Goal: Task Accomplishment & Management: Manage account settings

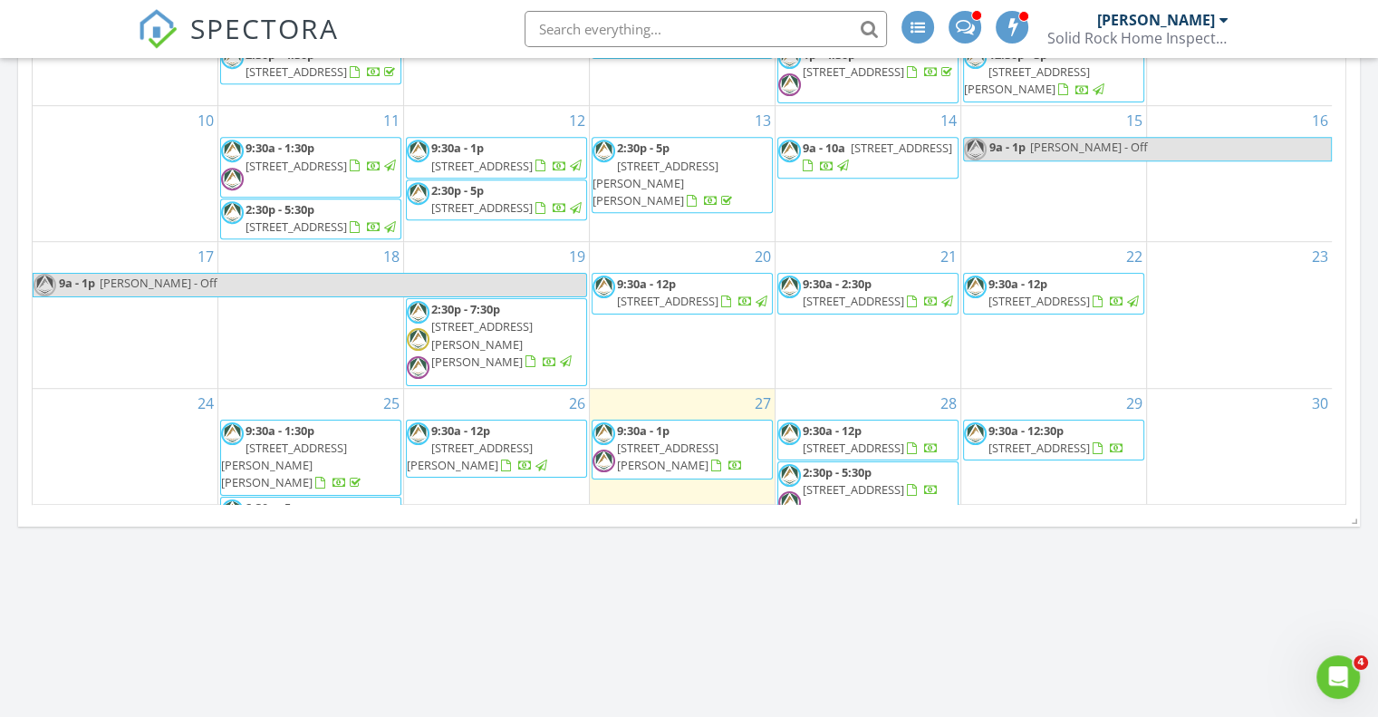
scroll to position [1677, 1406]
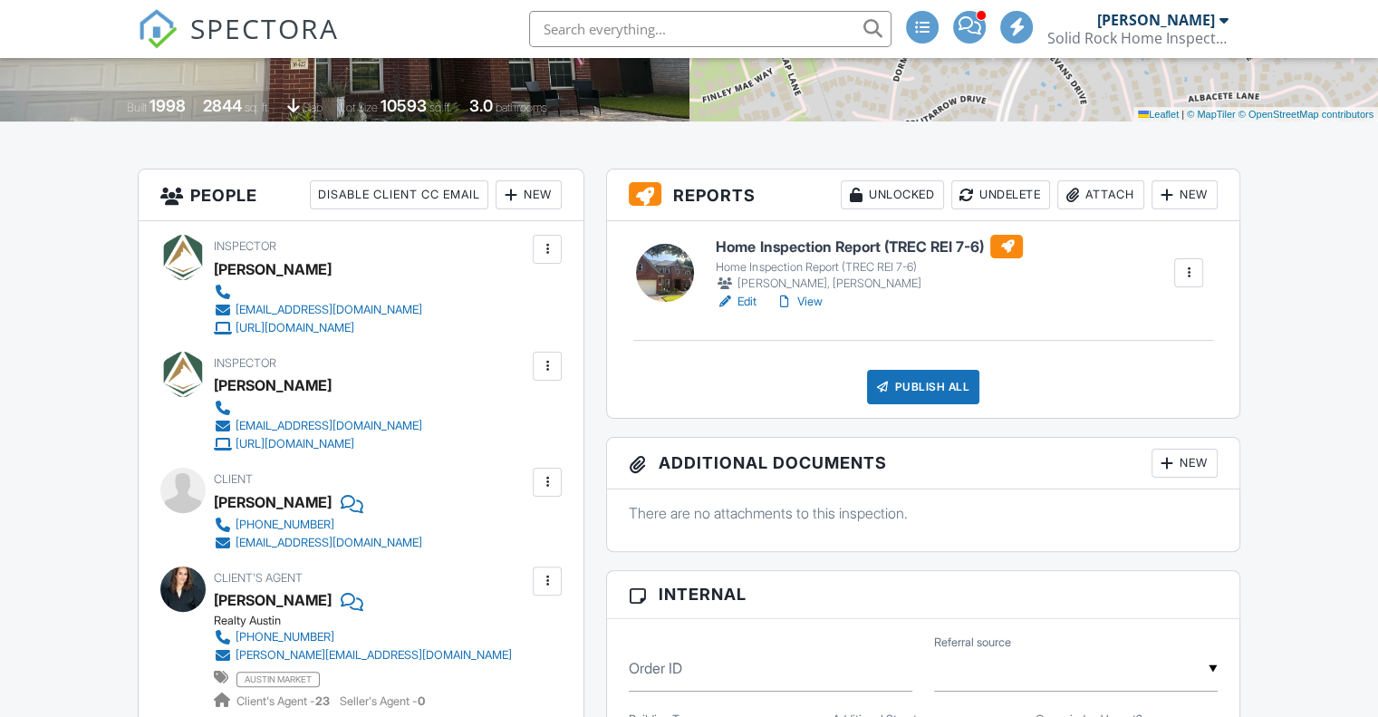
click at [864, 243] on h6 "Home Inspection Report (TREC REI 7-6)" at bounding box center [869, 247] width 307 height 24
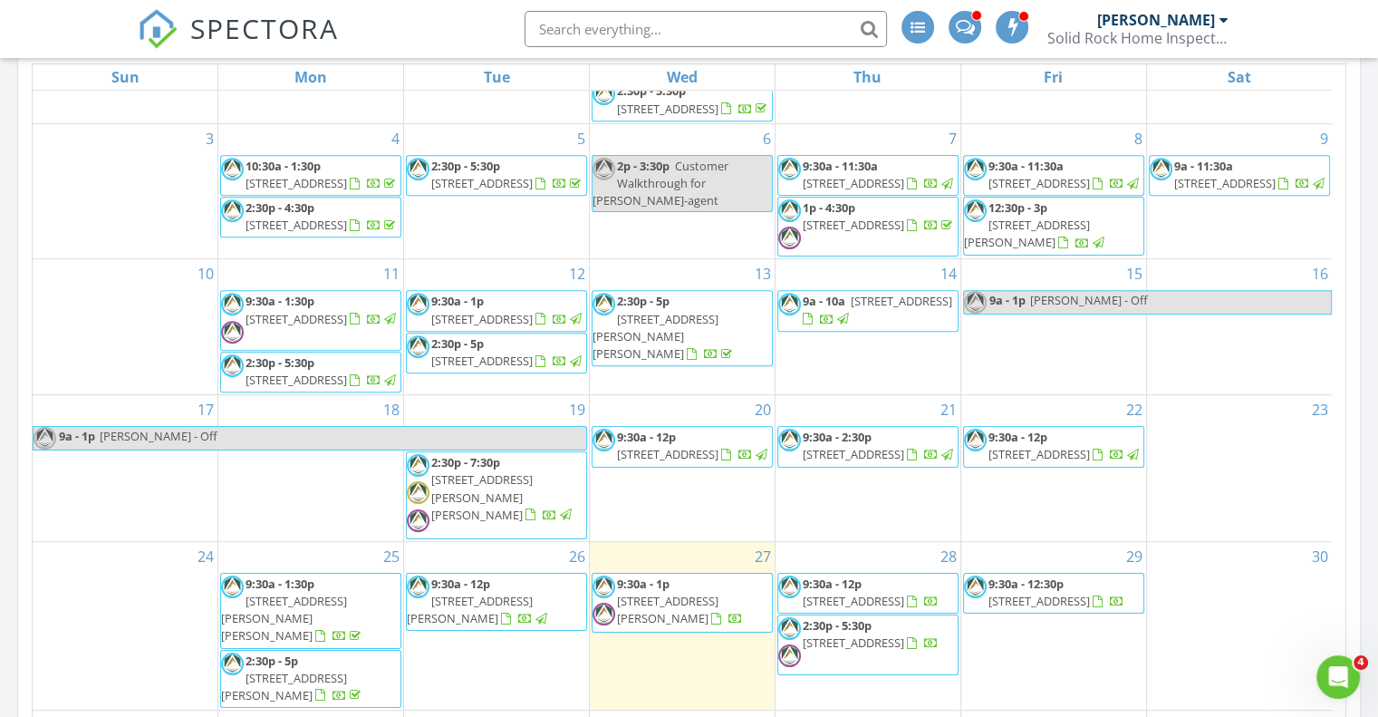
scroll to position [906, 0]
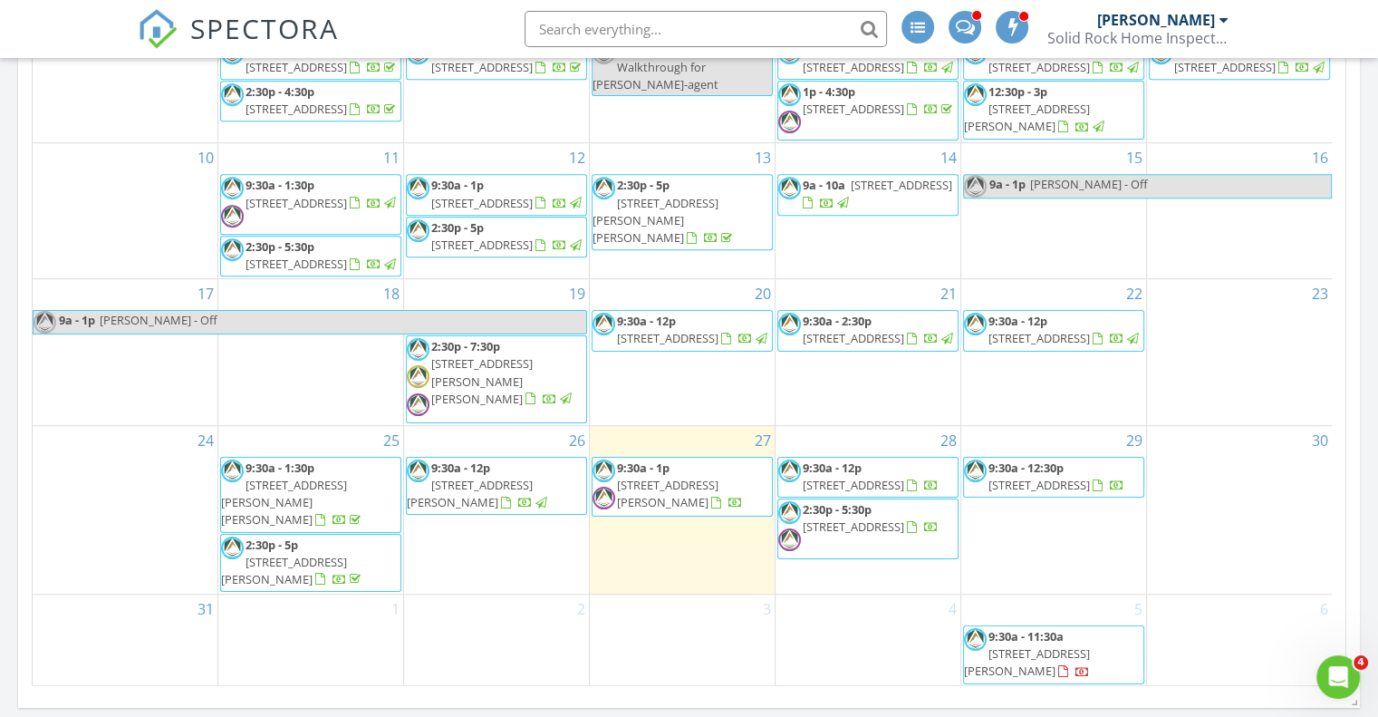
click at [671, 510] on span "9:30a - 1p 16427 Paralee Cove, Austin 78717" at bounding box center [682, 486] width 179 height 54
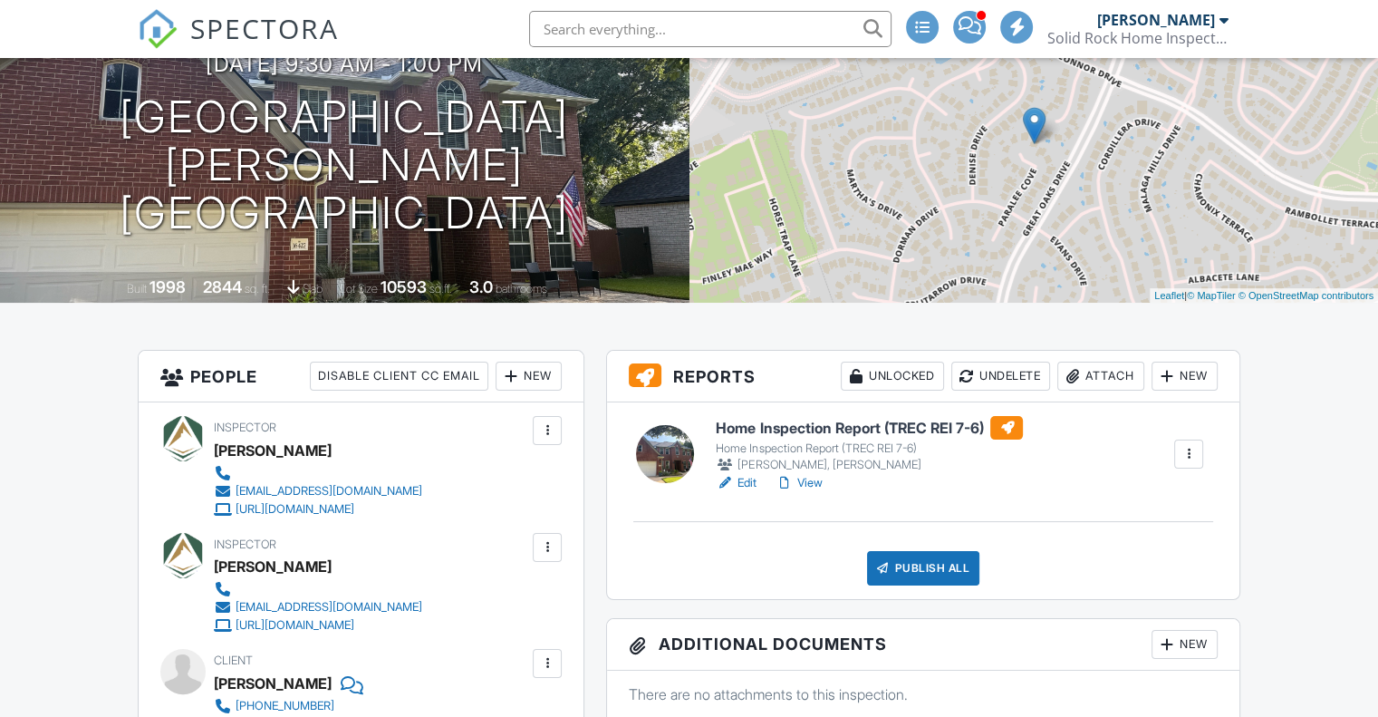
click at [807, 483] on link "View" at bounding box center [798, 483] width 47 height 18
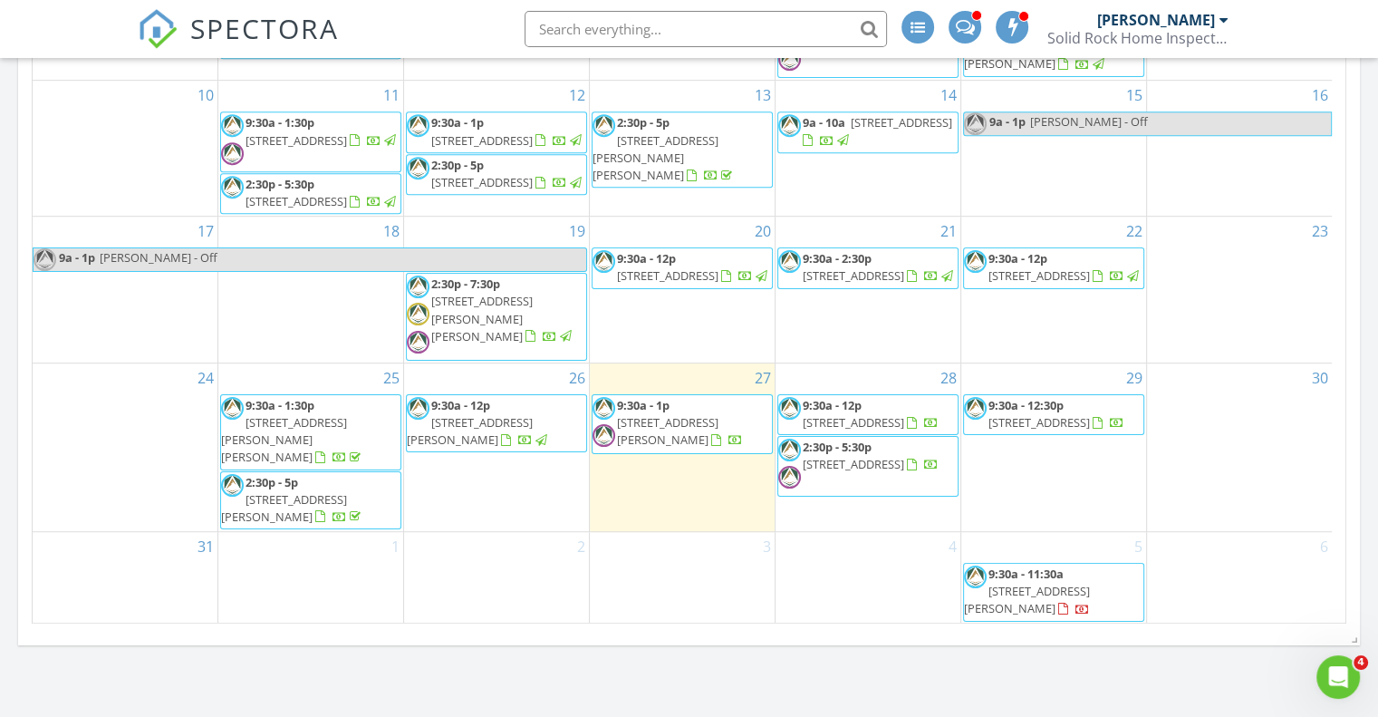
scroll to position [997, 0]
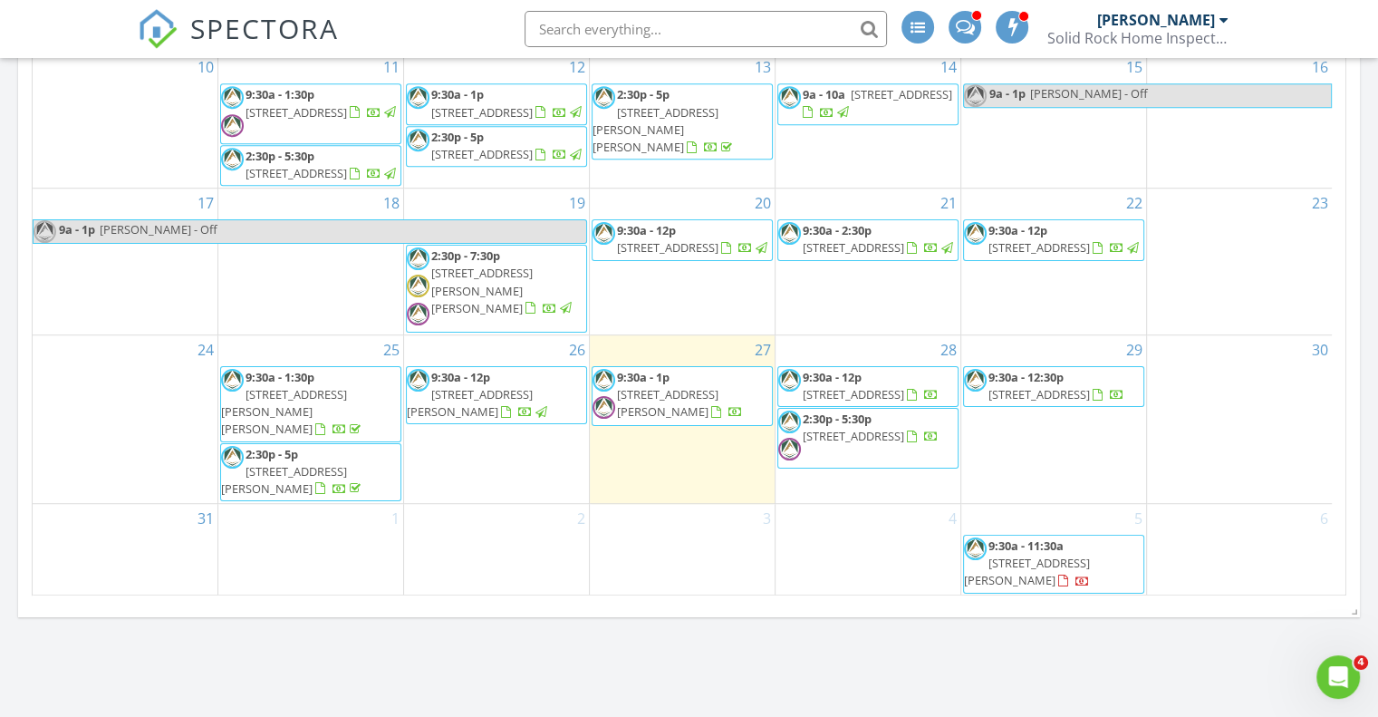
click at [681, 419] on span "16427 Paralee Cove, Austin 78717" at bounding box center [667, 403] width 101 height 34
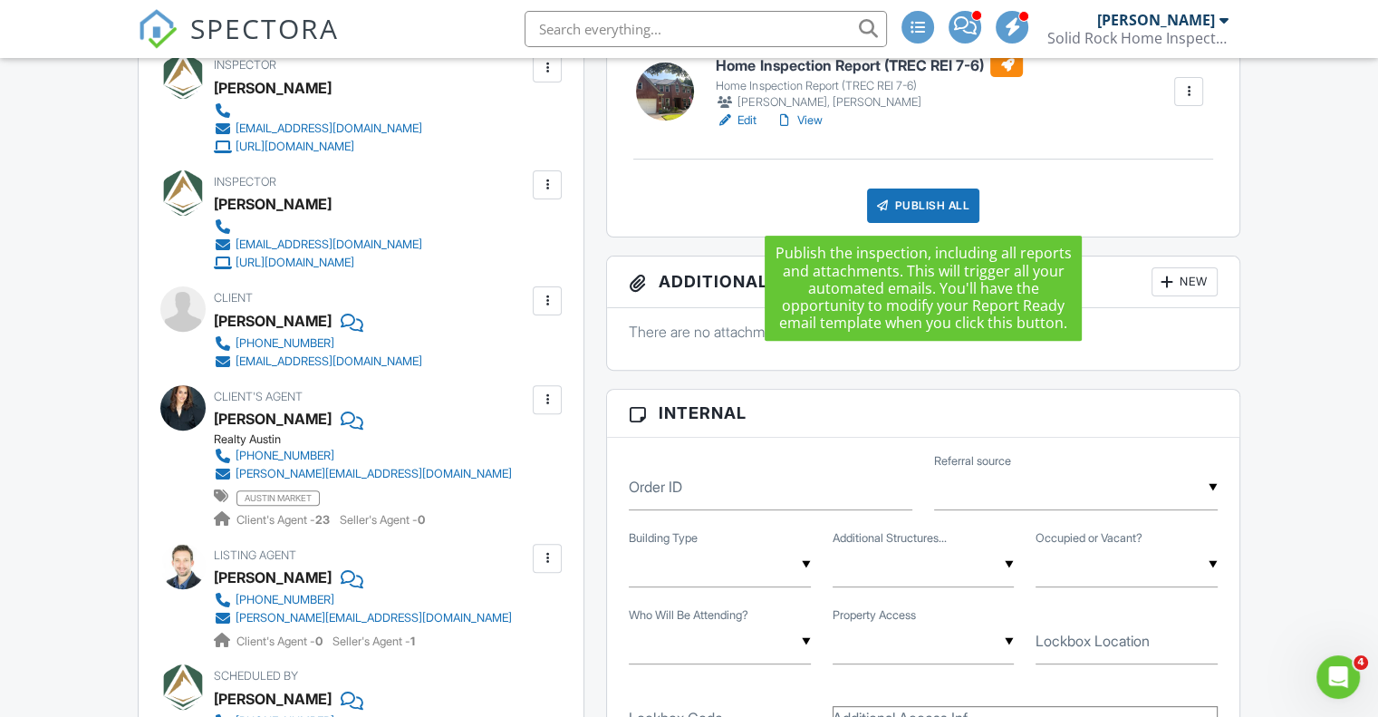
click at [928, 206] on div "Publish All" at bounding box center [923, 205] width 113 height 34
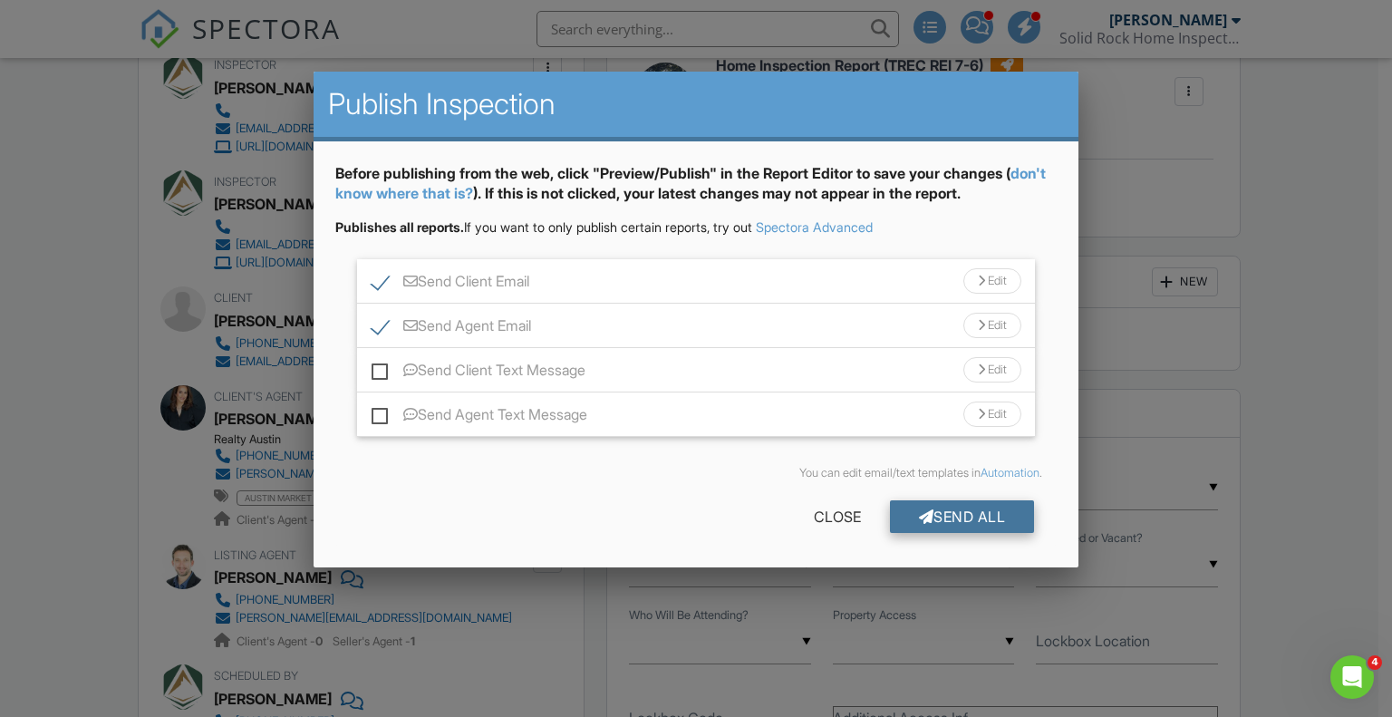
click at [960, 514] on div "Send All" at bounding box center [962, 516] width 145 height 33
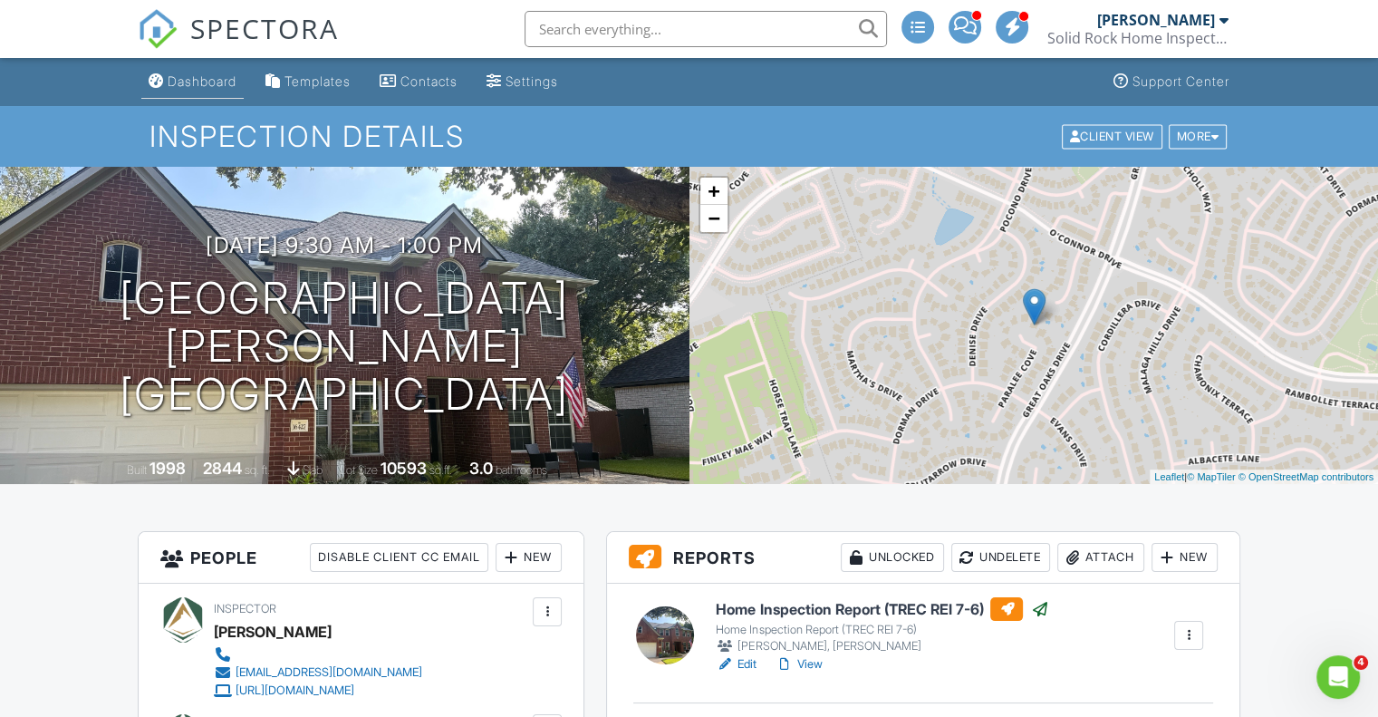
click at [178, 79] on div "Dashboard" at bounding box center [202, 80] width 69 height 15
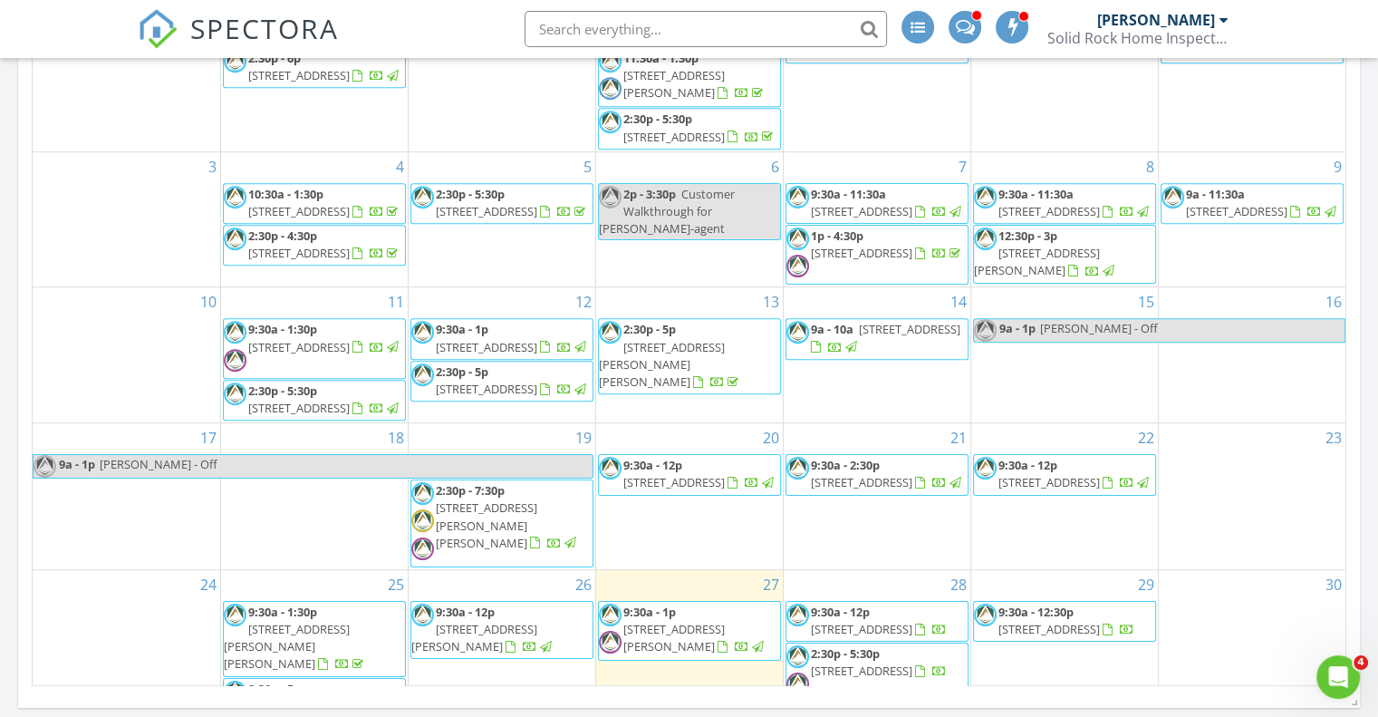
scroll to position [156, 0]
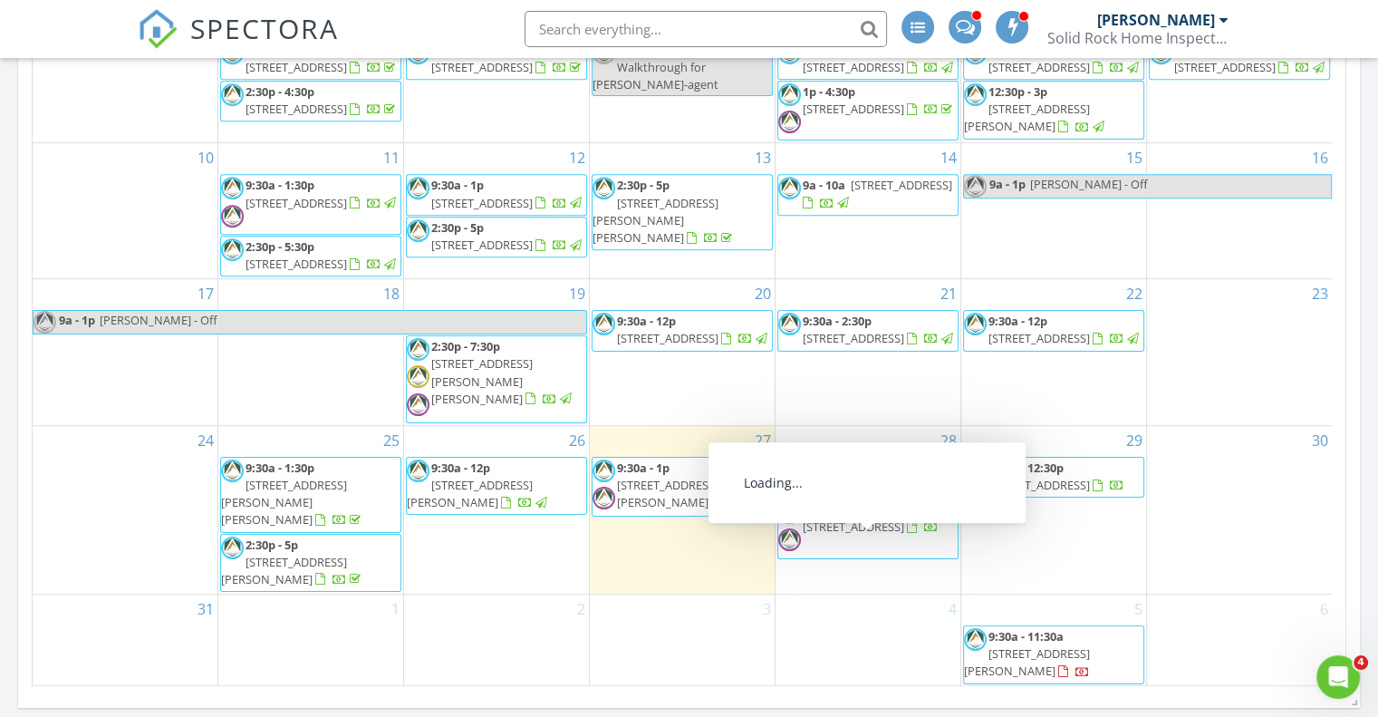
click at [863, 517] on span "2:30p - 5:30p" at bounding box center [837, 509] width 69 height 16
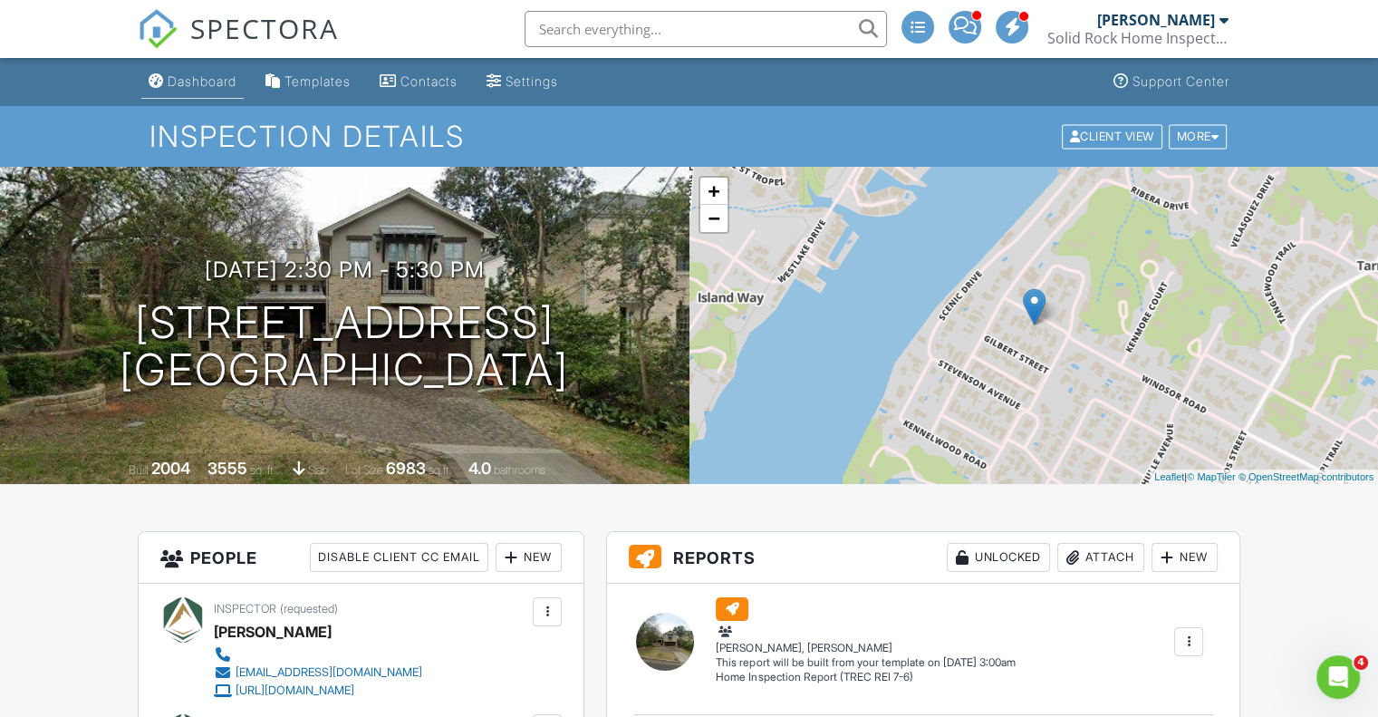
click at [196, 82] on div "Dashboard" at bounding box center [202, 80] width 69 height 15
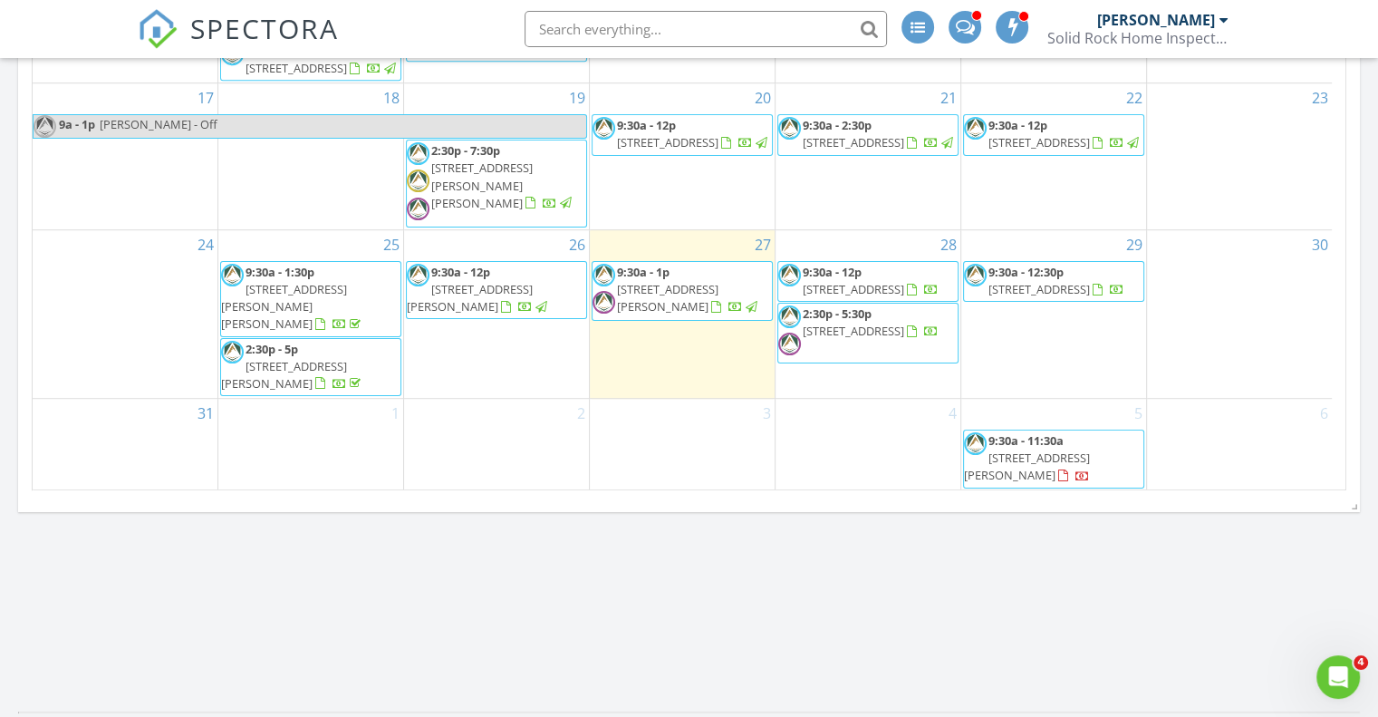
scroll to position [1178, 0]
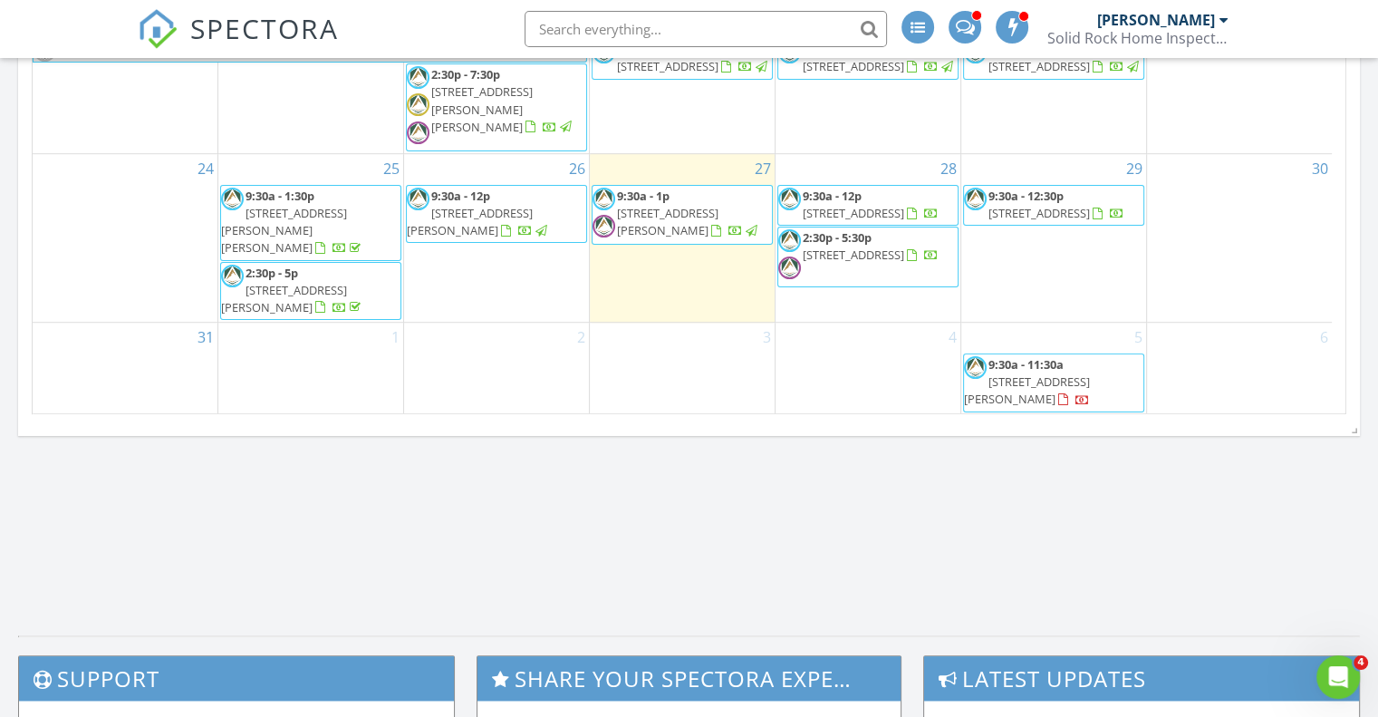
click at [864, 221] on link "9:30a - 12p 71 Elm Hill Ct, San Marcos 78666" at bounding box center [871, 205] width 136 height 34
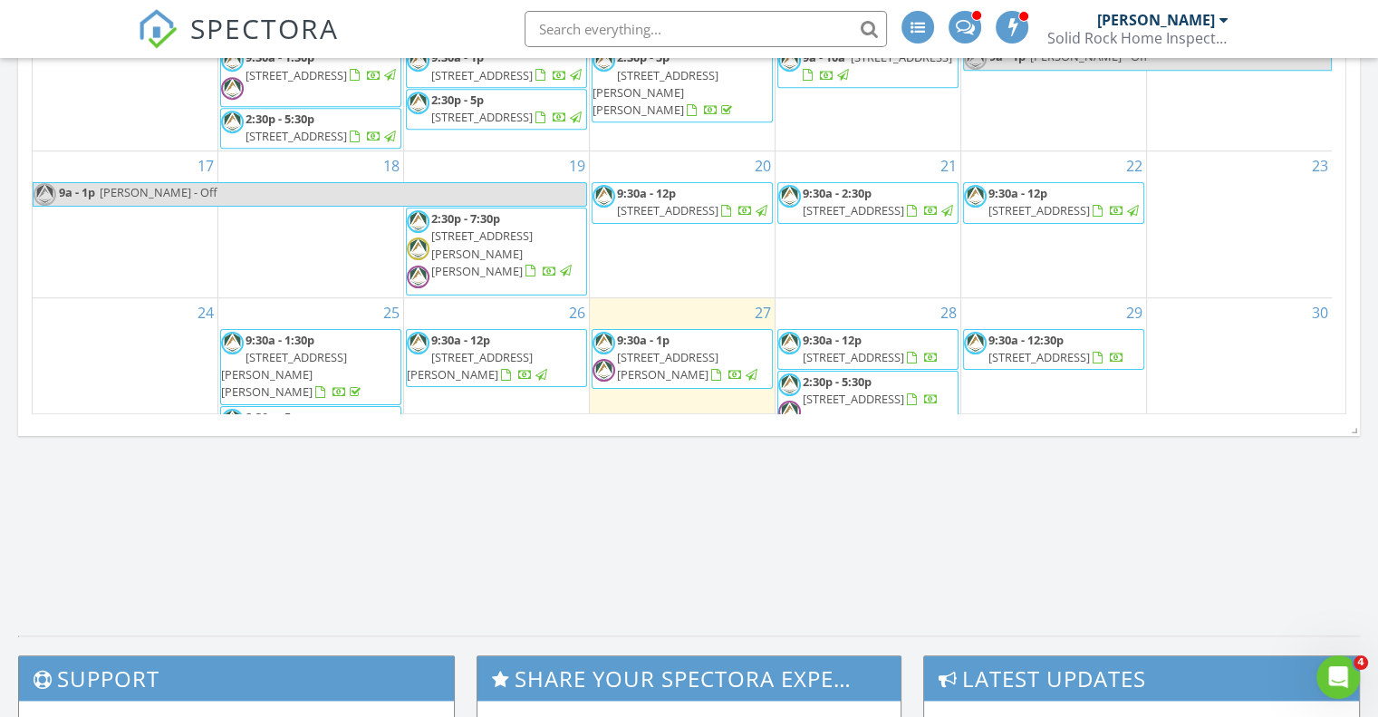
scroll to position [91, 0]
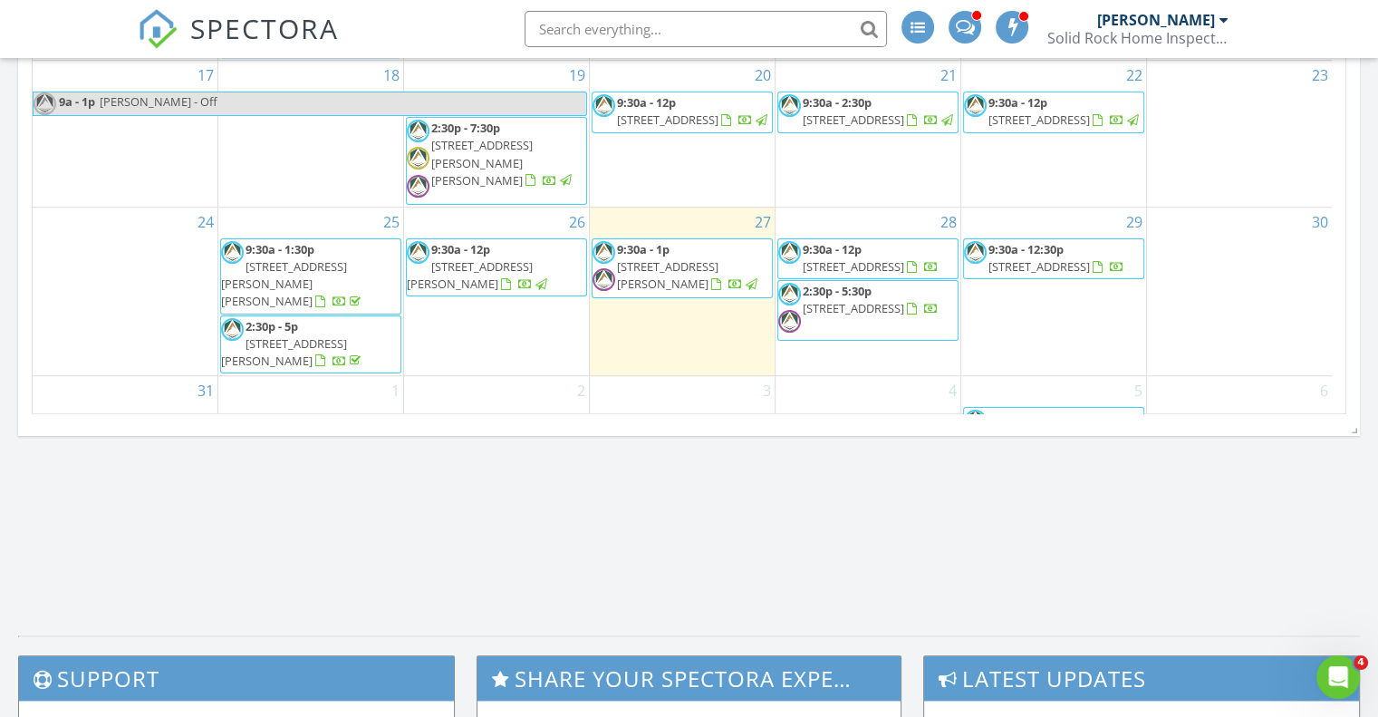
click at [859, 299] on span "2:30p - 5:30p" at bounding box center [837, 291] width 69 height 16
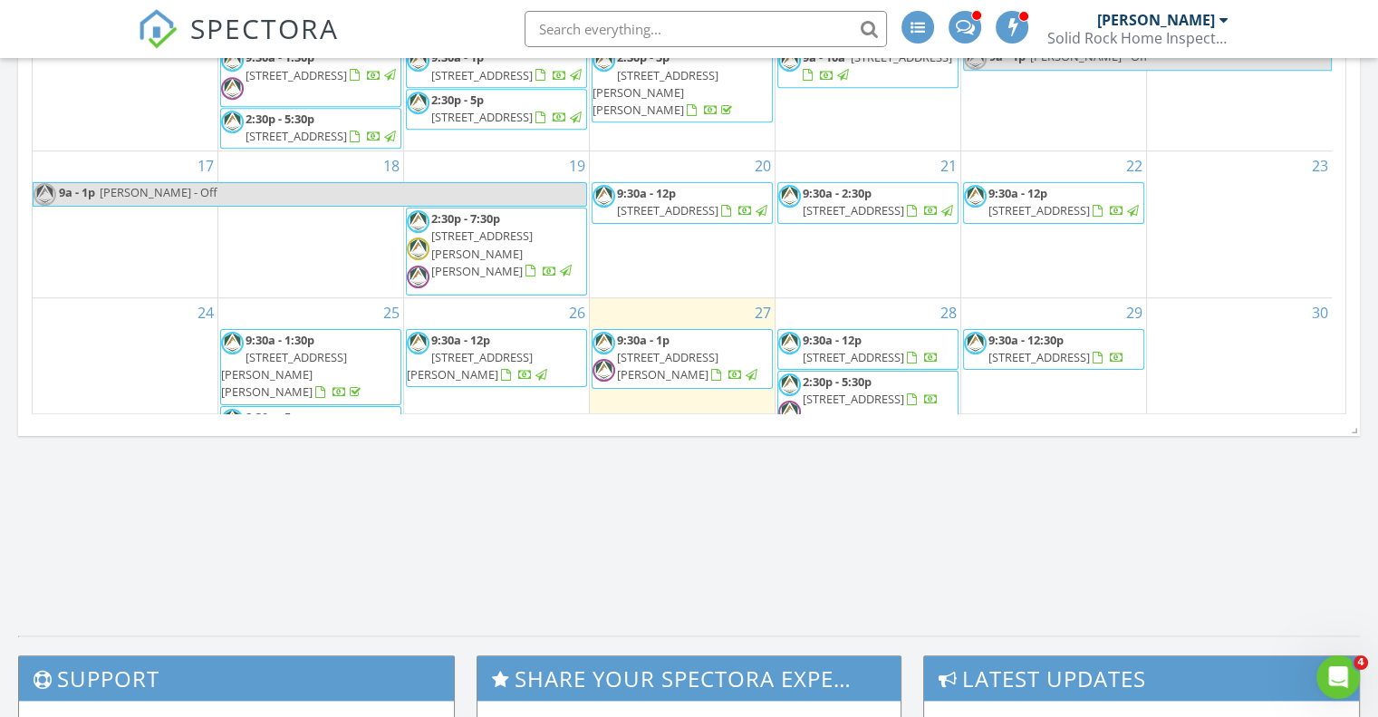
scroll to position [156, 0]
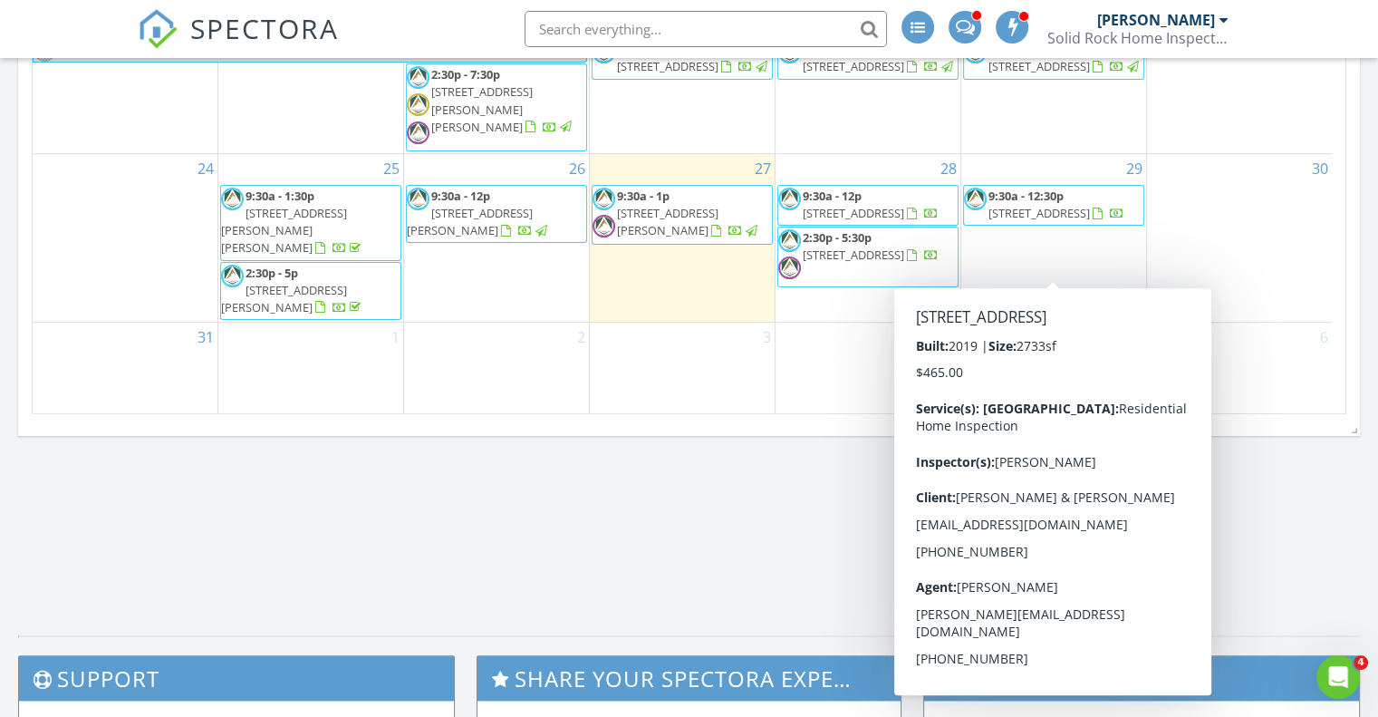
click at [1018, 221] on span "[STREET_ADDRESS]" at bounding box center [1038, 213] width 101 height 16
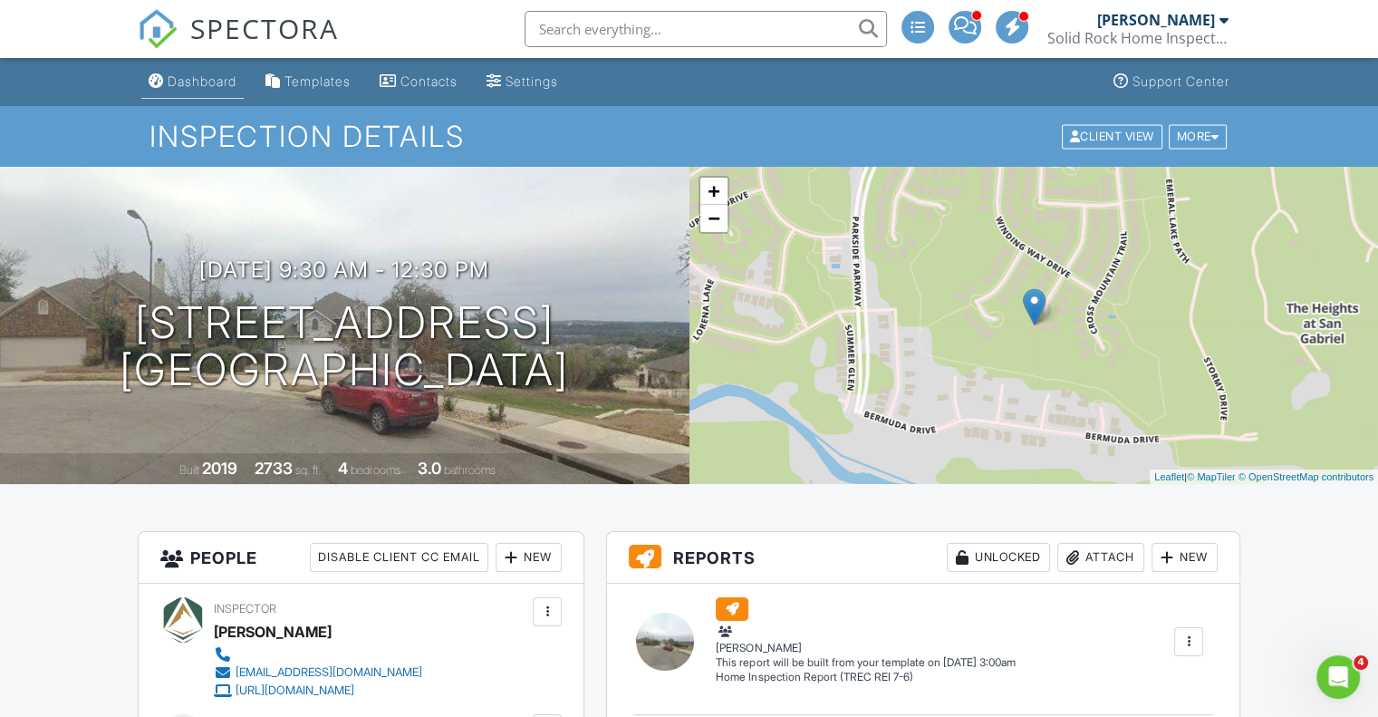
click at [181, 80] on div "Dashboard" at bounding box center [202, 80] width 69 height 15
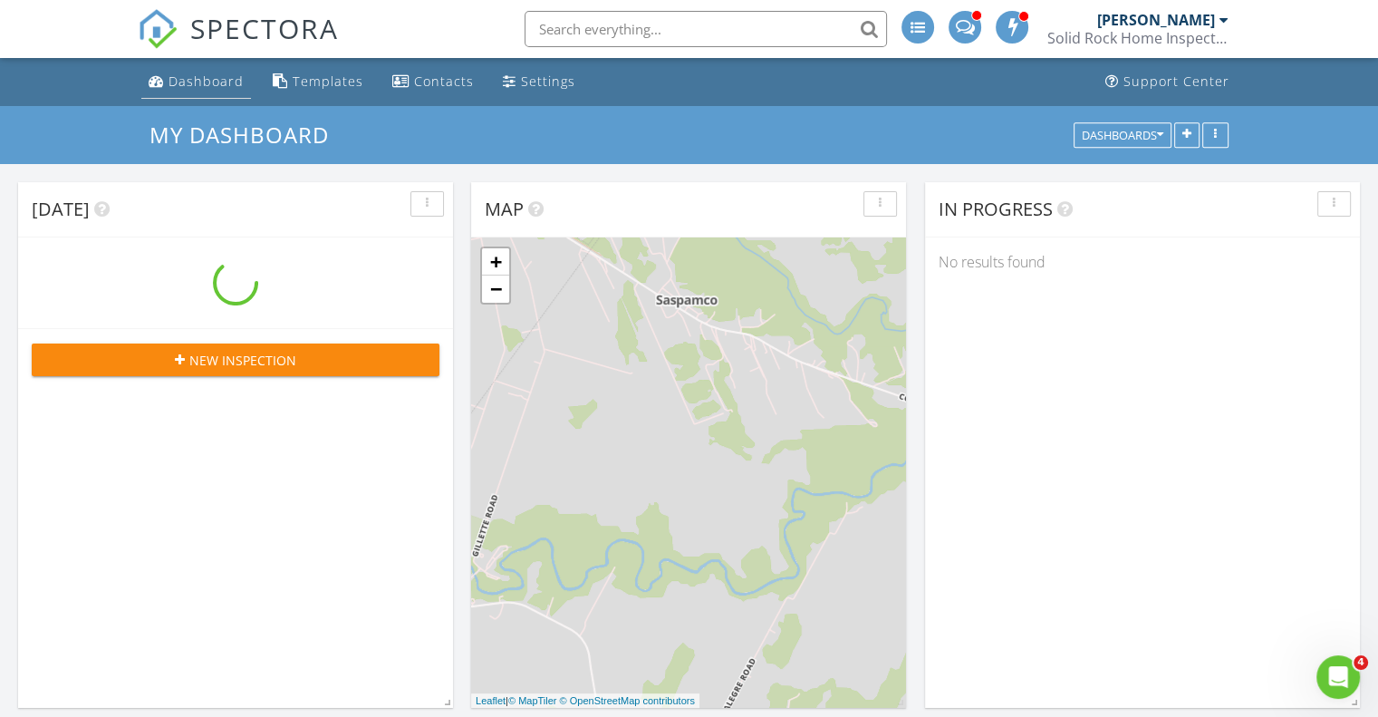
scroll to position [1677, 1406]
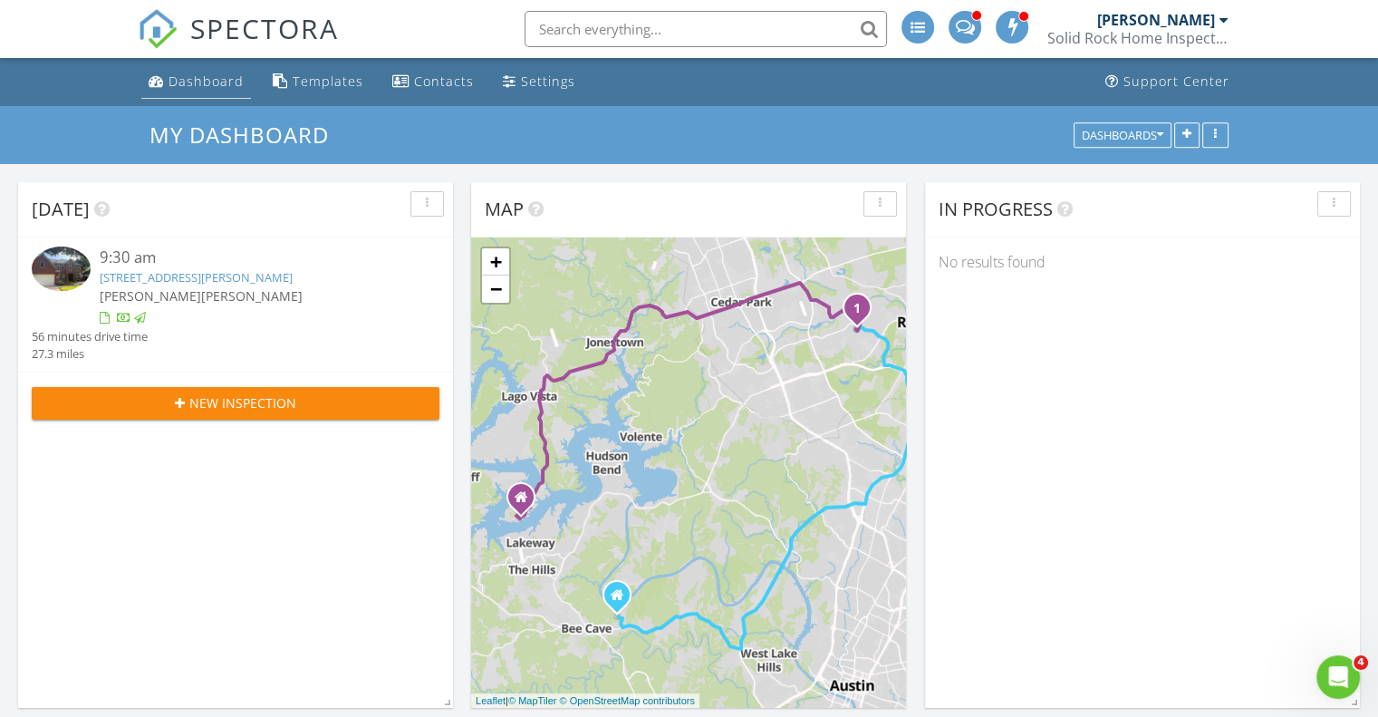
click at [213, 82] on div "Dashboard" at bounding box center [206, 80] width 75 height 17
click at [535, 82] on div "Settings" at bounding box center [548, 80] width 54 height 17
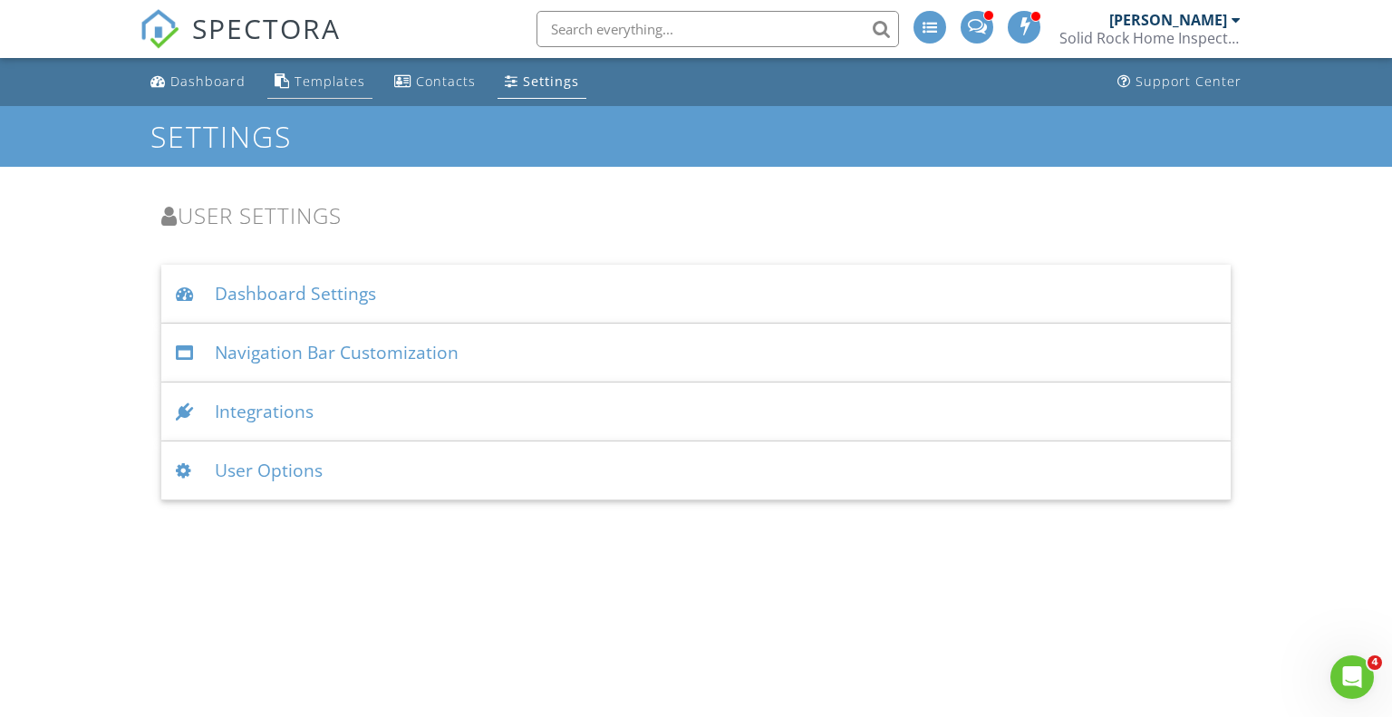
click at [311, 82] on div "Templates" at bounding box center [329, 80] width 71 height 17
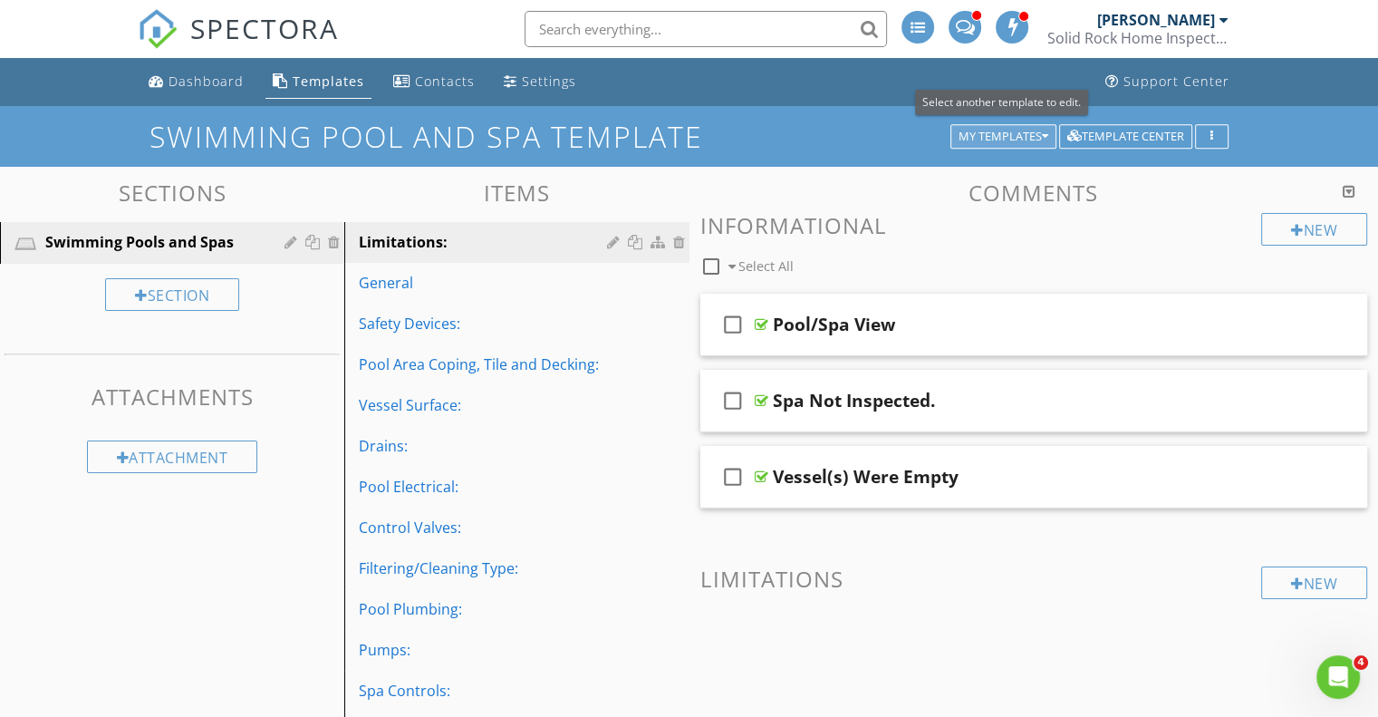
click at [1049, 133] on button "My Templates" at bounding box center [1003, 136] width 106 height 25
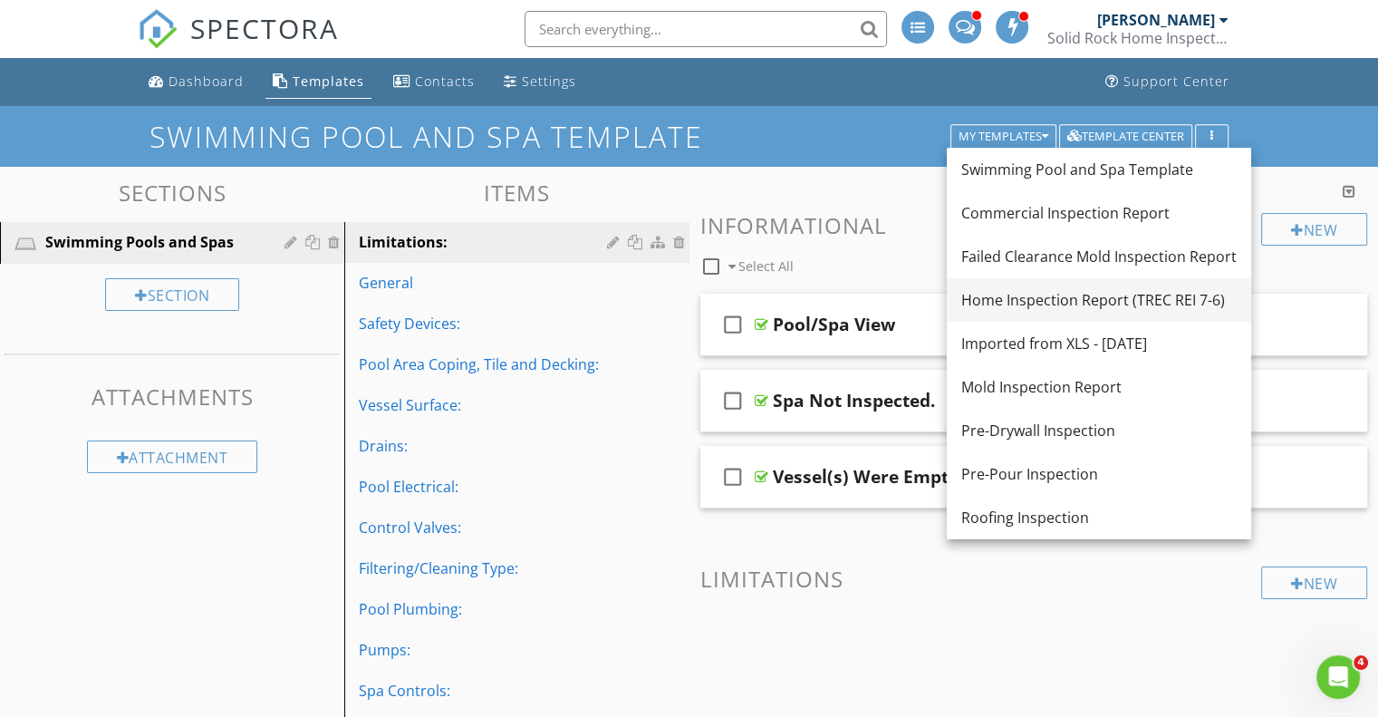
click at [1076, 295] on div "Home Inspection Report (TREC REI 7-6)" at bounding box center [1098, 300] width 275 height 22
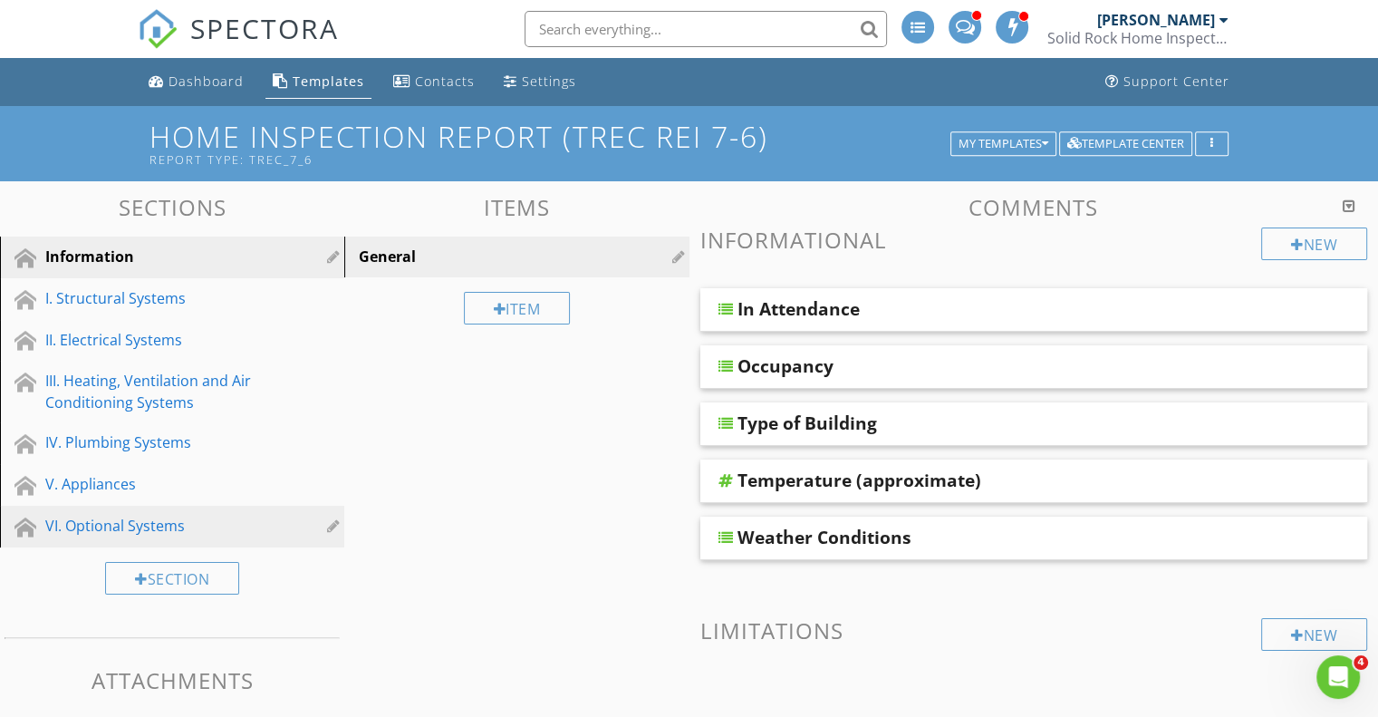
click at [140, 521] on div "VI. Optional Systems" at bounding box center [151, 526] width 213 height 22
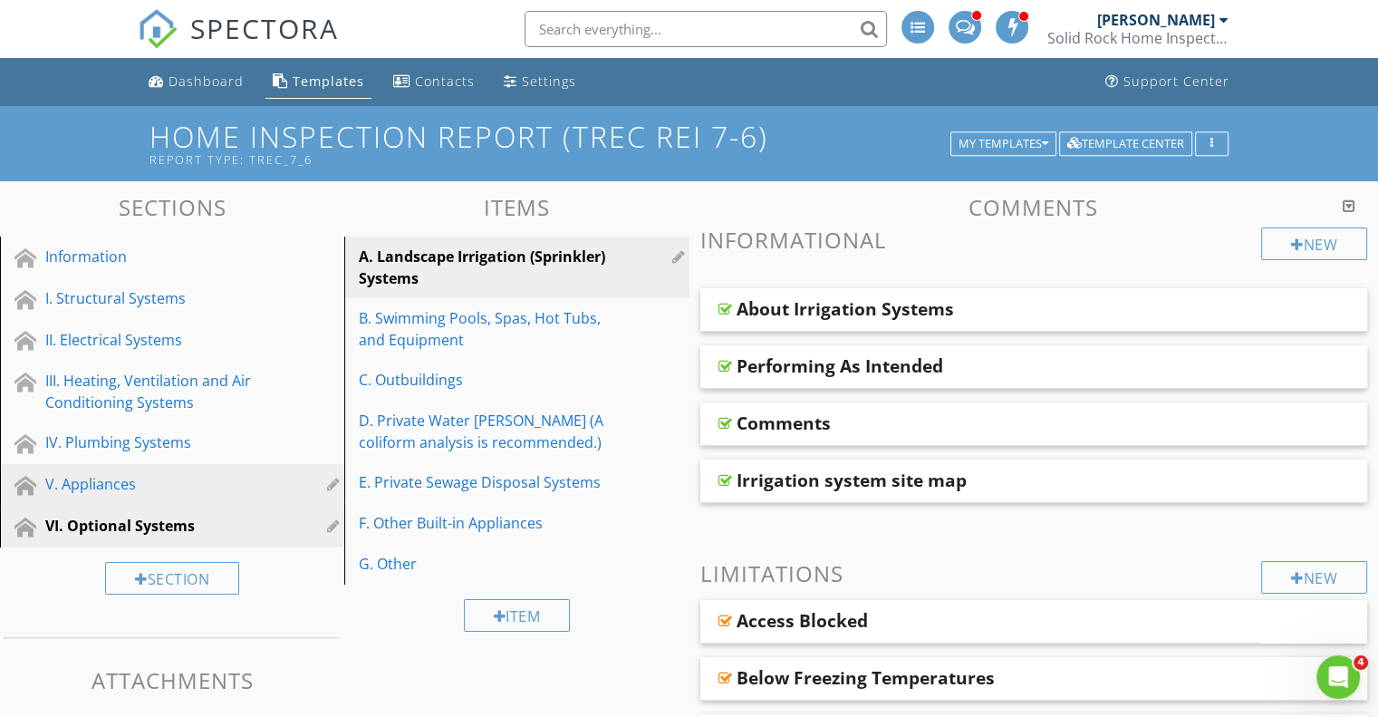
click at [115, 485] on div "V. Appliances" at bounding box center [151, 484] width 213 height 22
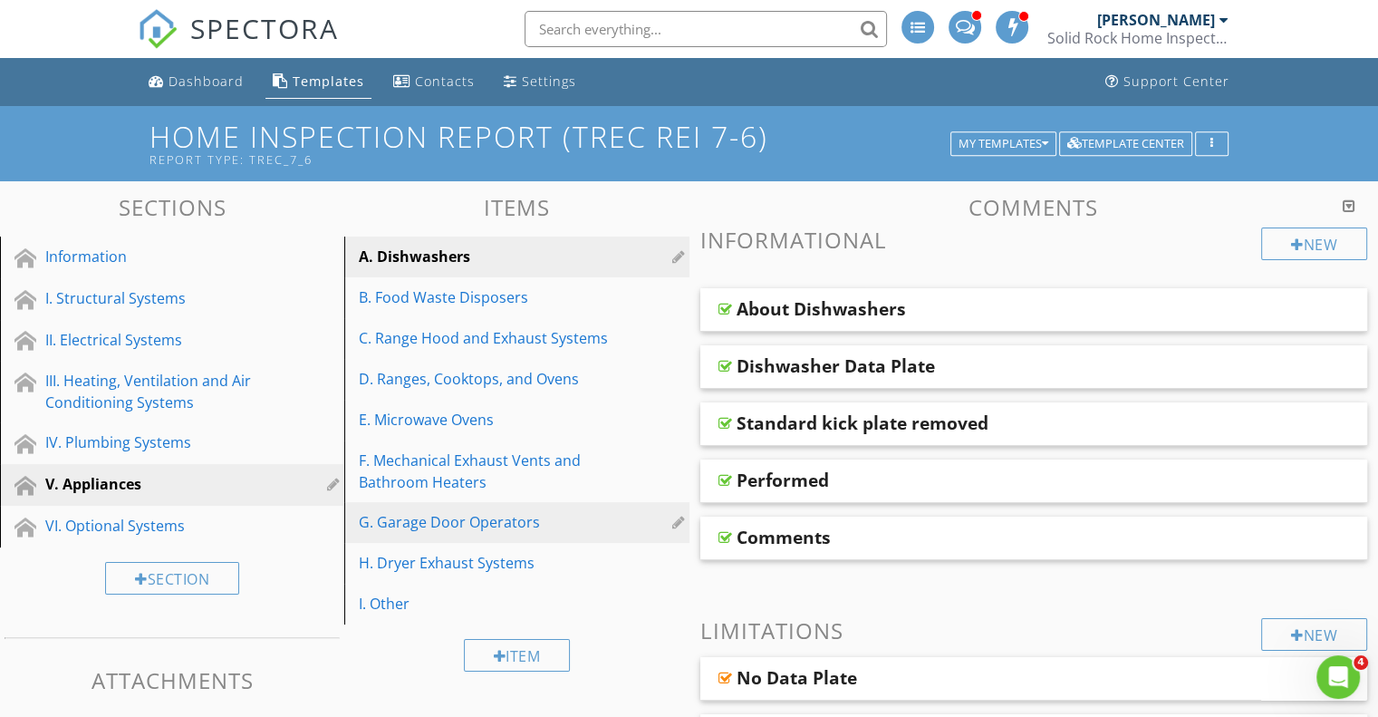
click at [517, 516] on div "G. Garage Door Operators" at bounding box center [485, 522] width 253 height 22
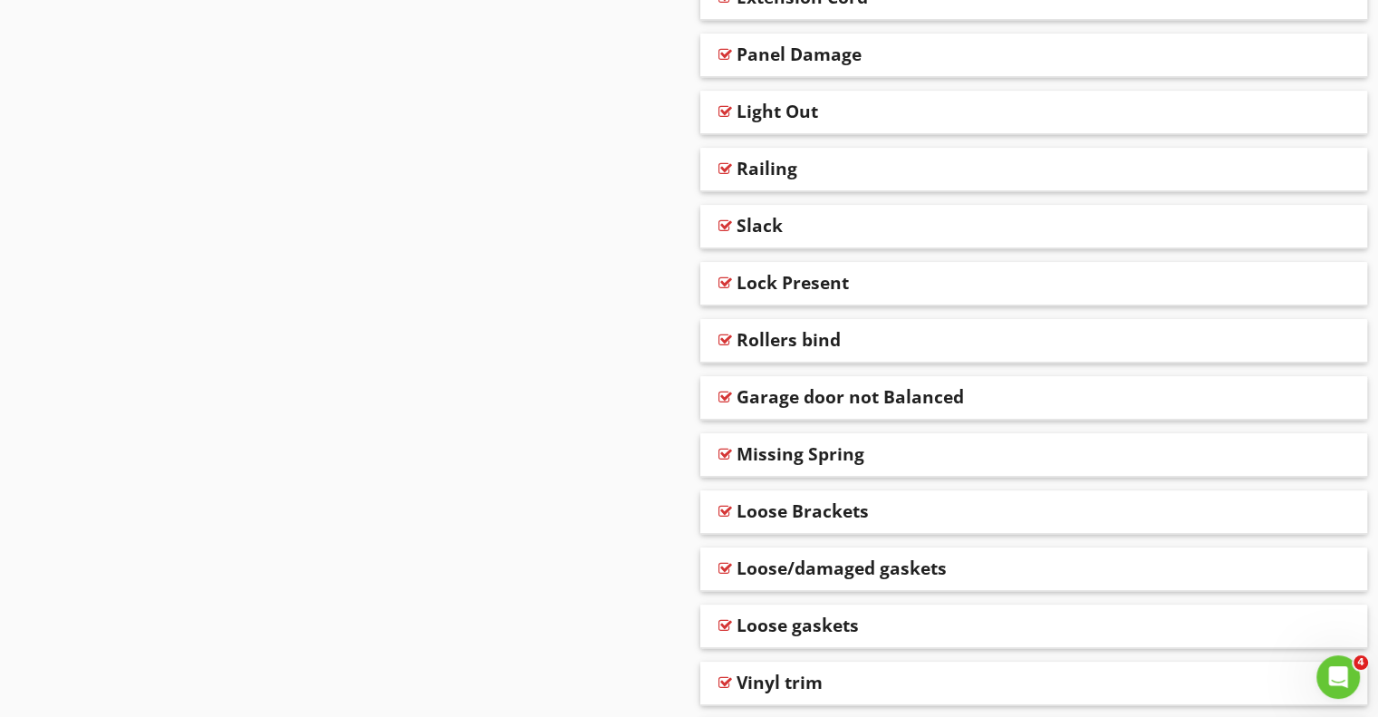
scroll to position [1479, 0]
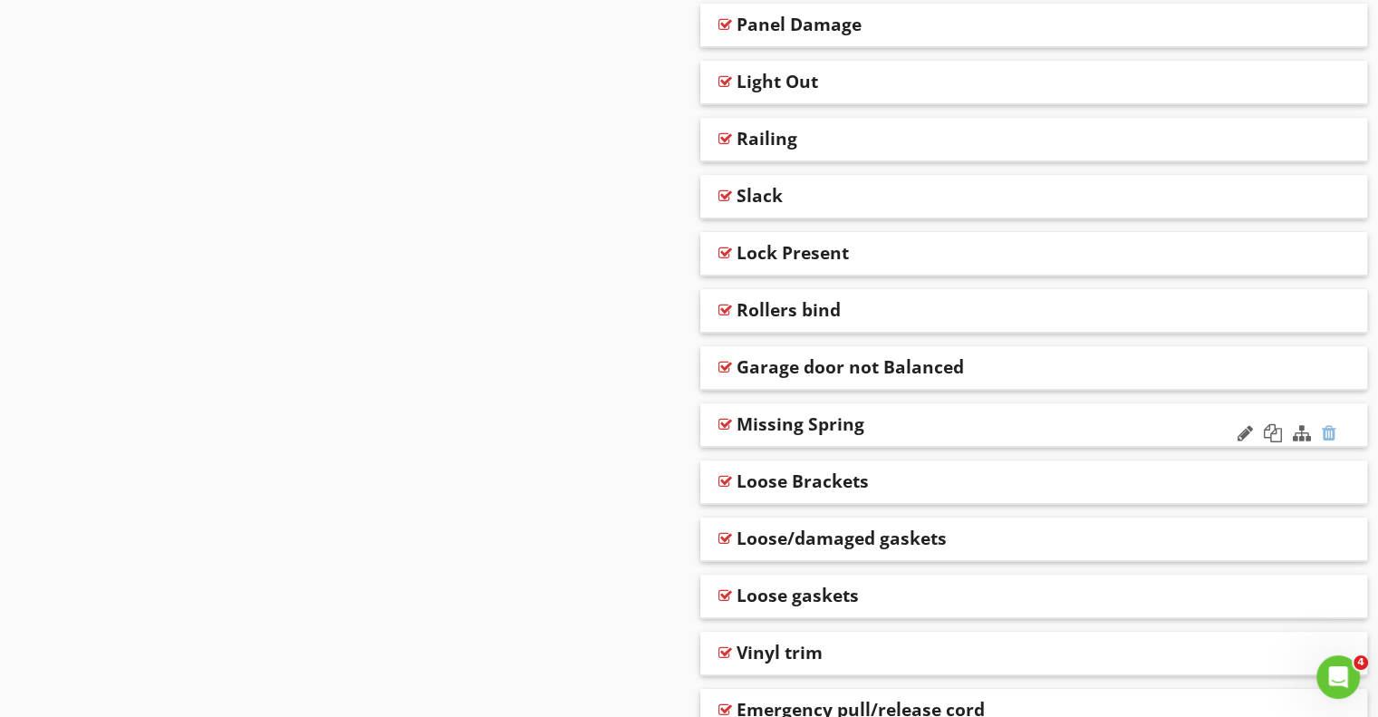
click at [1333, 430] on div at bounding box center [1329, 433] width 14 height 18
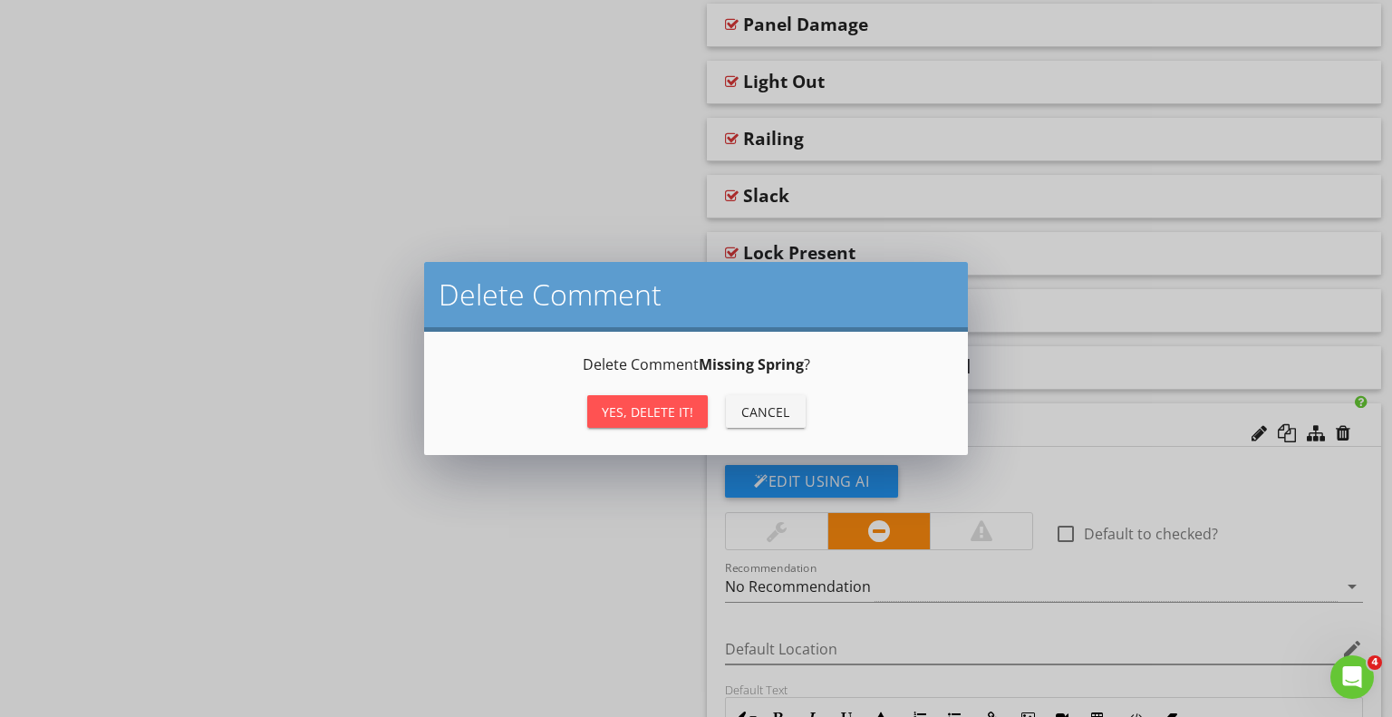
click at [624, 410] on div "Yes, Delete it!" at bounding box center [648, 411] width 92 height 19
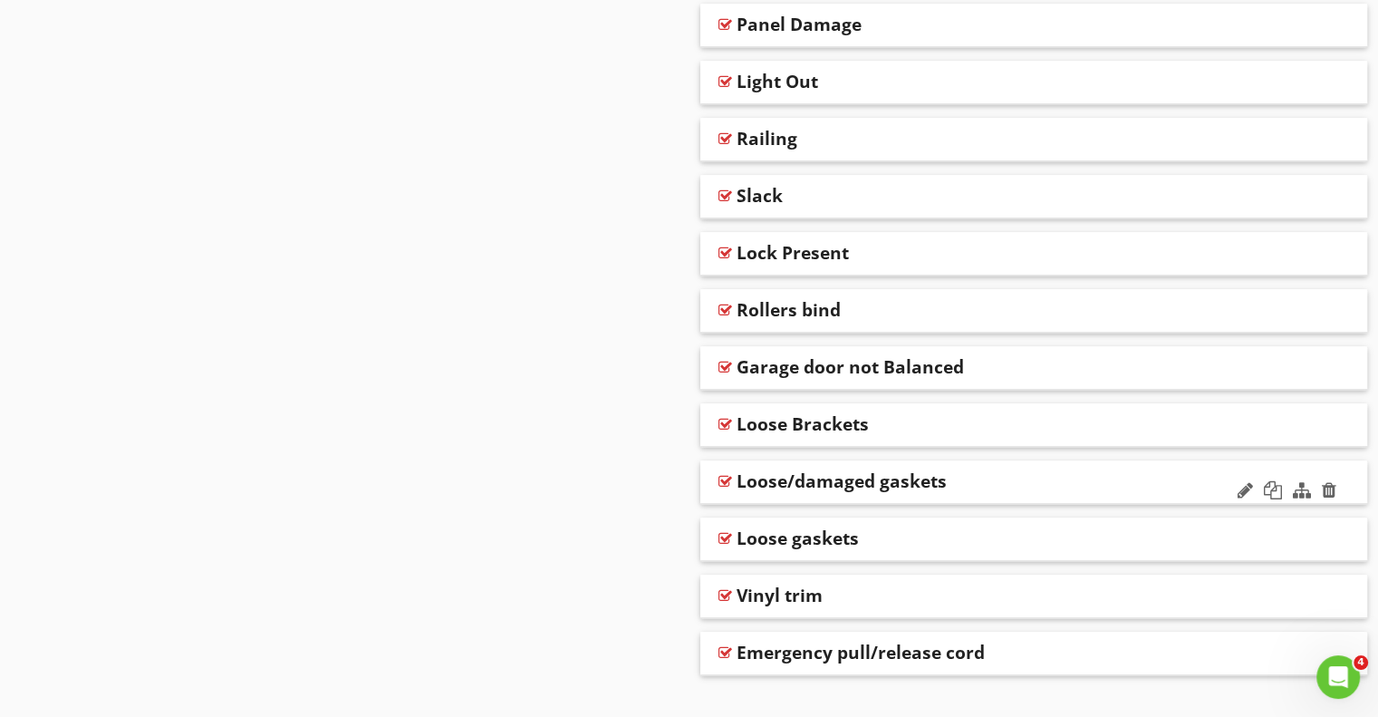
click at [1126, 477] on div "Loose/damaged gaskets" at bounding box center [973, 481] width 473 height 22
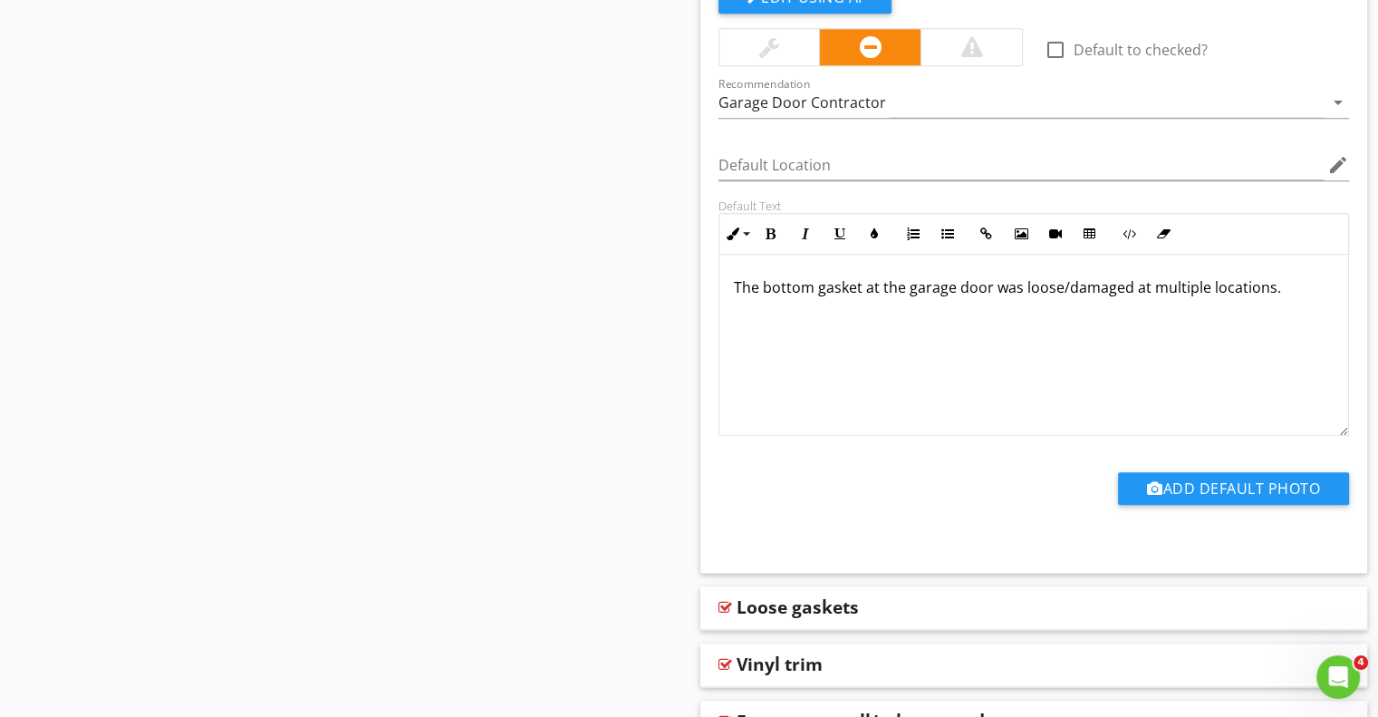
scroll to position [2022, 0]
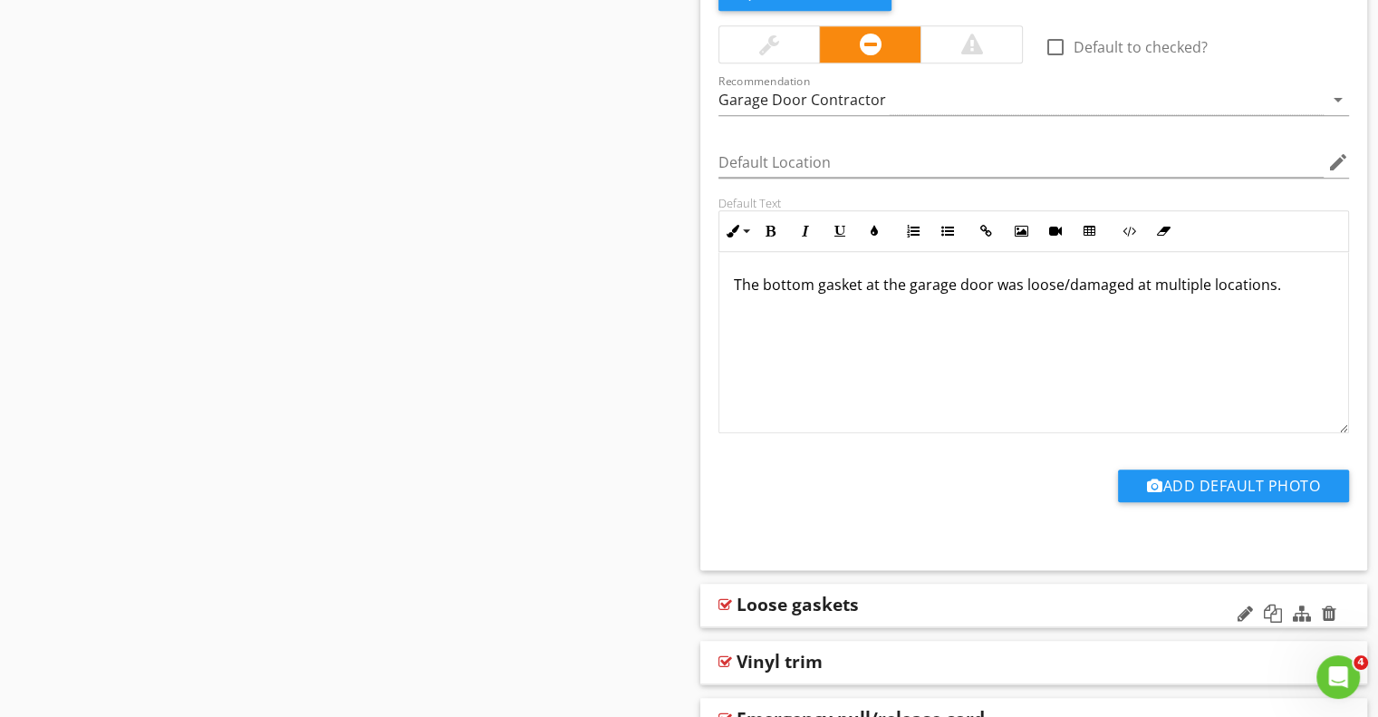
click at [1007, 612] on div "Loose gaskets" at bounding box center [973, 604] width 473 height 22
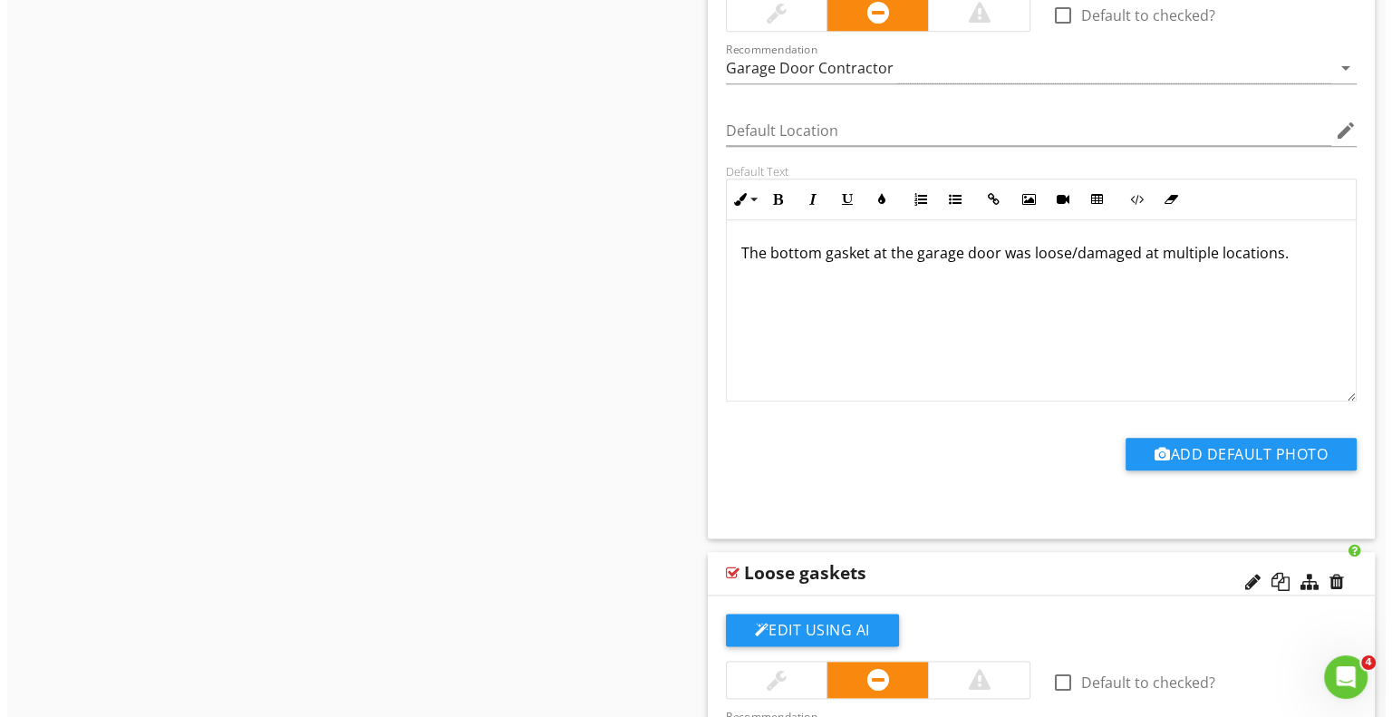
scroll to position [2203, 0]
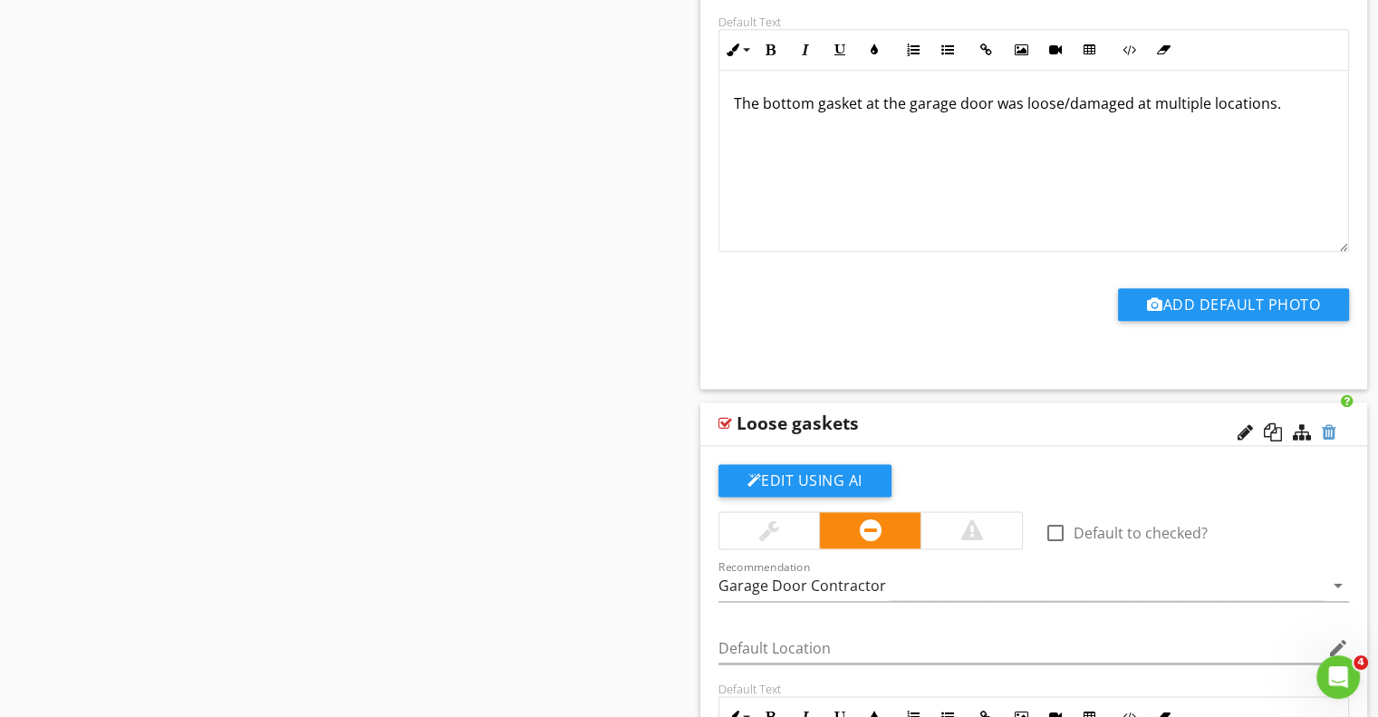
click at [1328, 429] on div at bounding box center [1329, 432] width 14 height 18
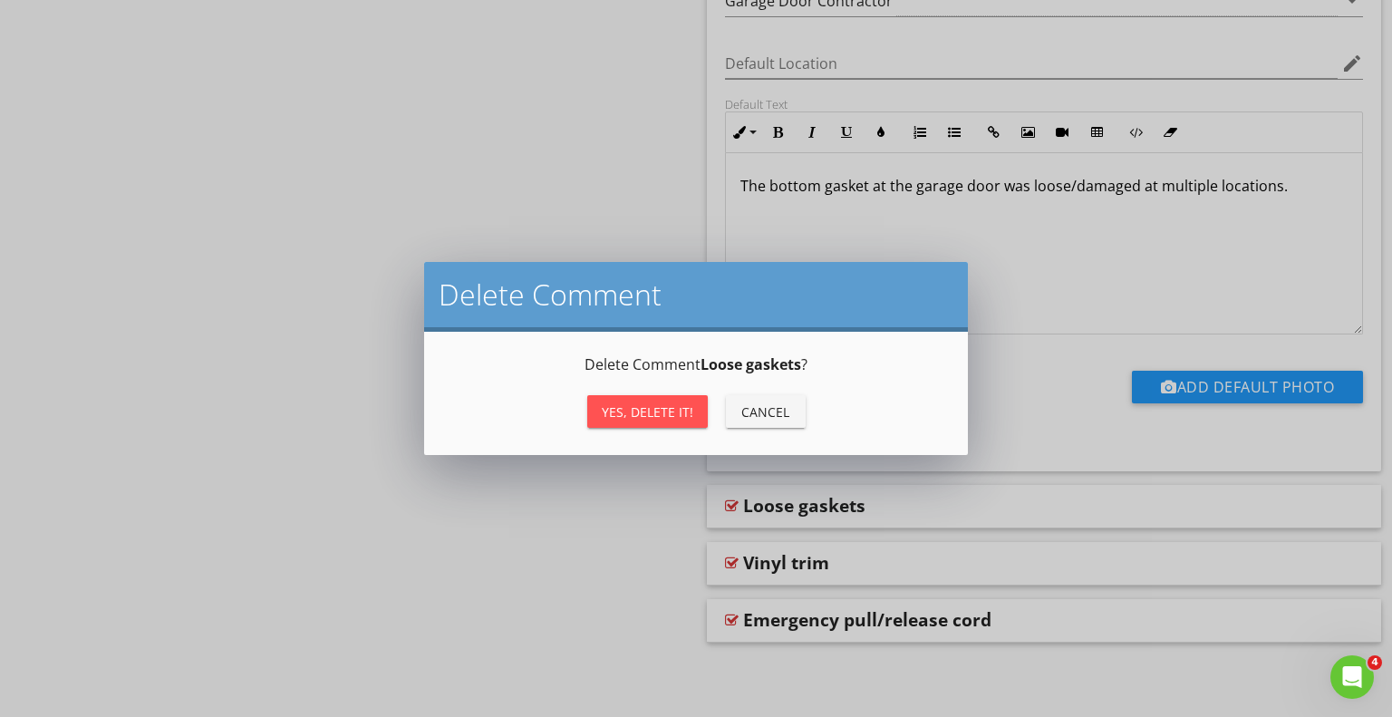
click at [655, 408] on div "Yes, Delete it!" at bounding box center [648, 411] width 92 height 19
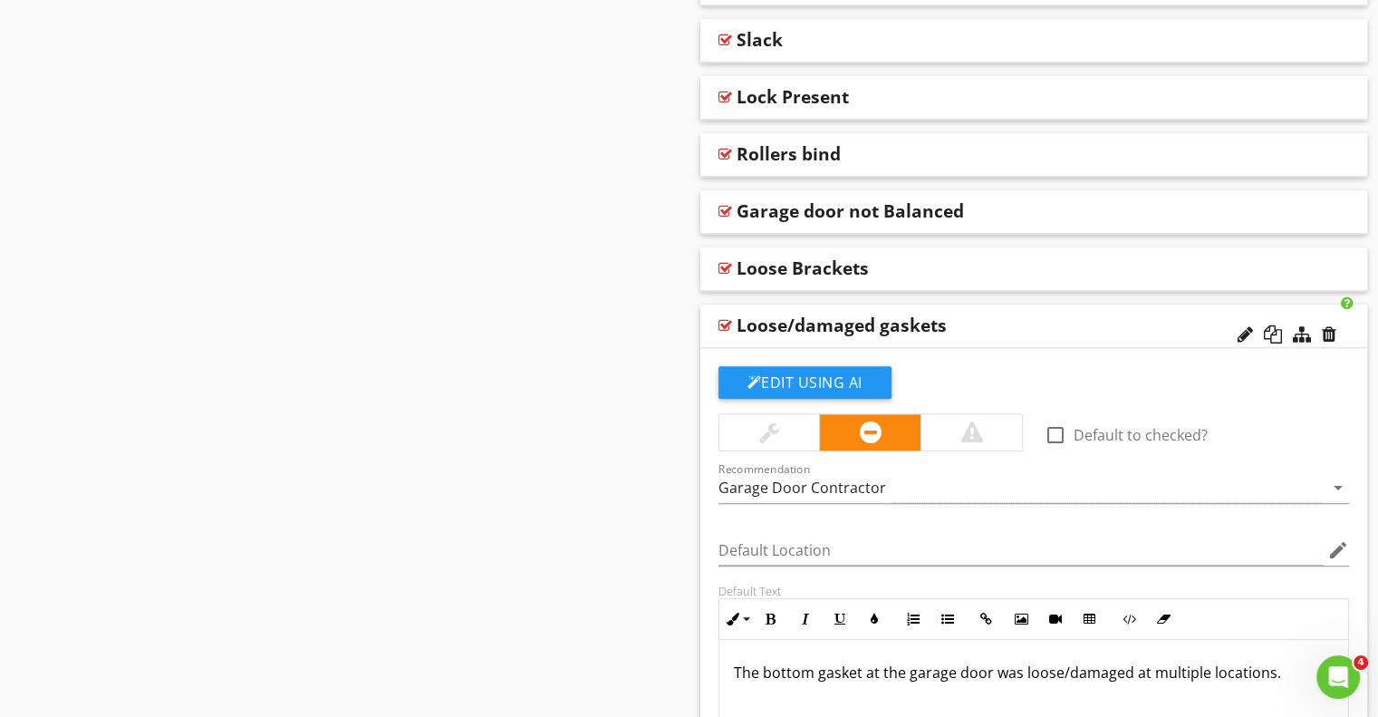
scroll to position [1611, 0]
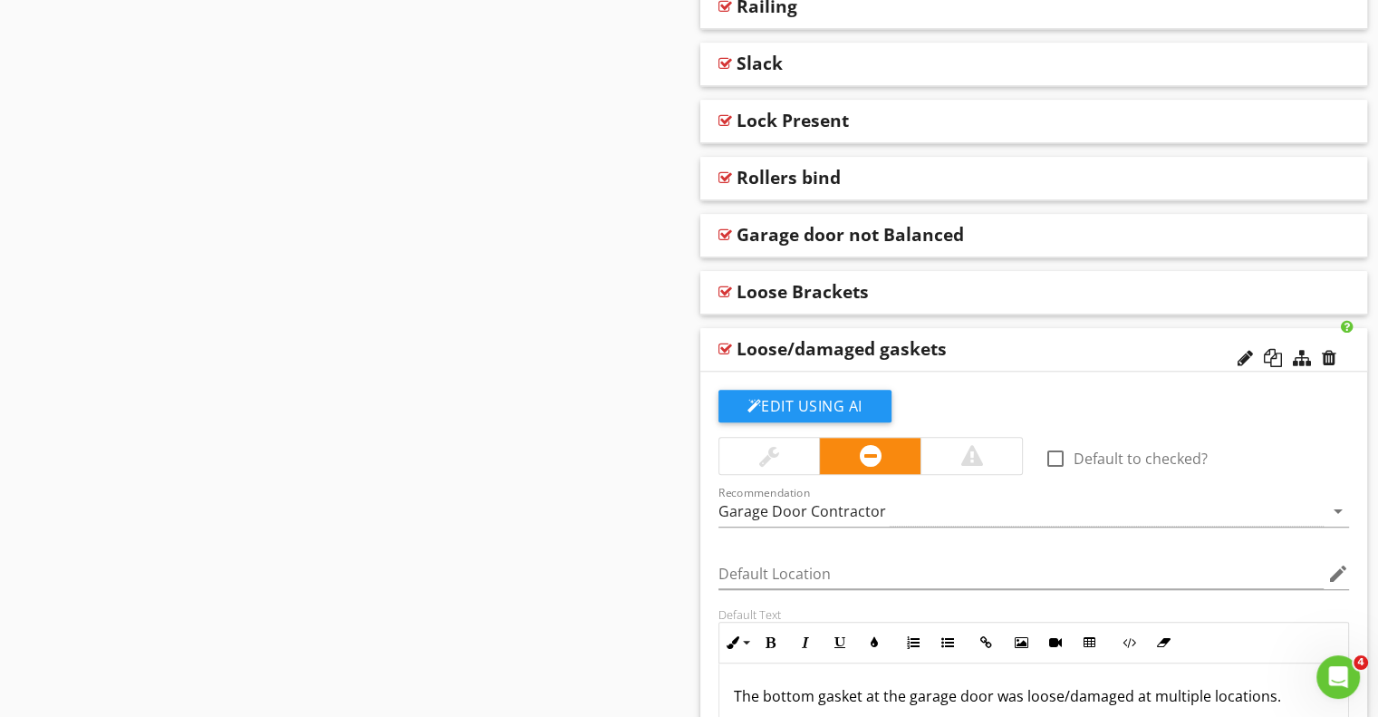
click at [1056, 352] on div "Loose/damaged gaskets" at bounding box center [973, 349] width 473 height 22
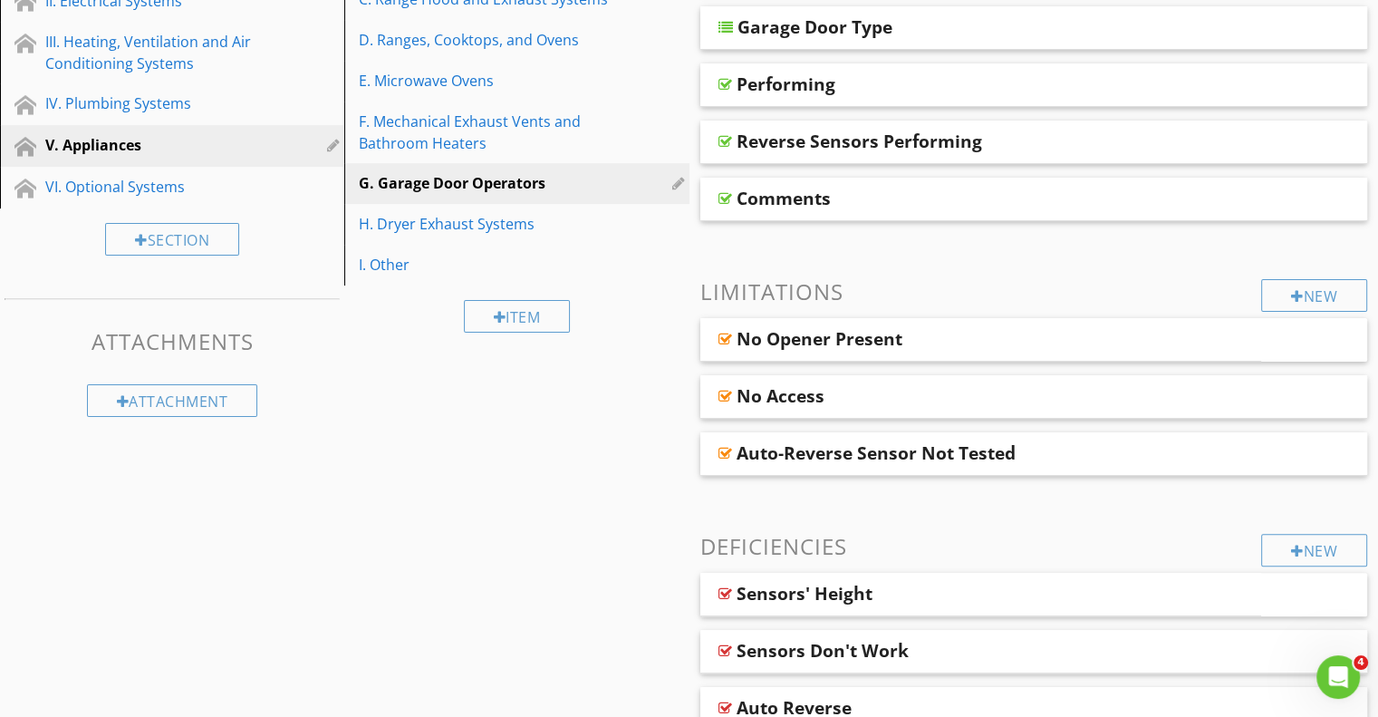
scroll to position [187, 0]
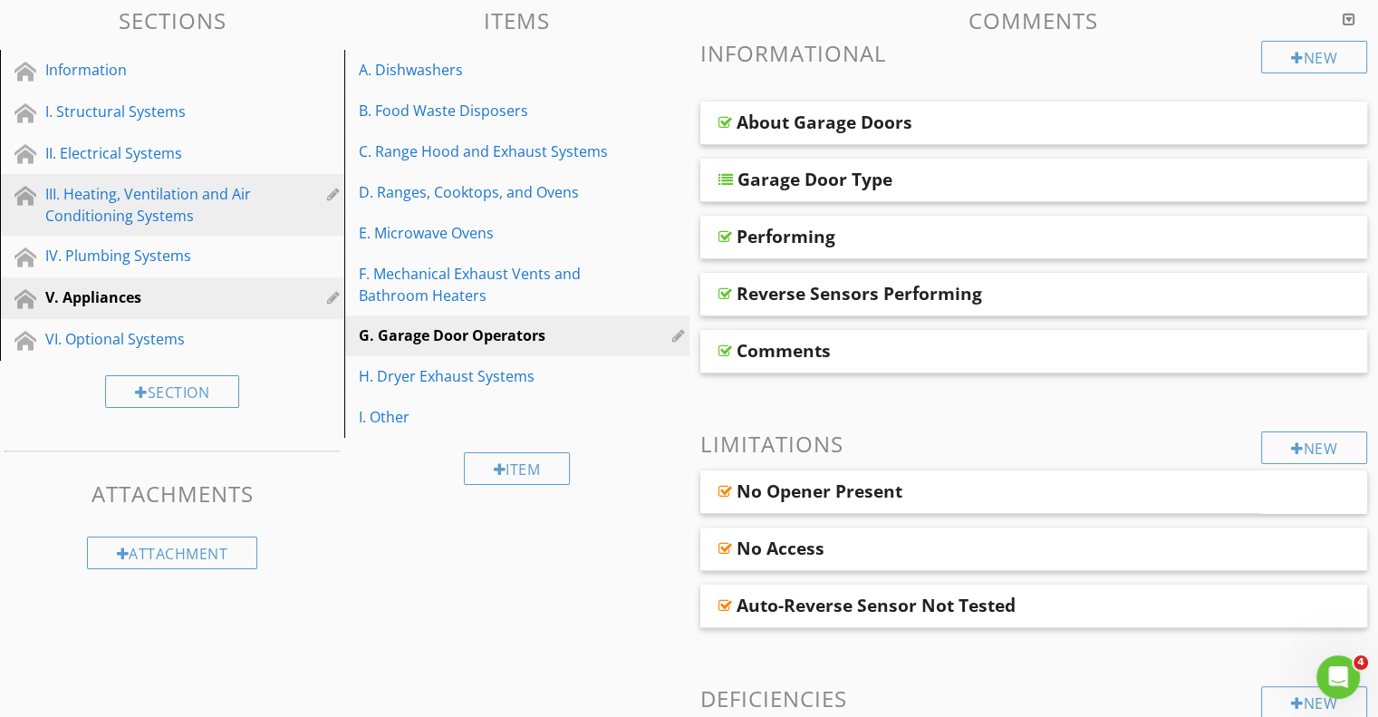
click at [174, 207] on div "III. Heating, Ventilation and Air Conditioning Systems" at bounding box center [151, 204] width 213 height 43
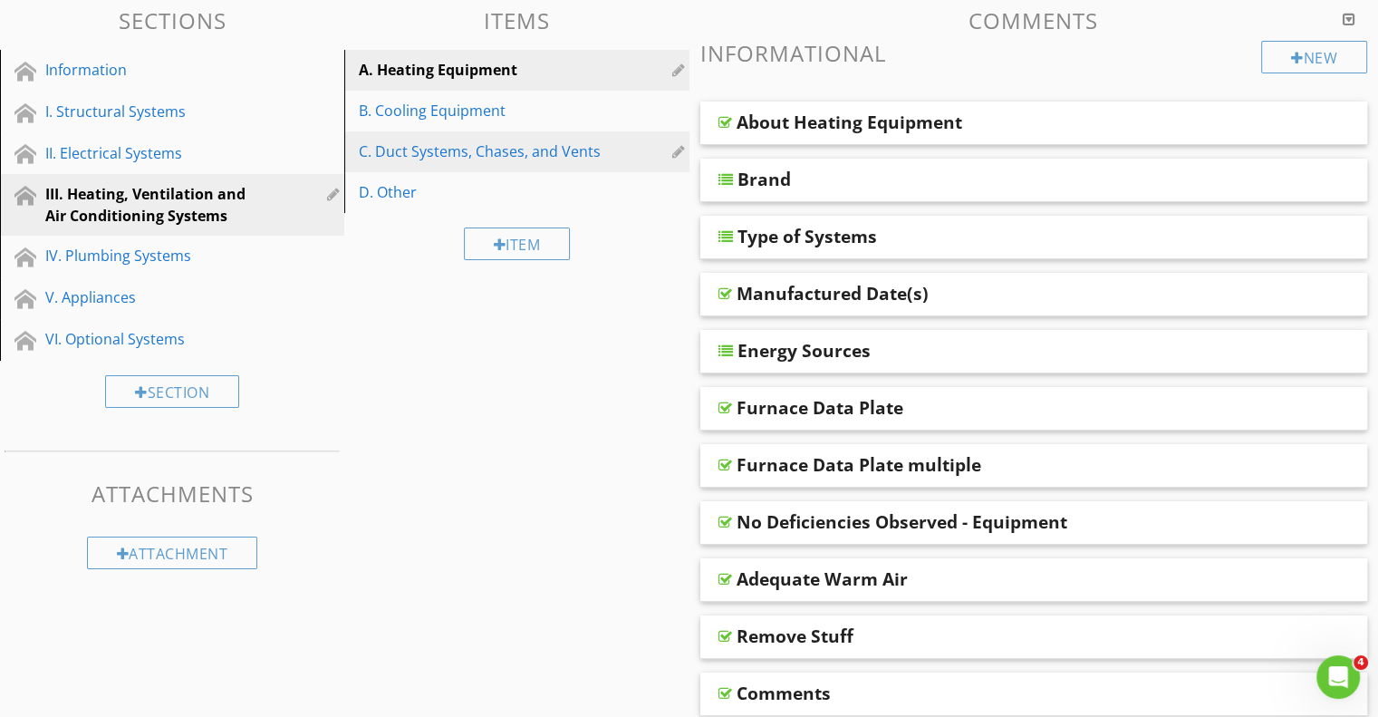
click at [475, 161] on div "C. Duct Systems, Chases, and Vents" at bounding box center [485, 151] width 253 height 22
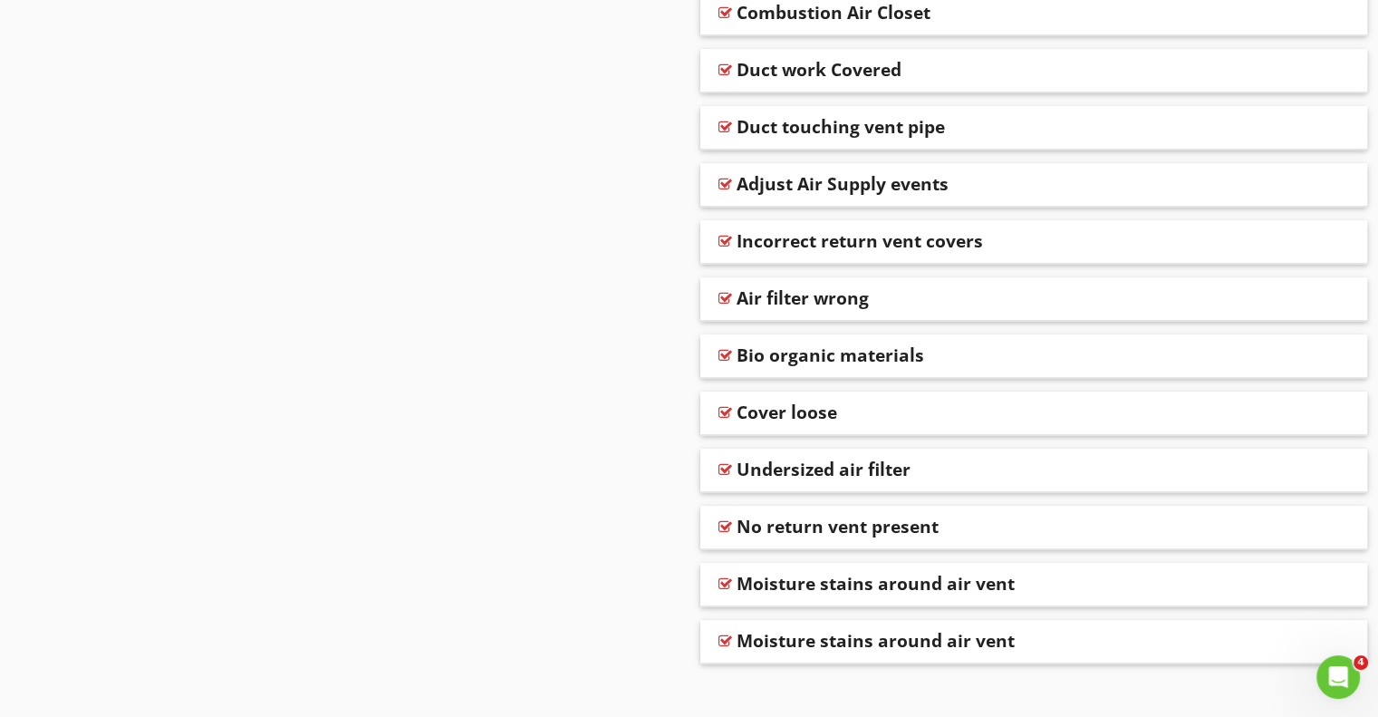
scroll to position [1683, 0]
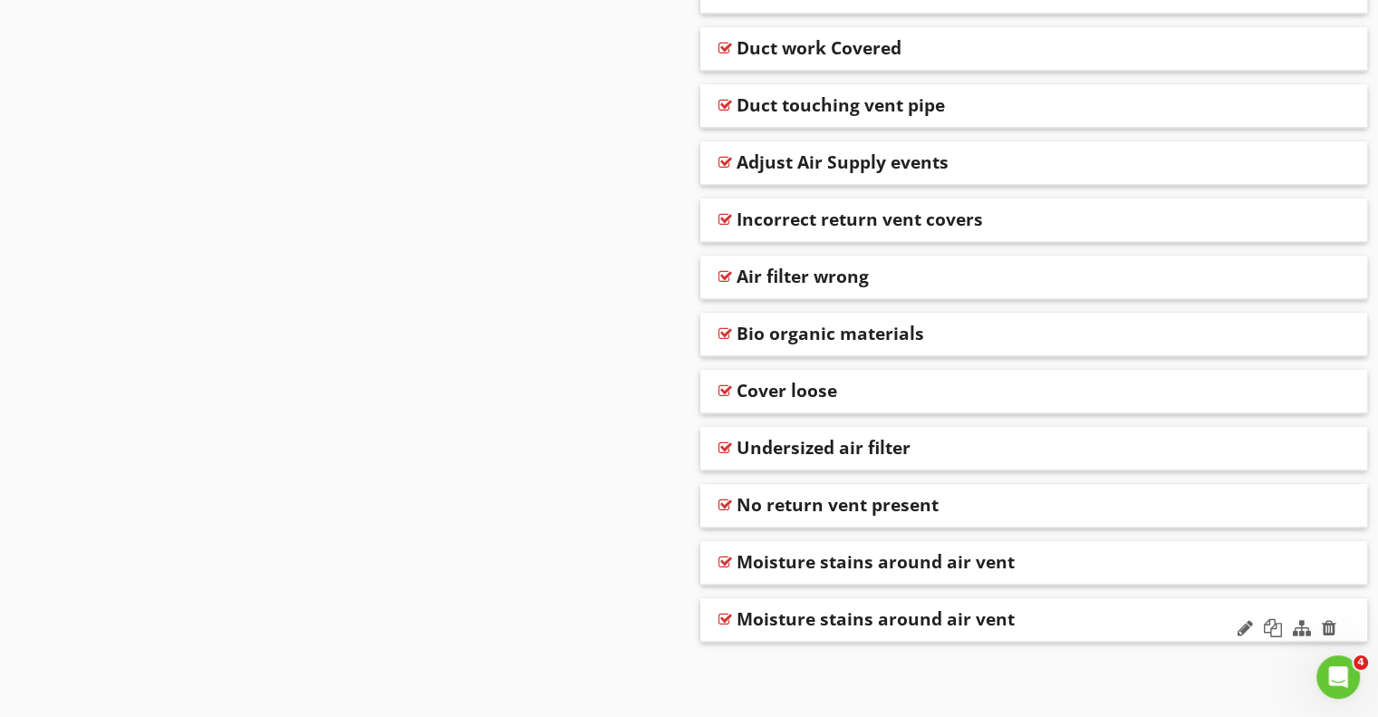
click at [1090, 615] on div "Moisture stains around air vent" at bounding box center [973, 619] width 473 height 22
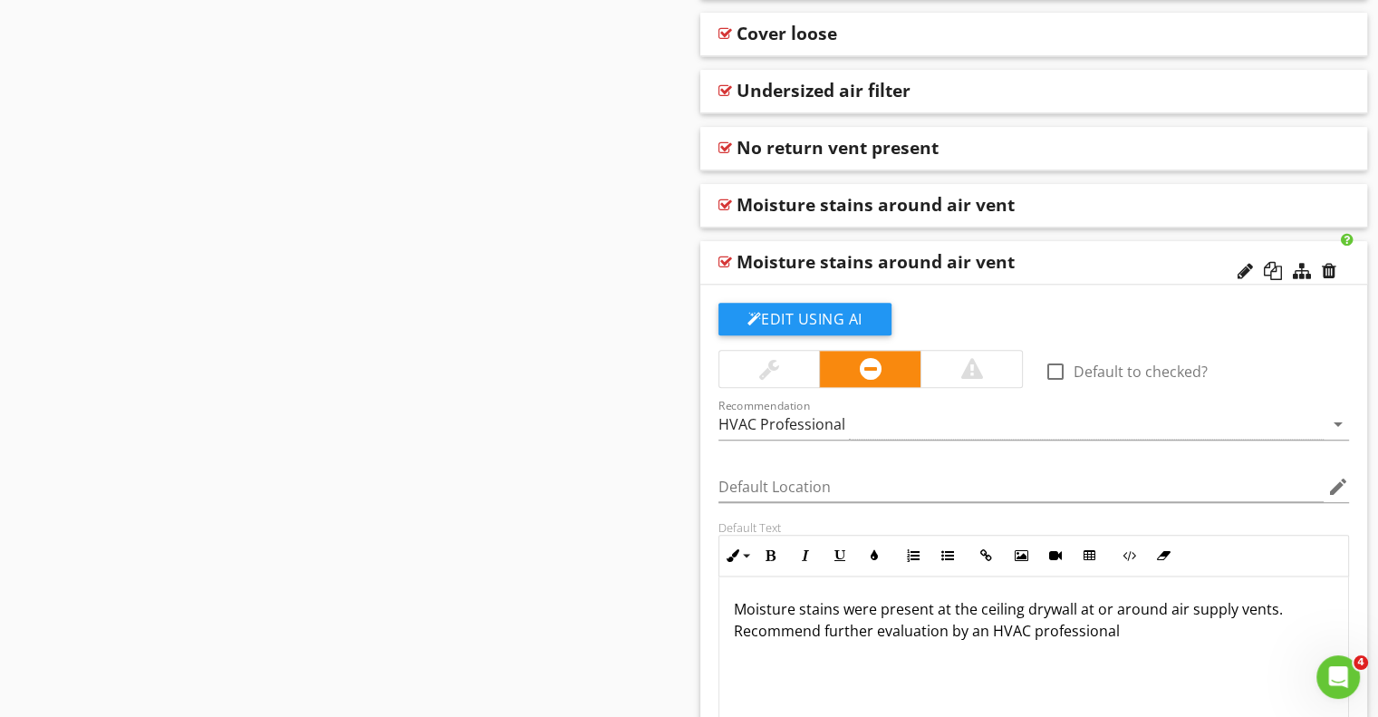
scroll to position [2046, 0]
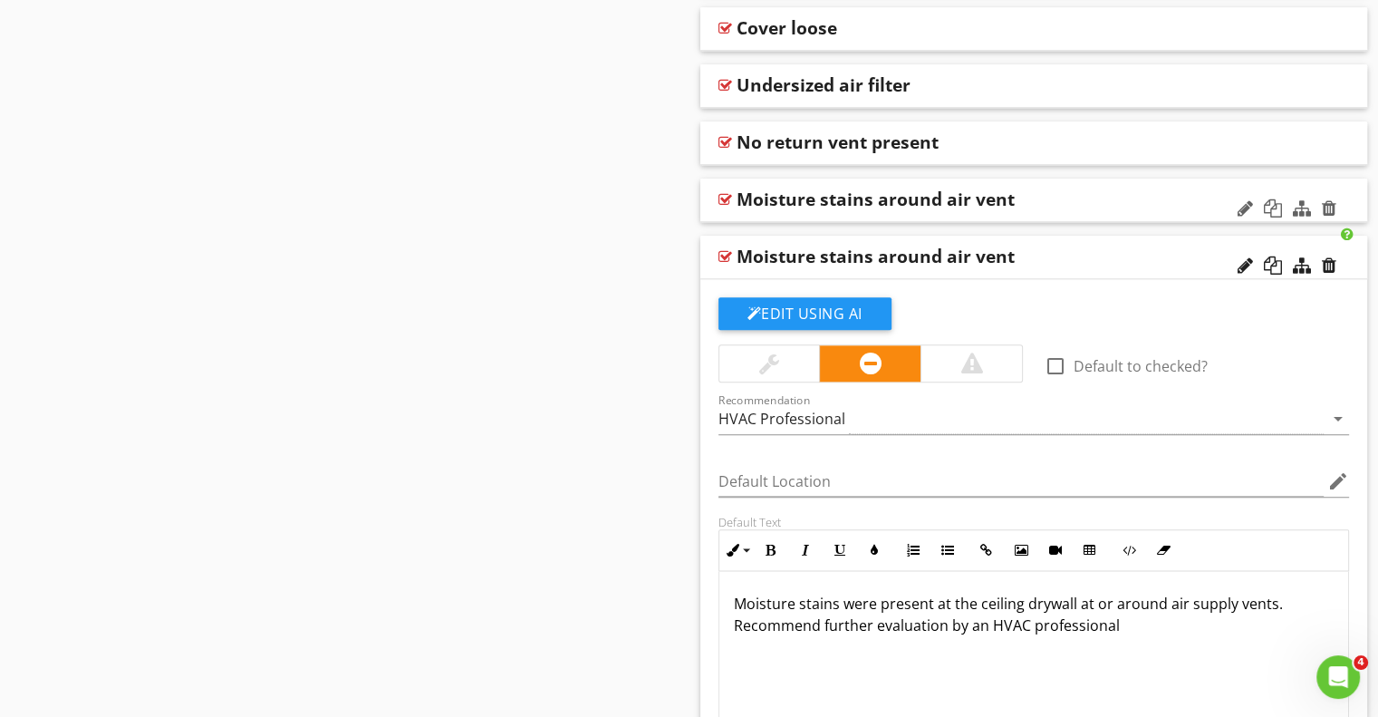
click at [1113, 198] on div "Moisture stains around air vent" at bounding box center [973, 199] width 473 height 22
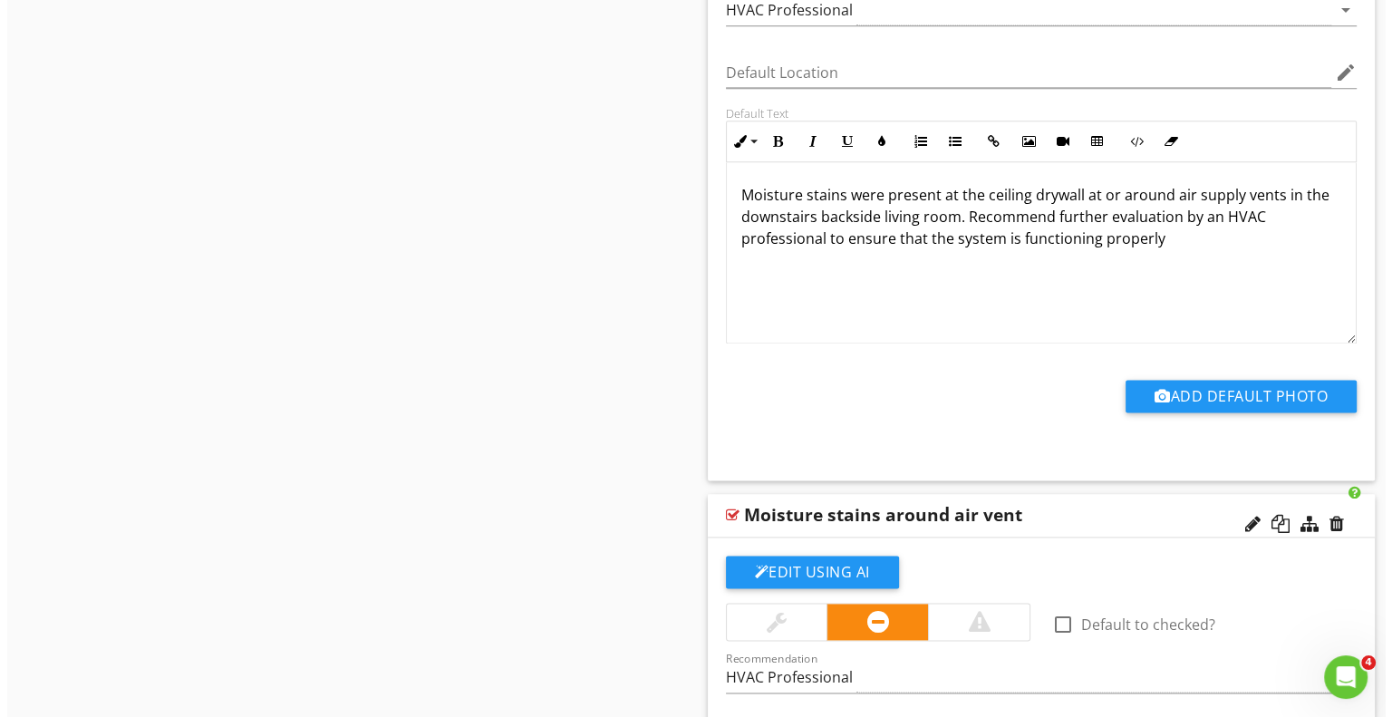
scroll to position [2589, 0]
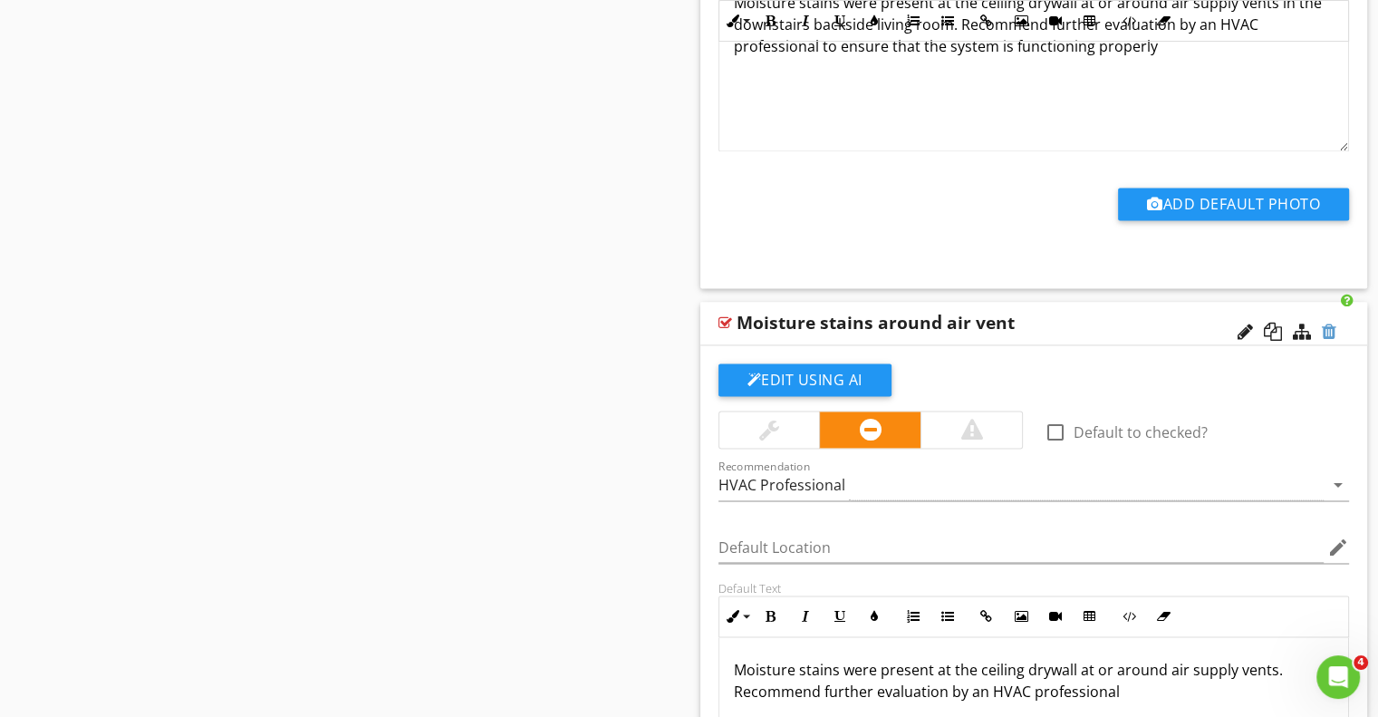
click at [1332, 328] on div at bounding box center [1329, 332] width 14 height 18
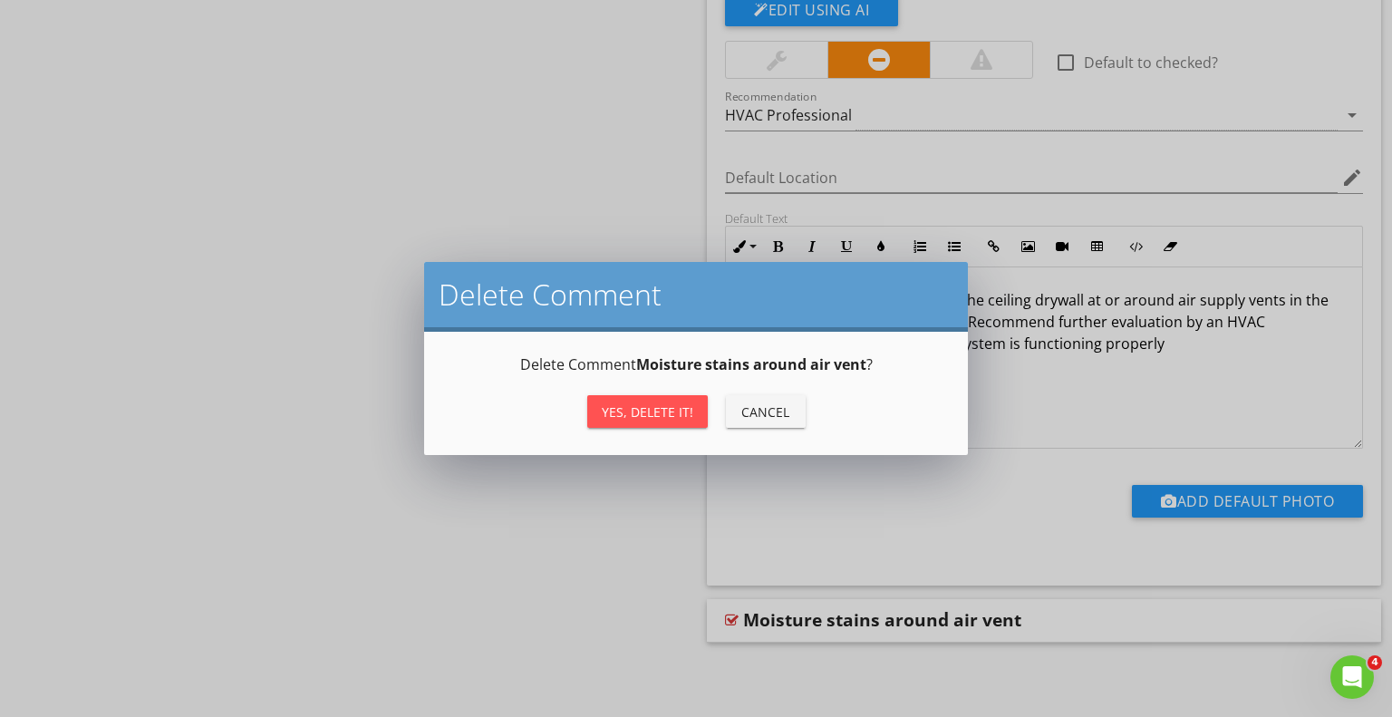
click at [642, 408] on div "Yes, Delete it!" at bounding box center [648, 411] width 92 height 19
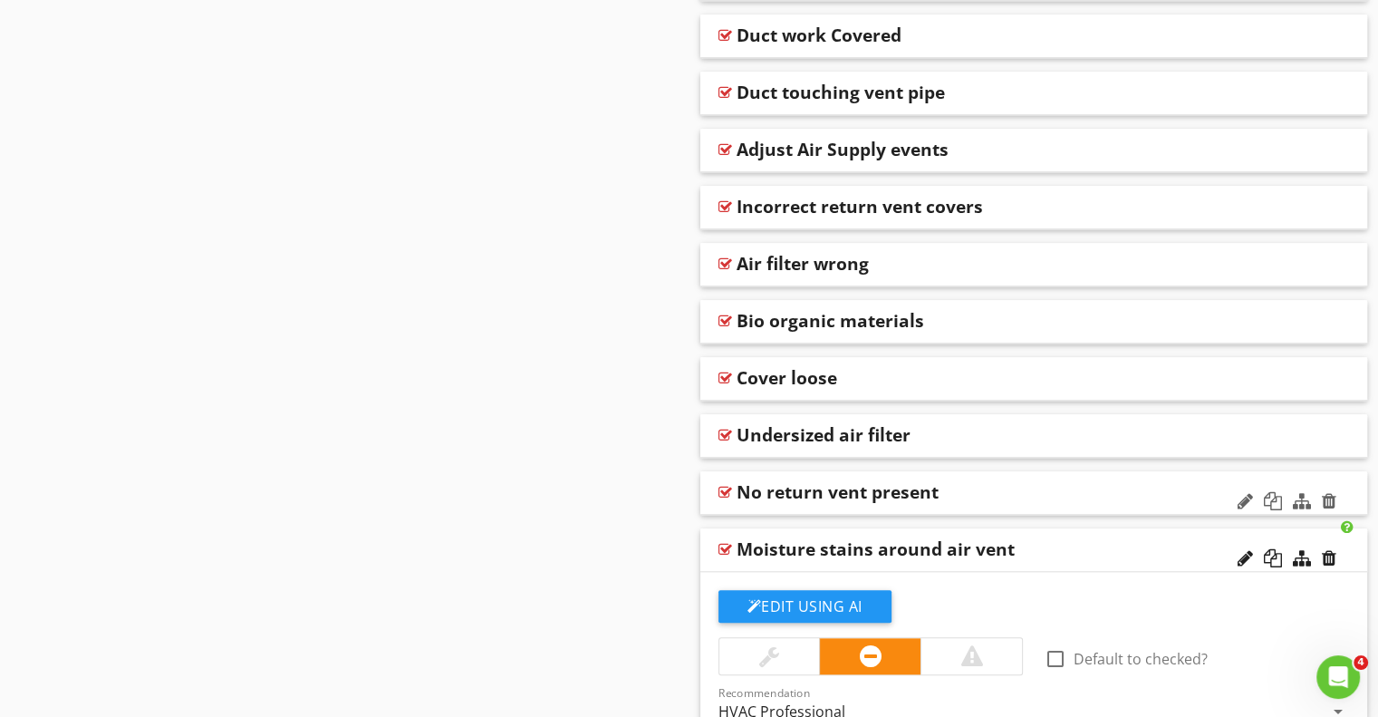
scroll to position [1692, 0]
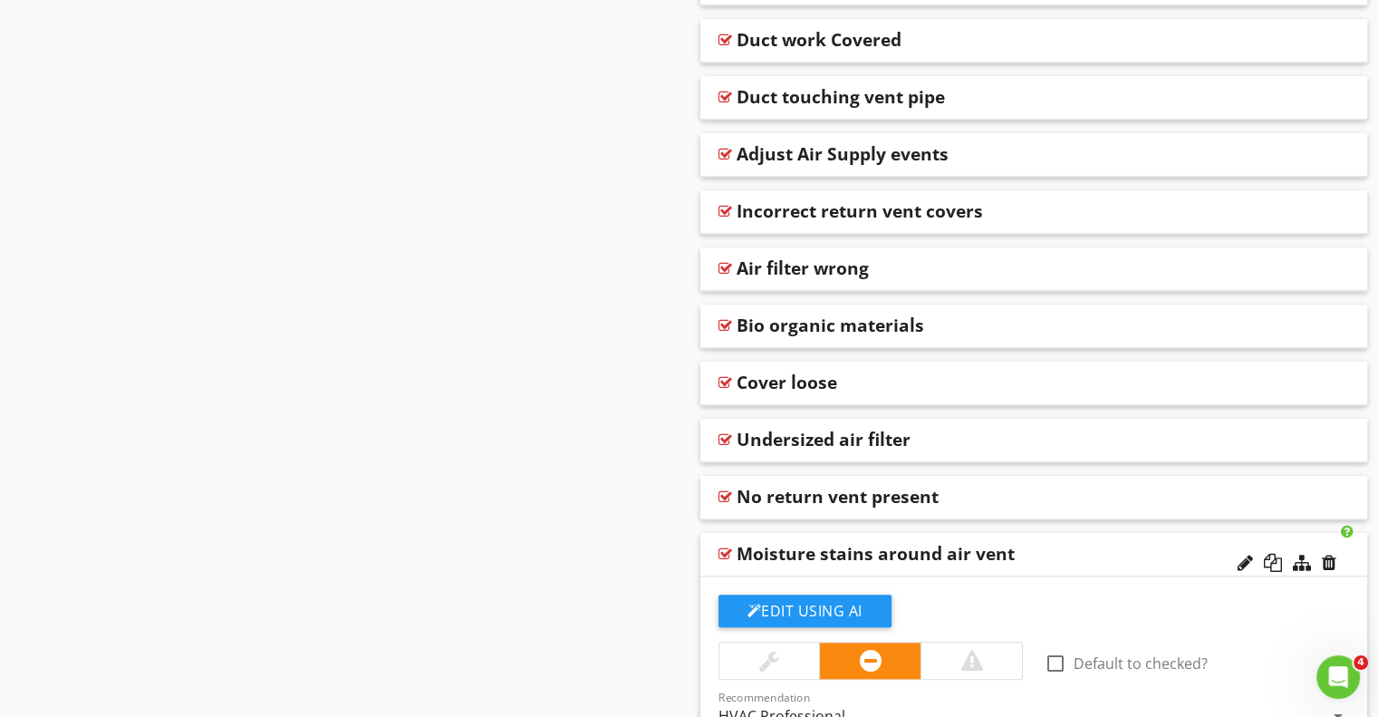
click at [1098, 549] on div "Moisture stains around air vent" at bounding box center [973, 554] width 473 height 22
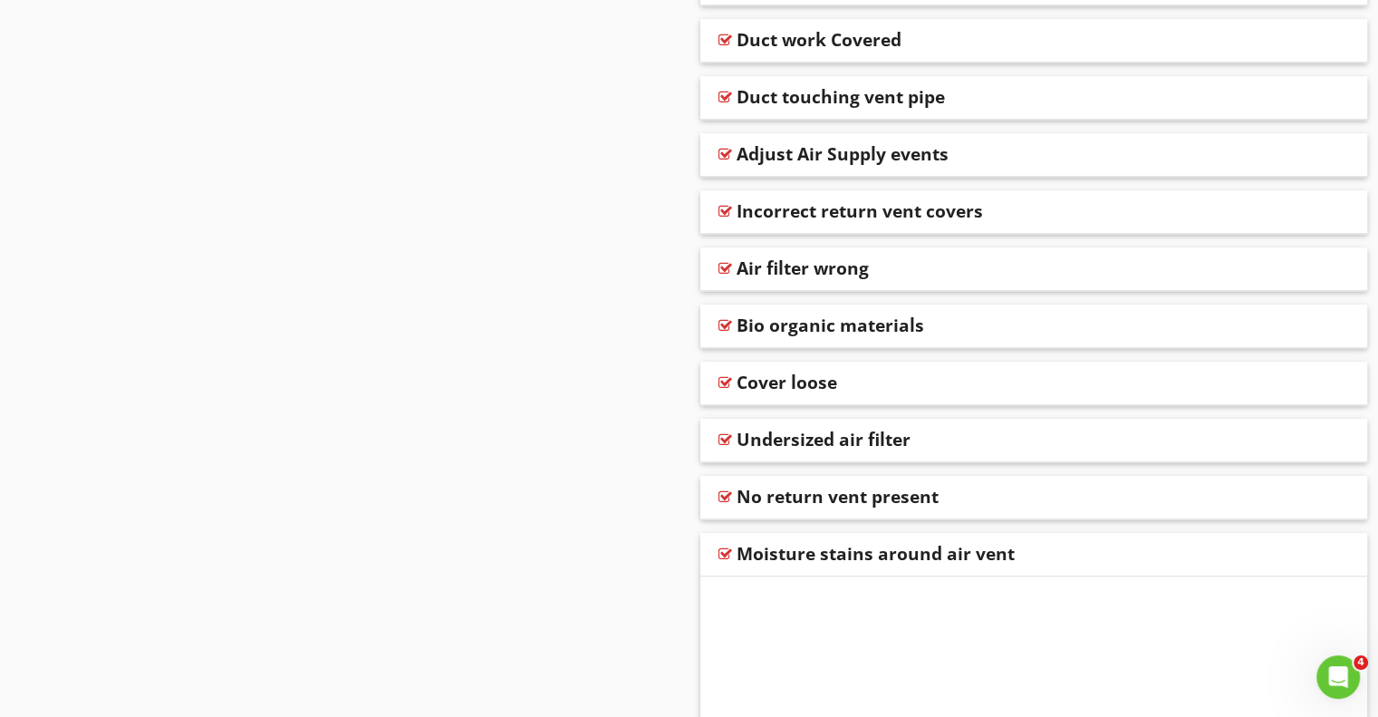
scroll to position [1626, 0]
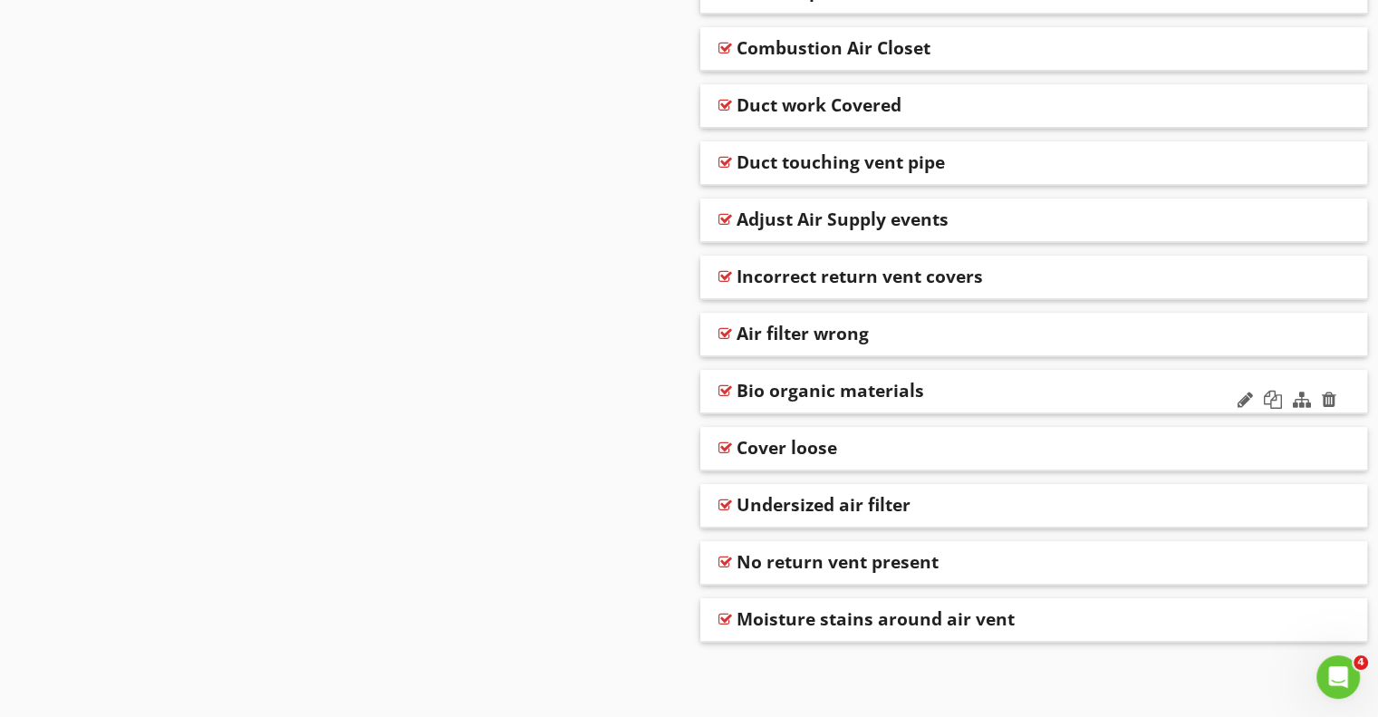
click at [1058, 387] on div "Bio organic materials" at bounding box center [973, 391] width 473 height 22
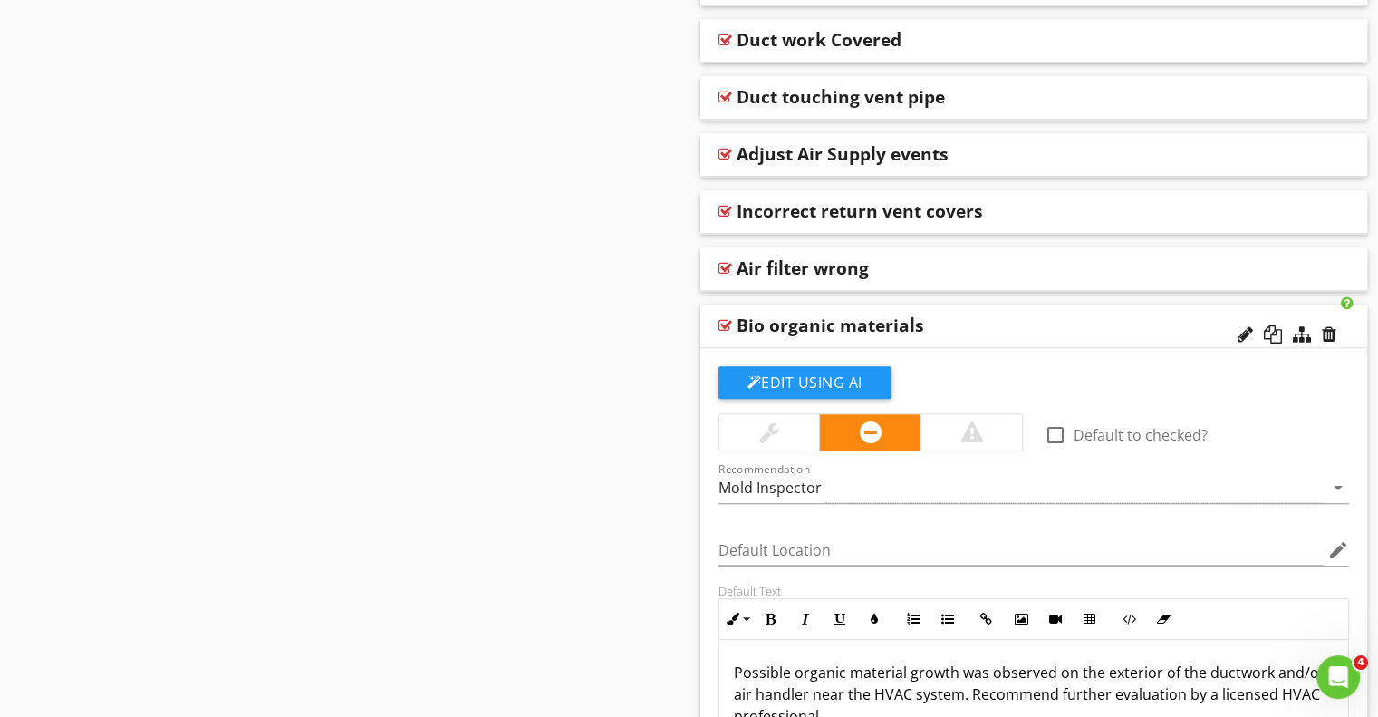
click at [1097, 324] on div "Bio organic materials" at bounding box center [973, 325] width 473 height 22
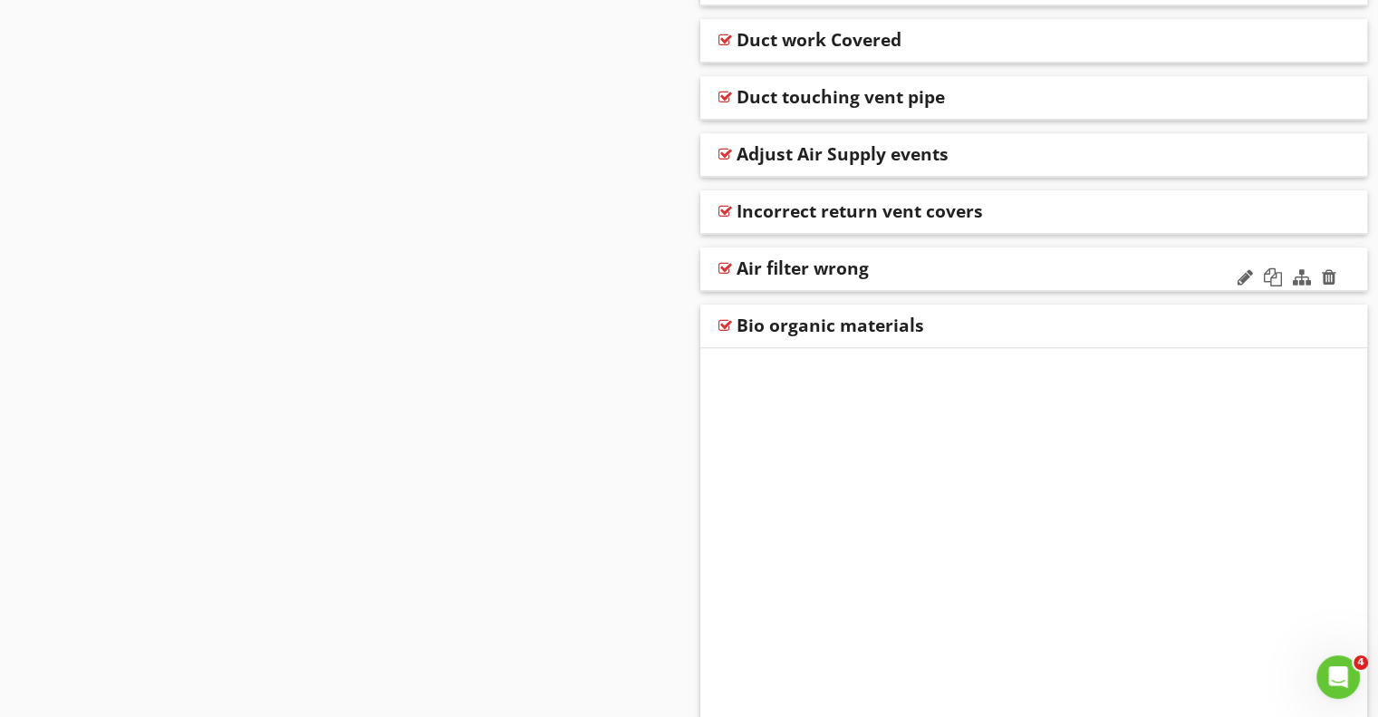
scroll to position [1626, 0]
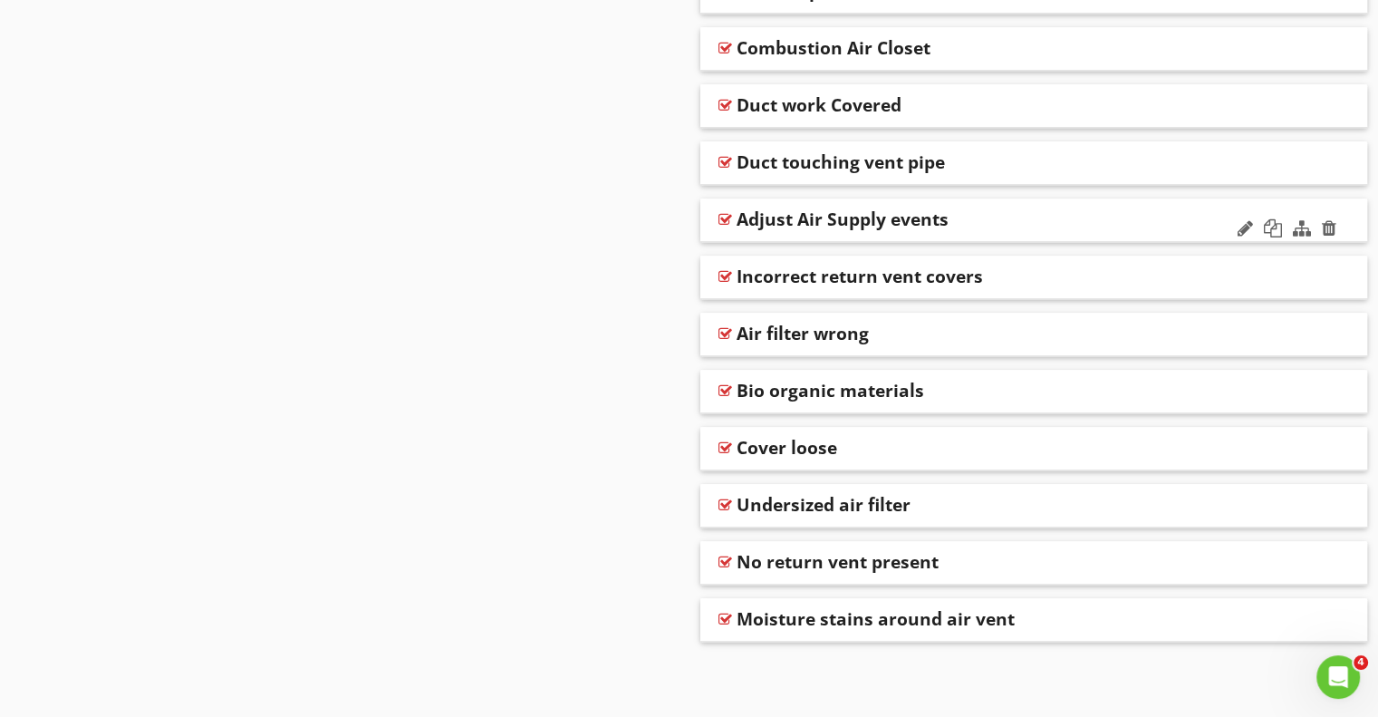
click at [1116, 230] on div "Adjust Air Supply events" at bounding box center [1034, 219] width 668 height 43
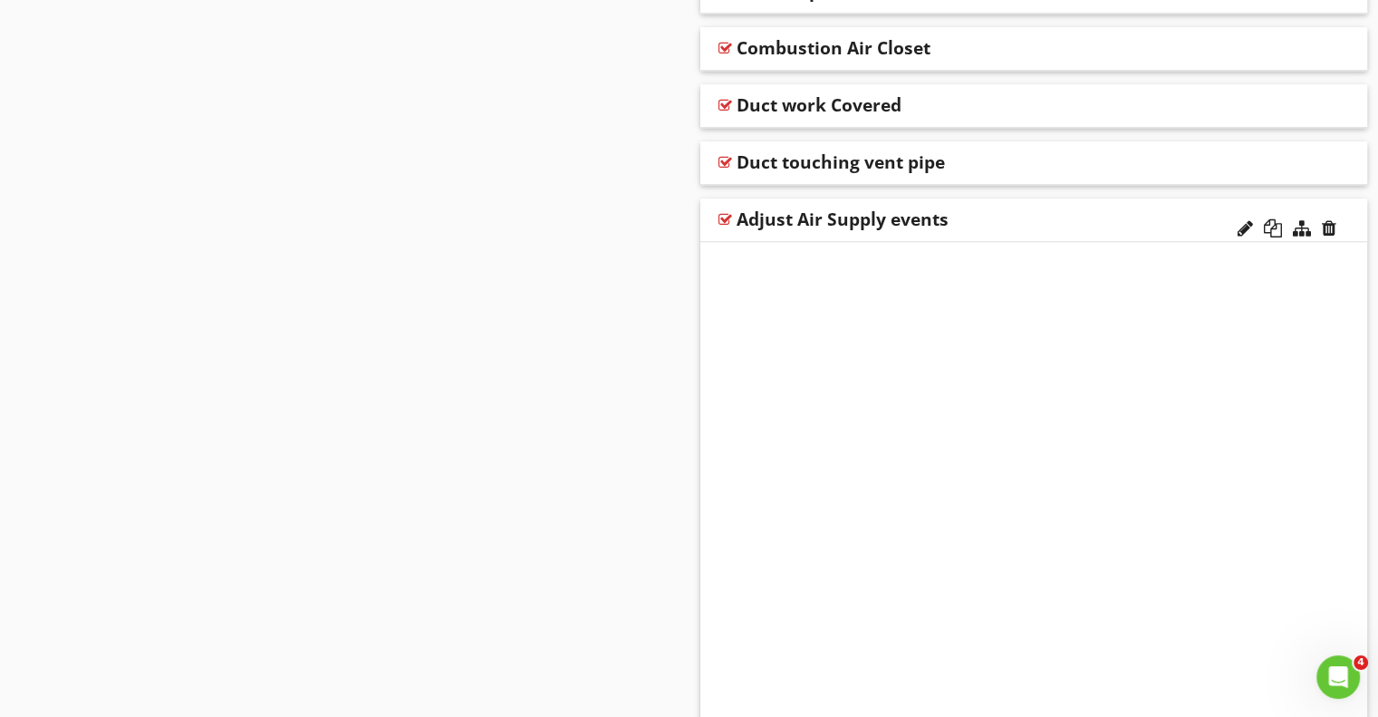
scroll to position [1692, 0]
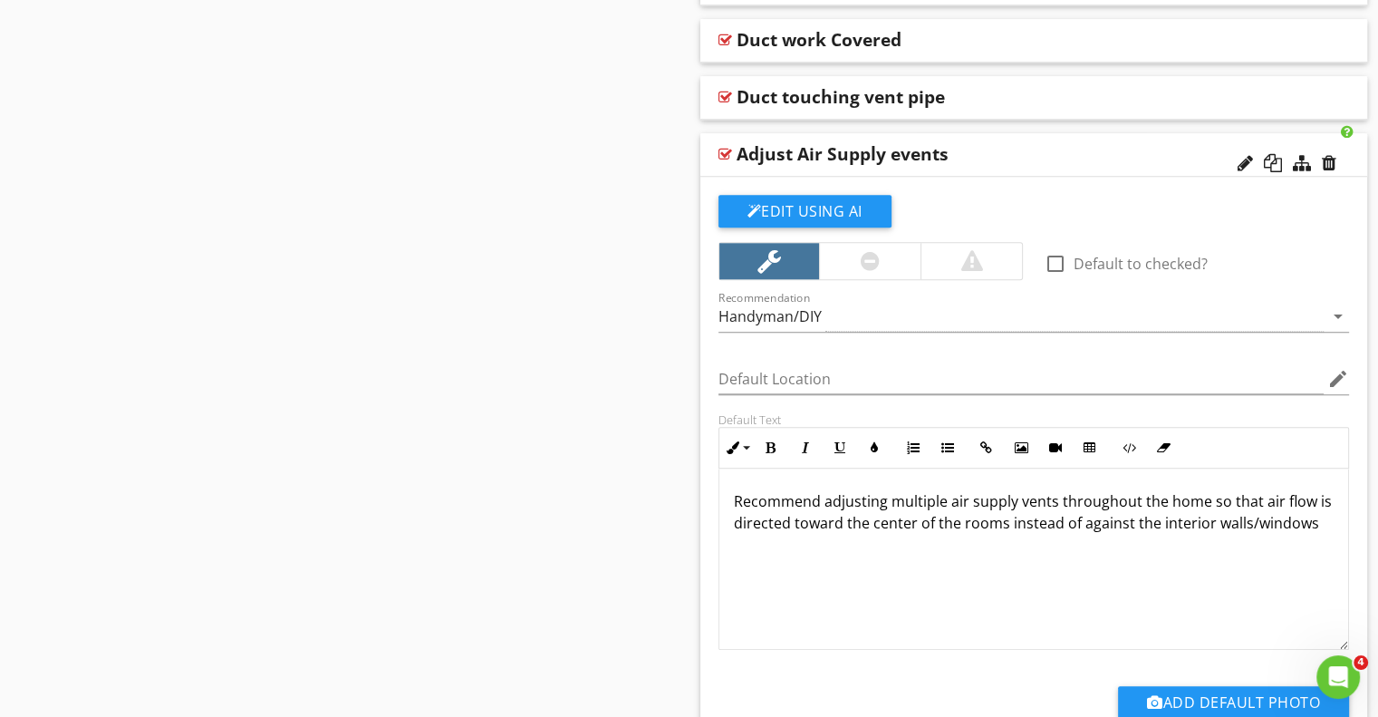
click at [899, 154] on div "Adjust Air Supply events" at bounding box center [843, 154] width 212 height 22
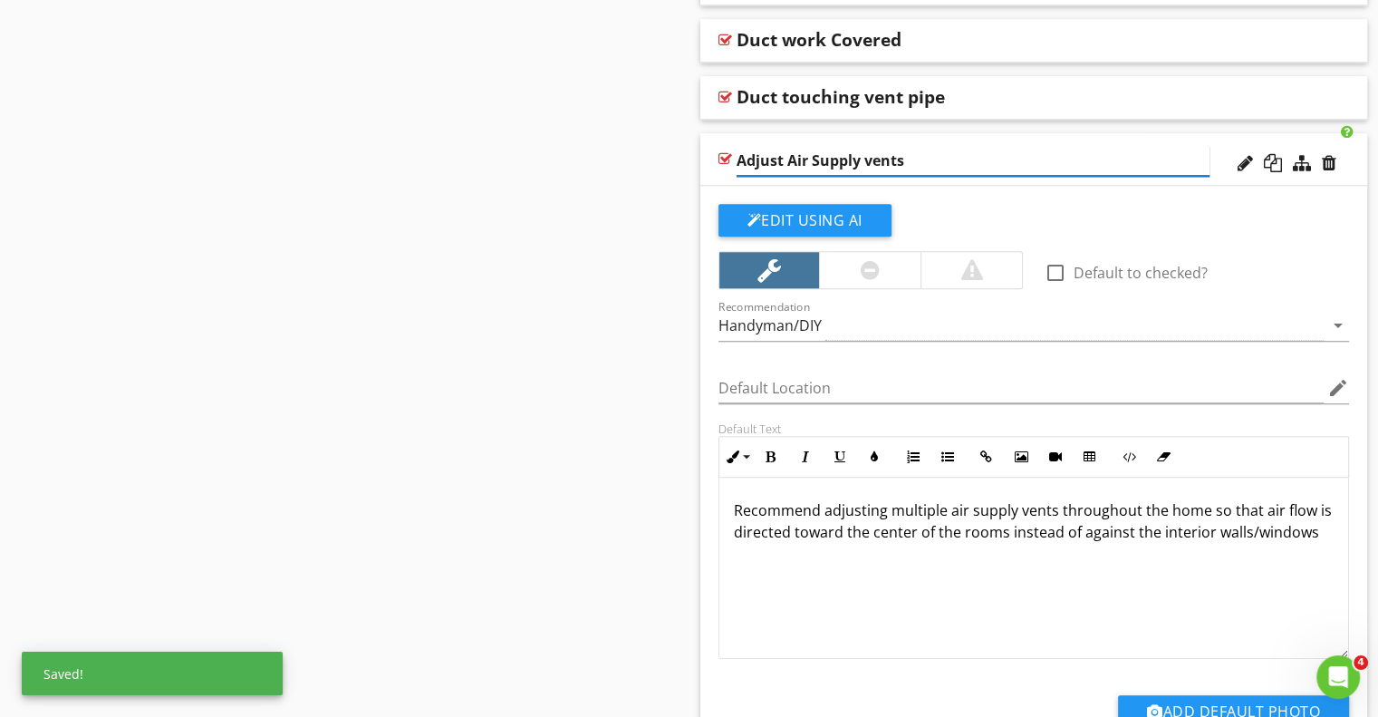
type input "Adjust Air Supply vents"
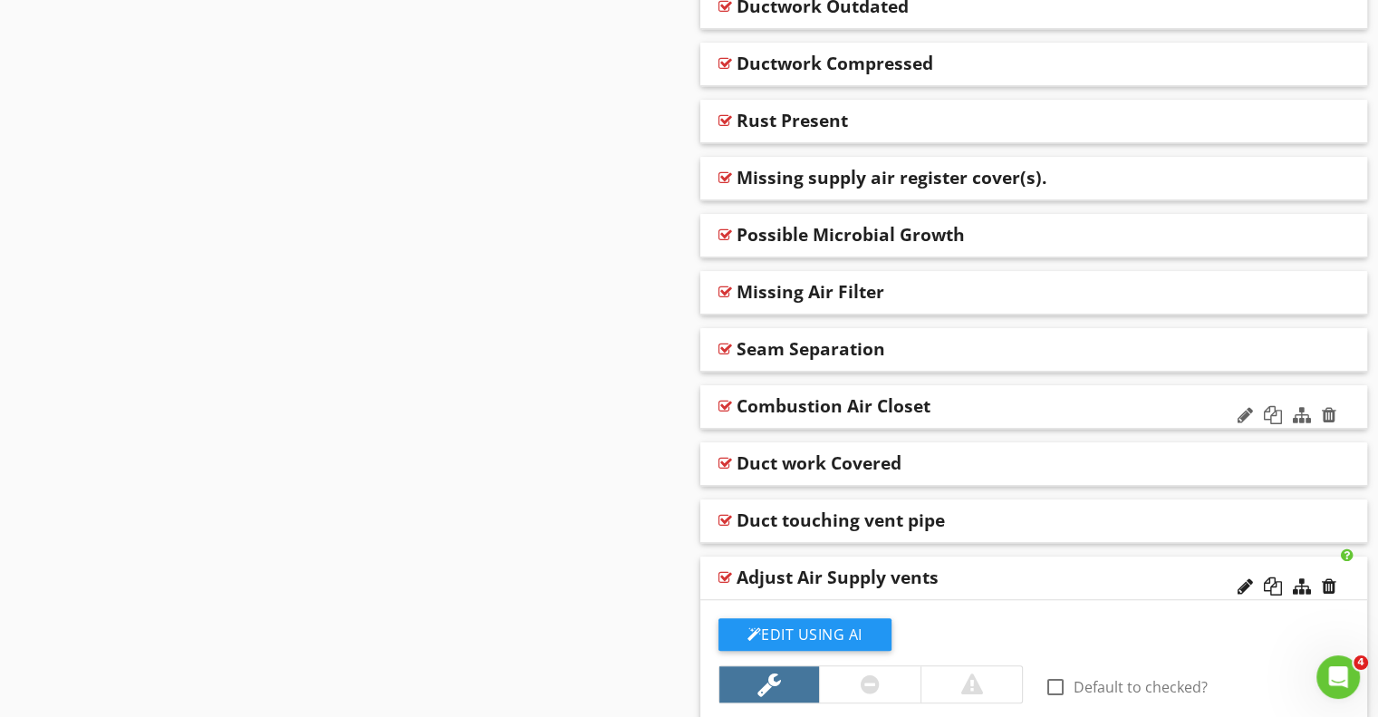
scroll to position [1239, 0]
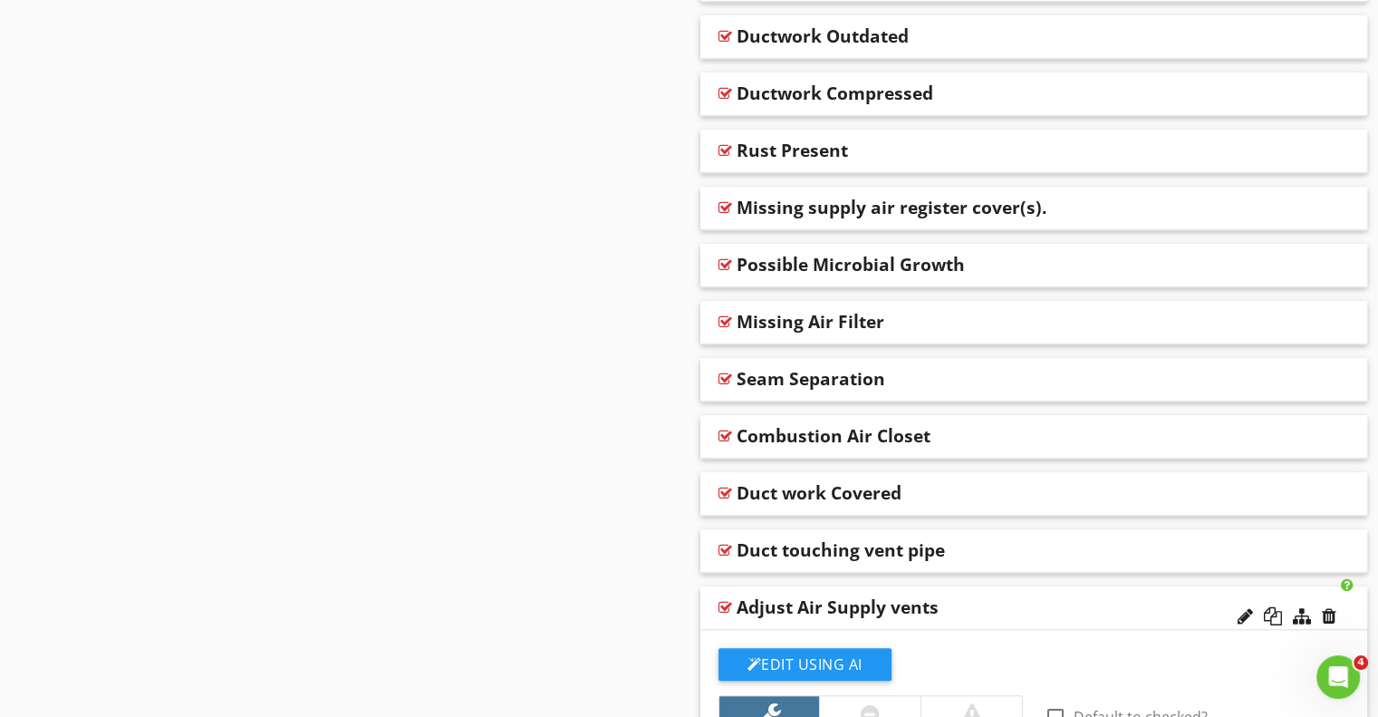
click at [1063, 619] on div "Adjust Air Supply vents" at bounding box center [1034, 607] width 668 height 43
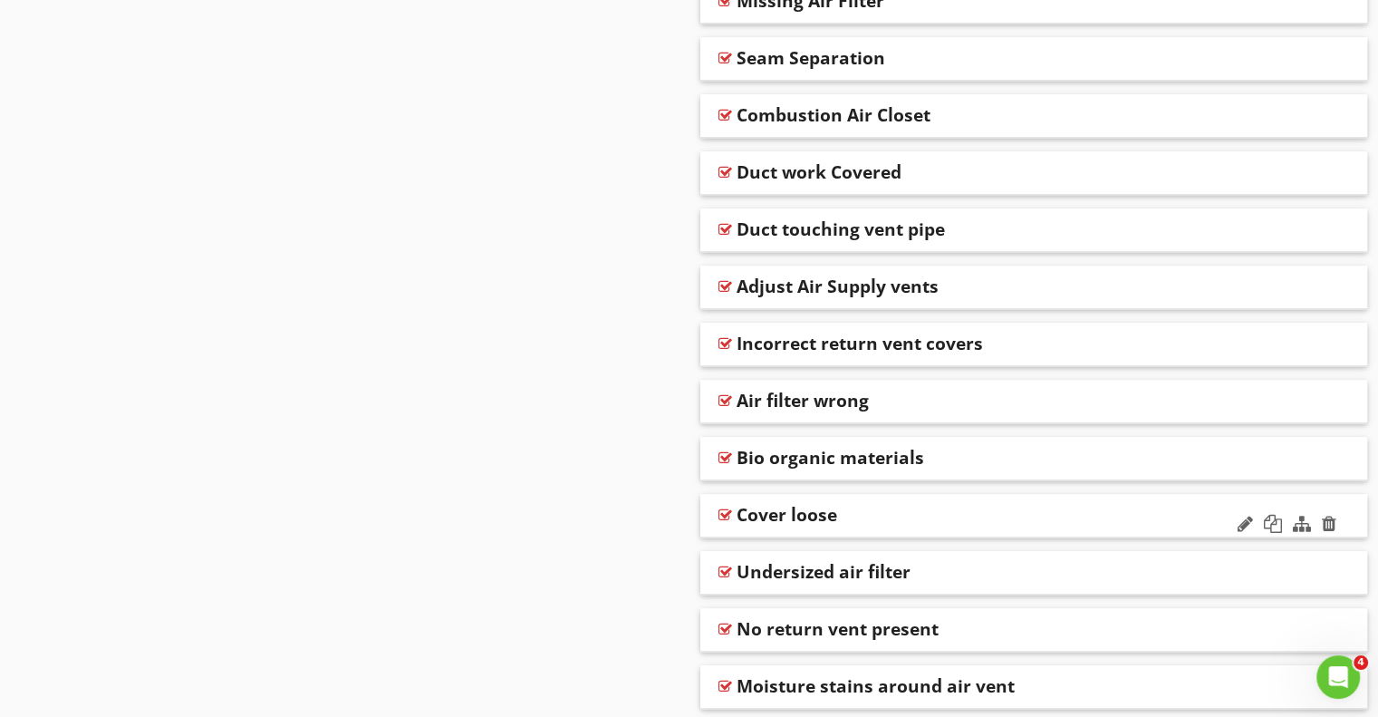
scroll to position [1601, 0]
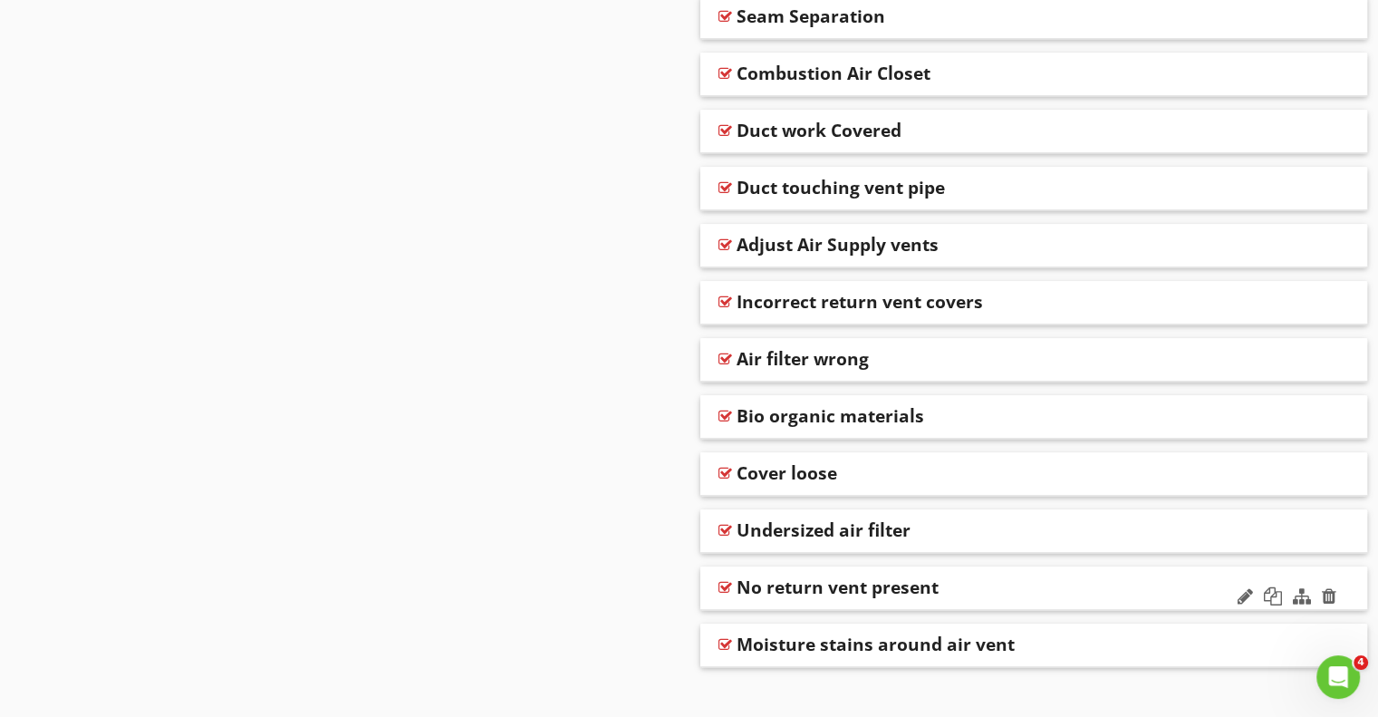
click at [1032, 585] on div "No return vent present" at bounding box center [973, 587] width 473 height 22
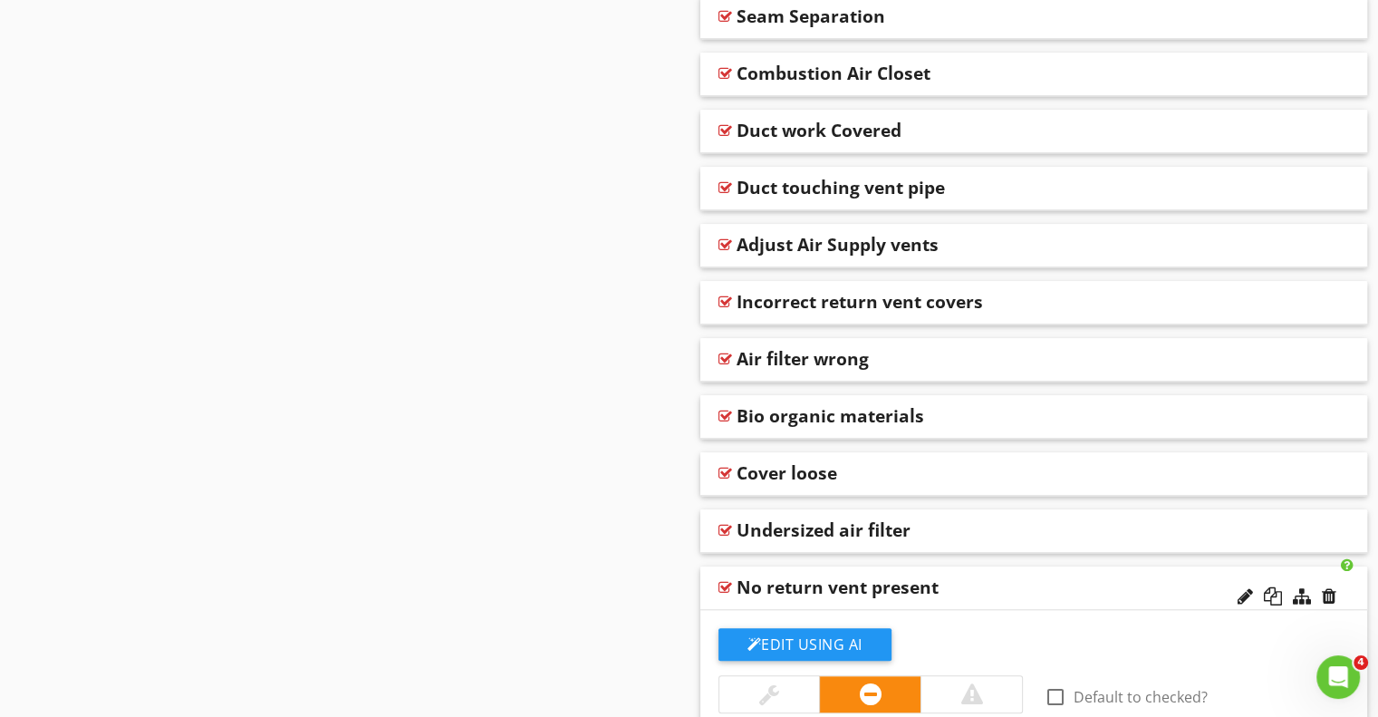
click at [892, 585] on div "No return vent present" at bounding box center [838, 587] width 202 height 22
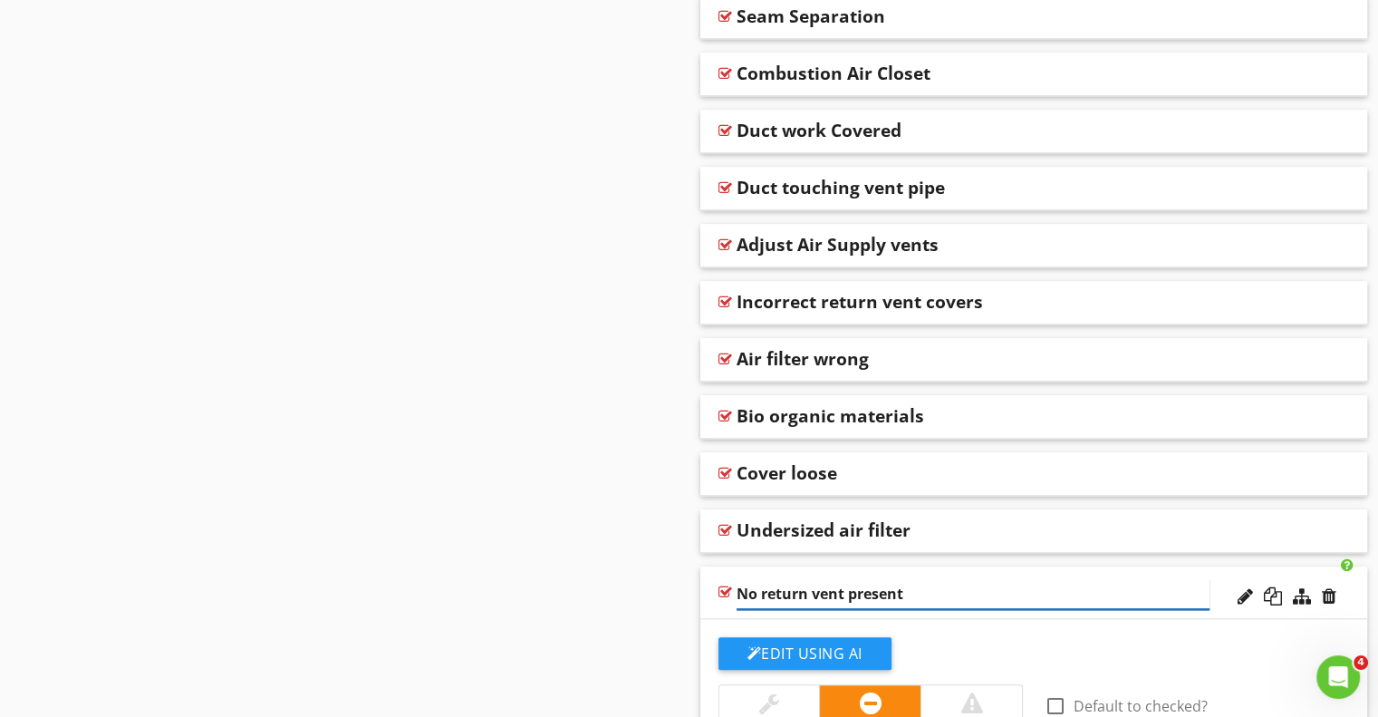
click at [742, 593] on input "No return vent present" at bounding box center [973, 594] width 473 height 30
type input "No return vent present"
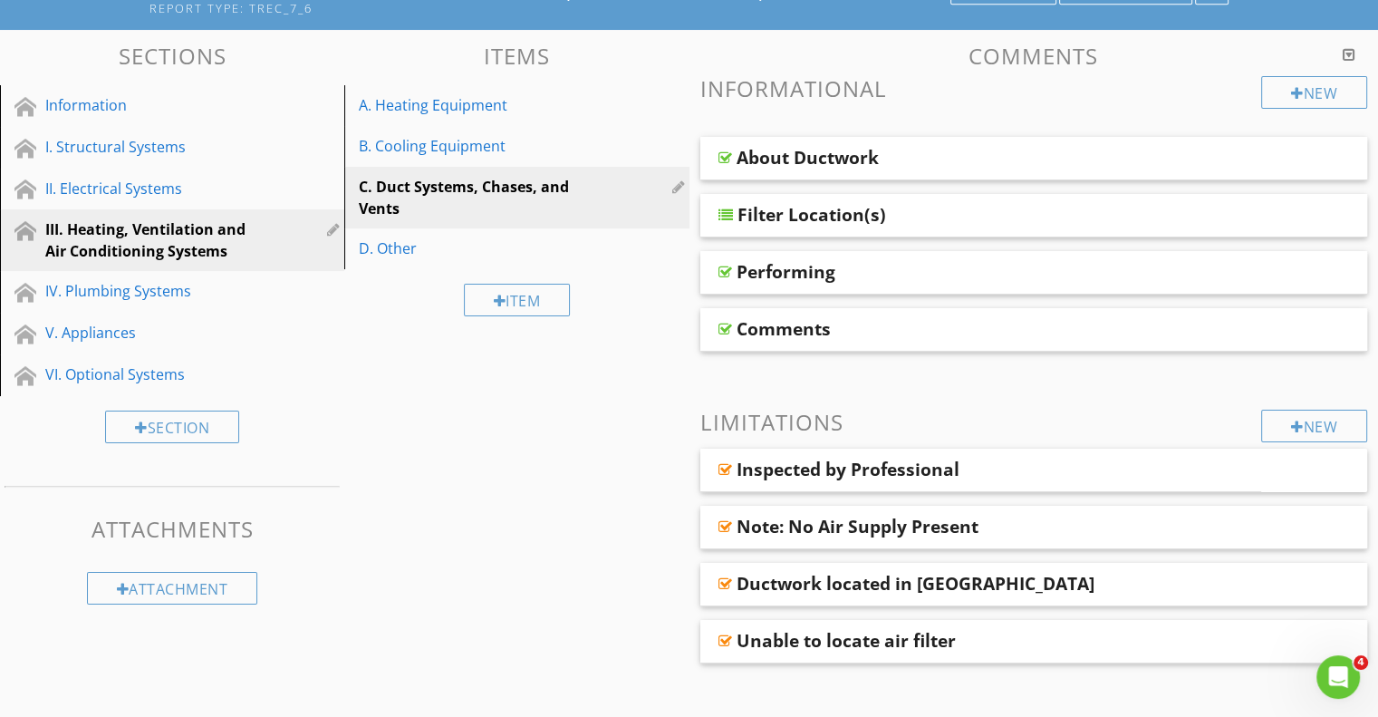
scroll to position [0, 0]
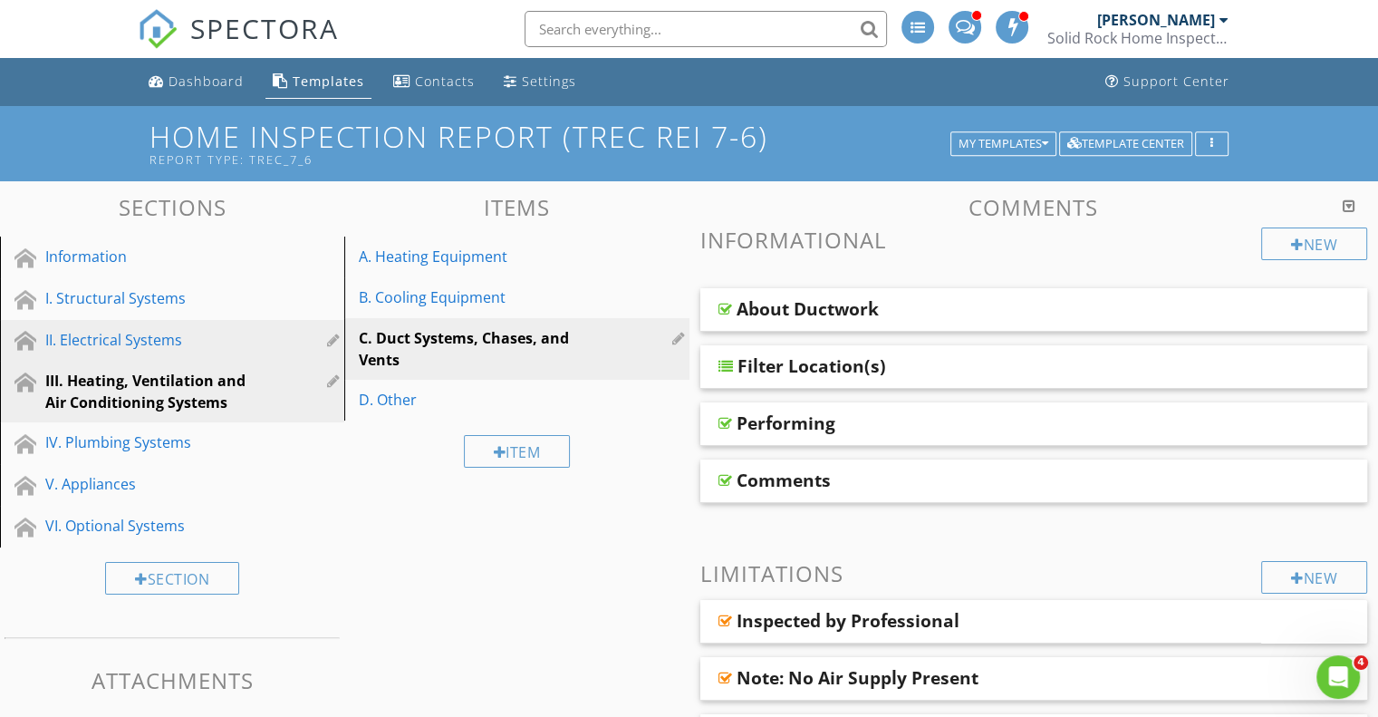
click at [98, 333] on div "II. Electrical Systems" at bounding box center [151, 340] width 213 height 22
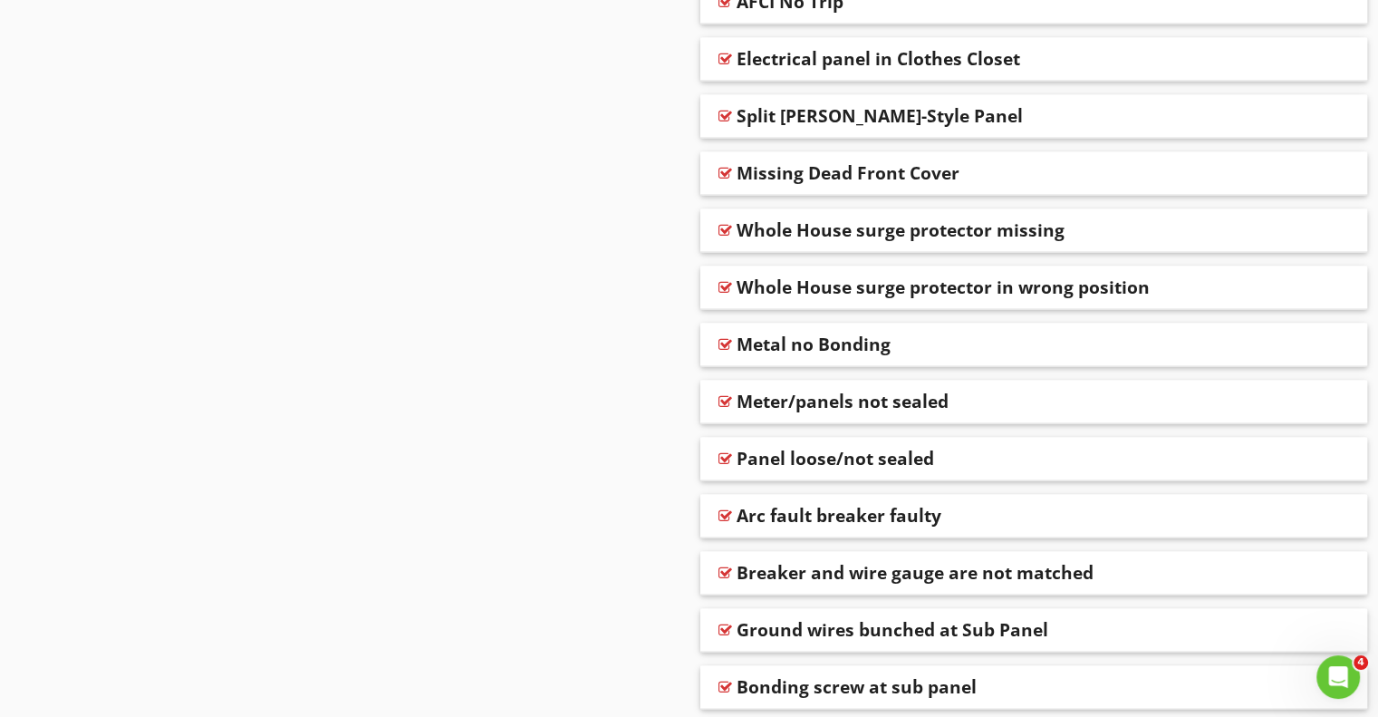
scroll to position [3352, 0]
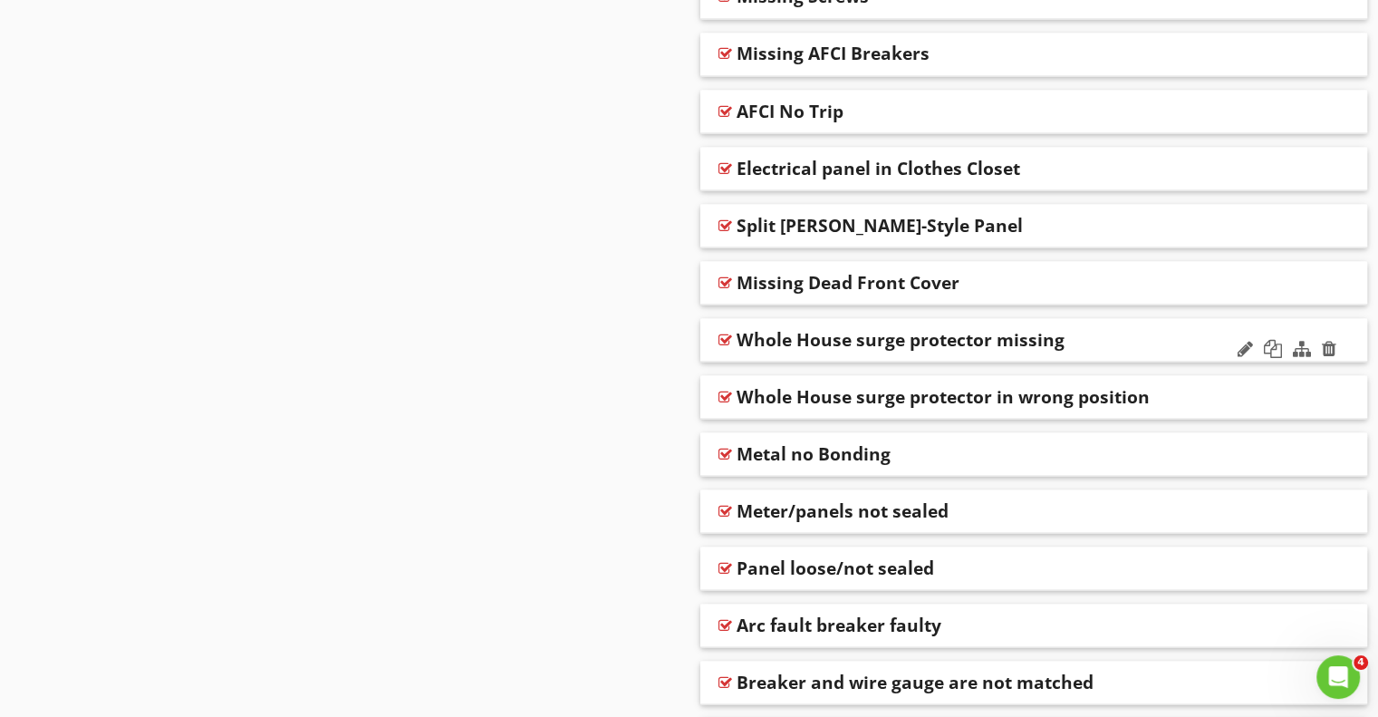
click at [1142, 342] on div "Whole House surge protector missing" at bounding box center [973, 339] width 473 height 22
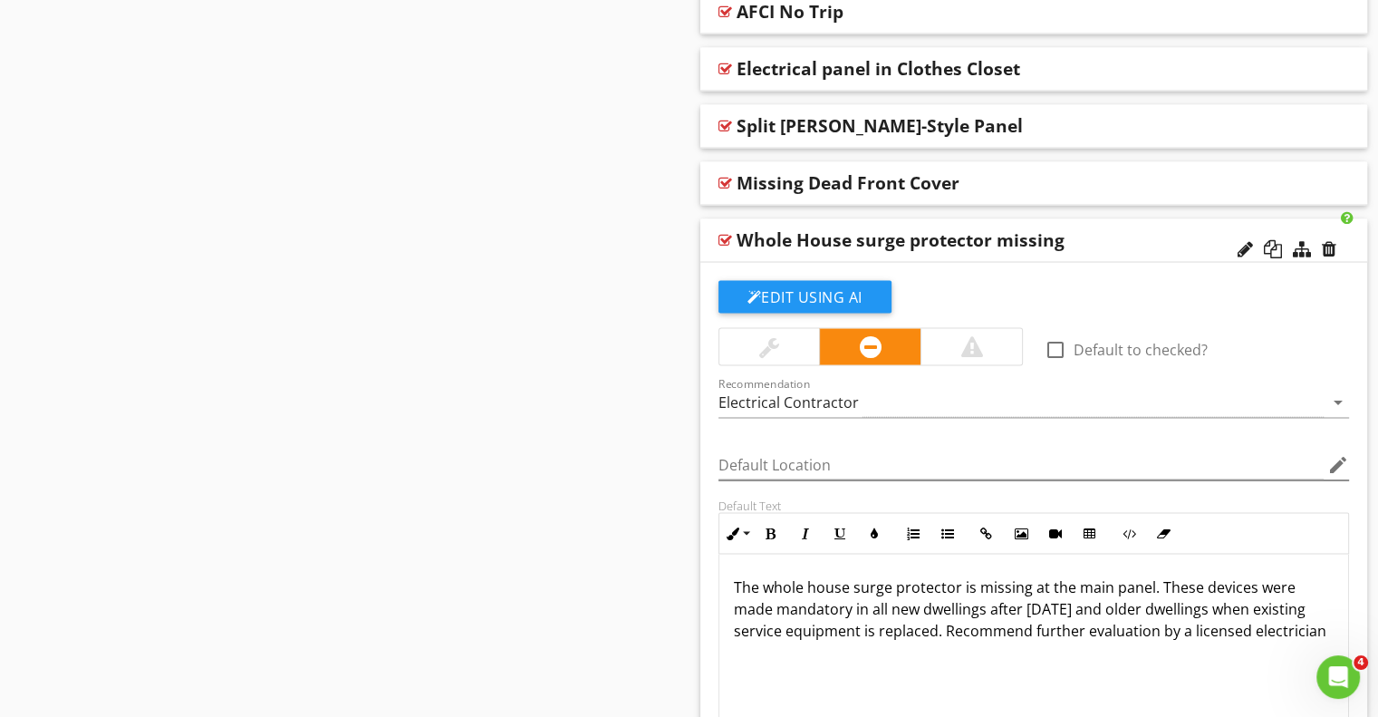
scroll to position [3624, 0]
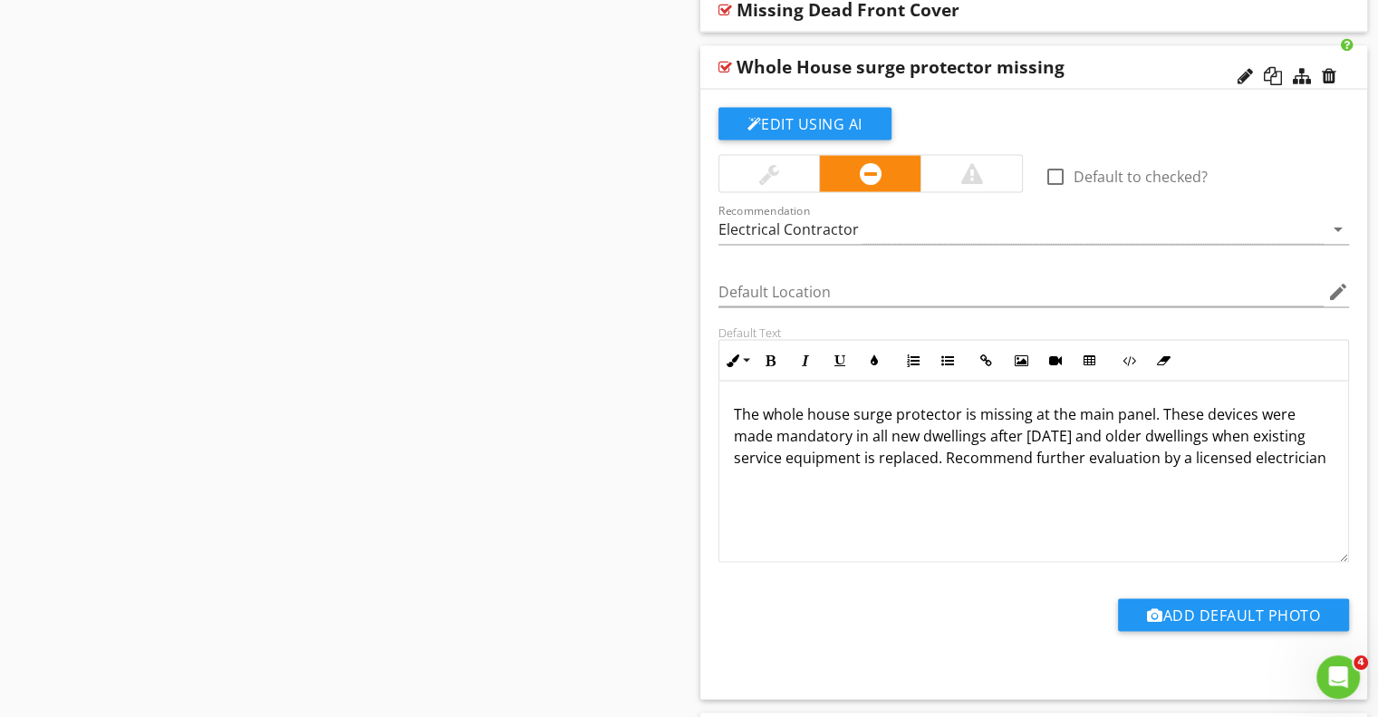
click at [1164, 59] on div "Whole House surge protector missing" at bounding box center [973, 67] width 473 height 22
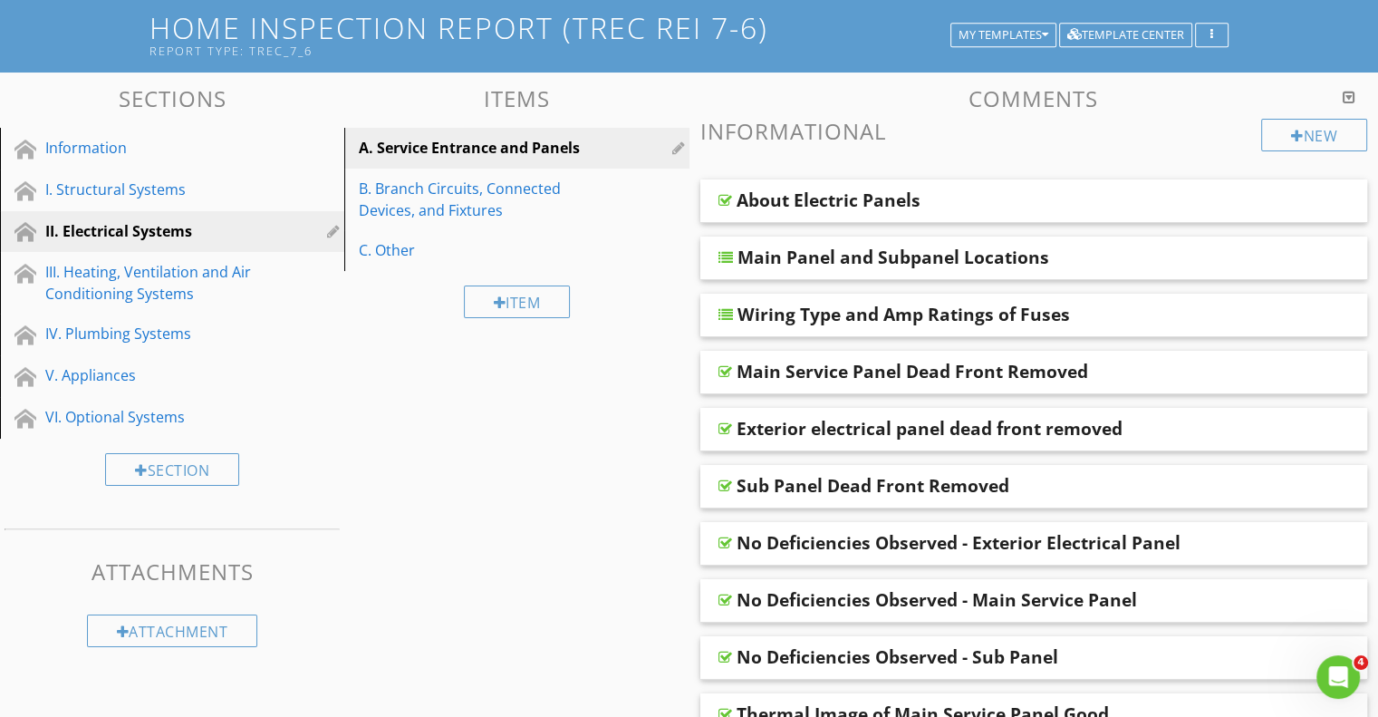
scroll to position [0, 0]
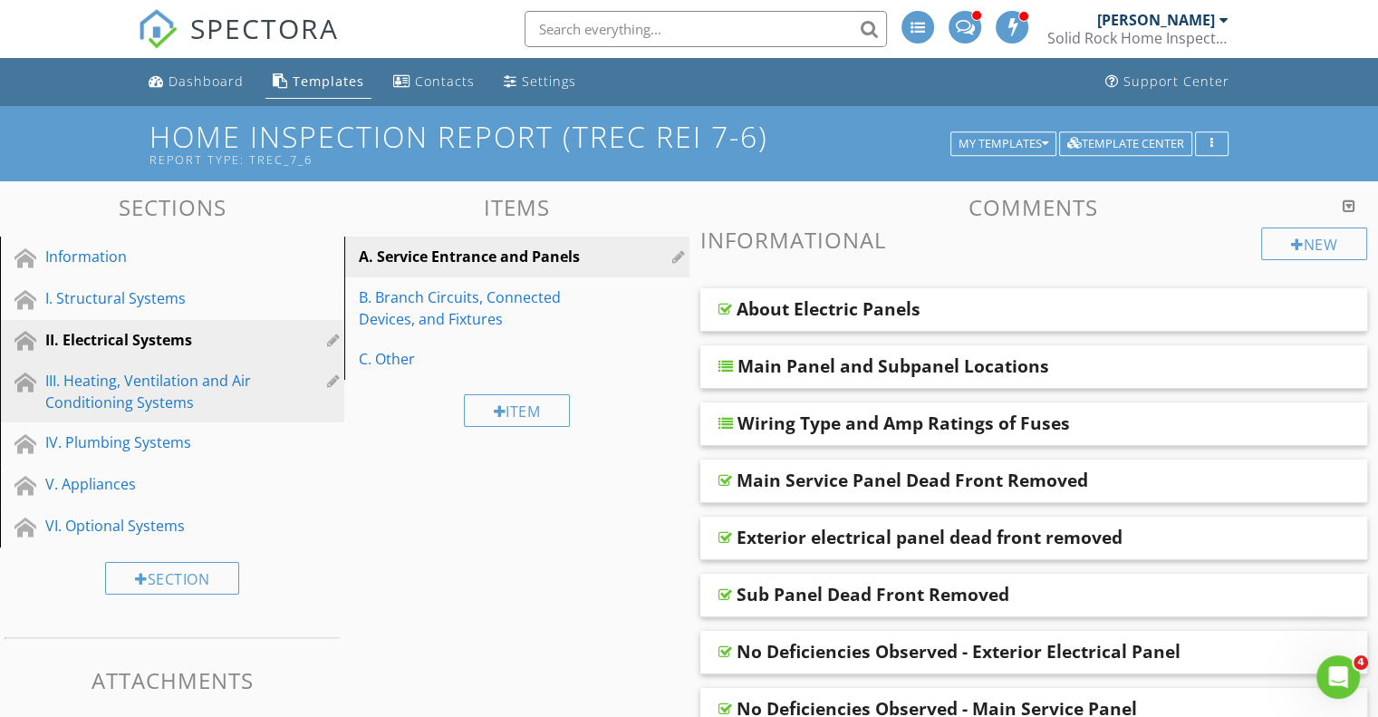
click at [135, 383] on div "III. Heating, Ventilation and Air Conditioning Systems" at bounding box center [151, 391] width 213 height 43
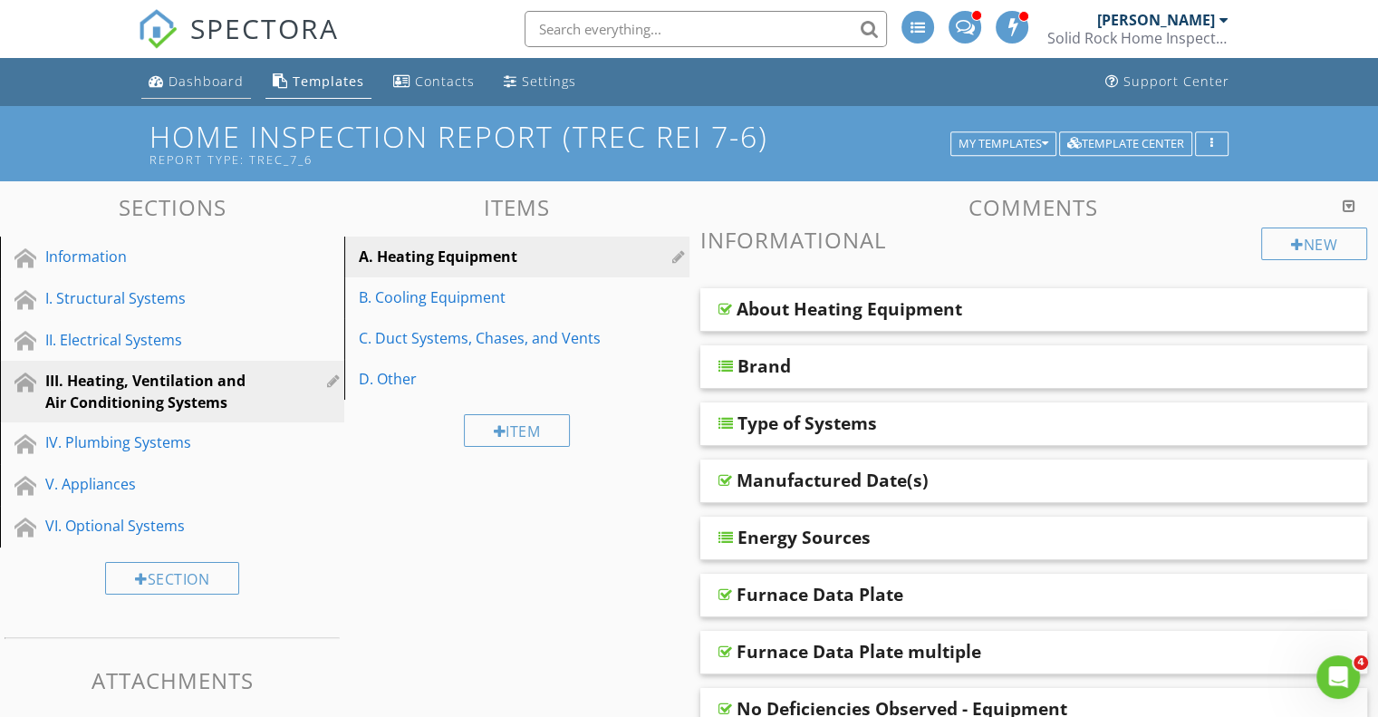
click at [213, 79] on div "Dashboard" at bounding box center [206, 80] width 75 height 17
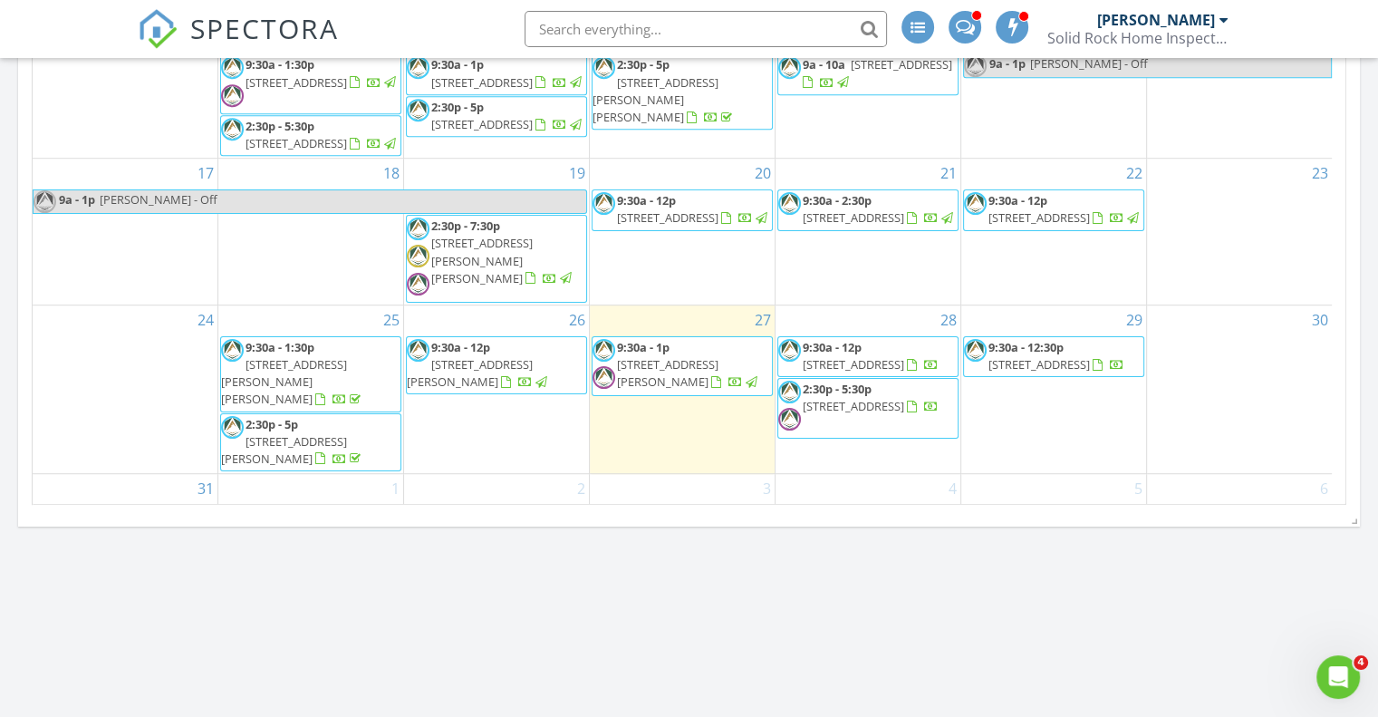
scroll to position [156, 0]
